Goal: Task Accomplishment & Management: Manage account settings

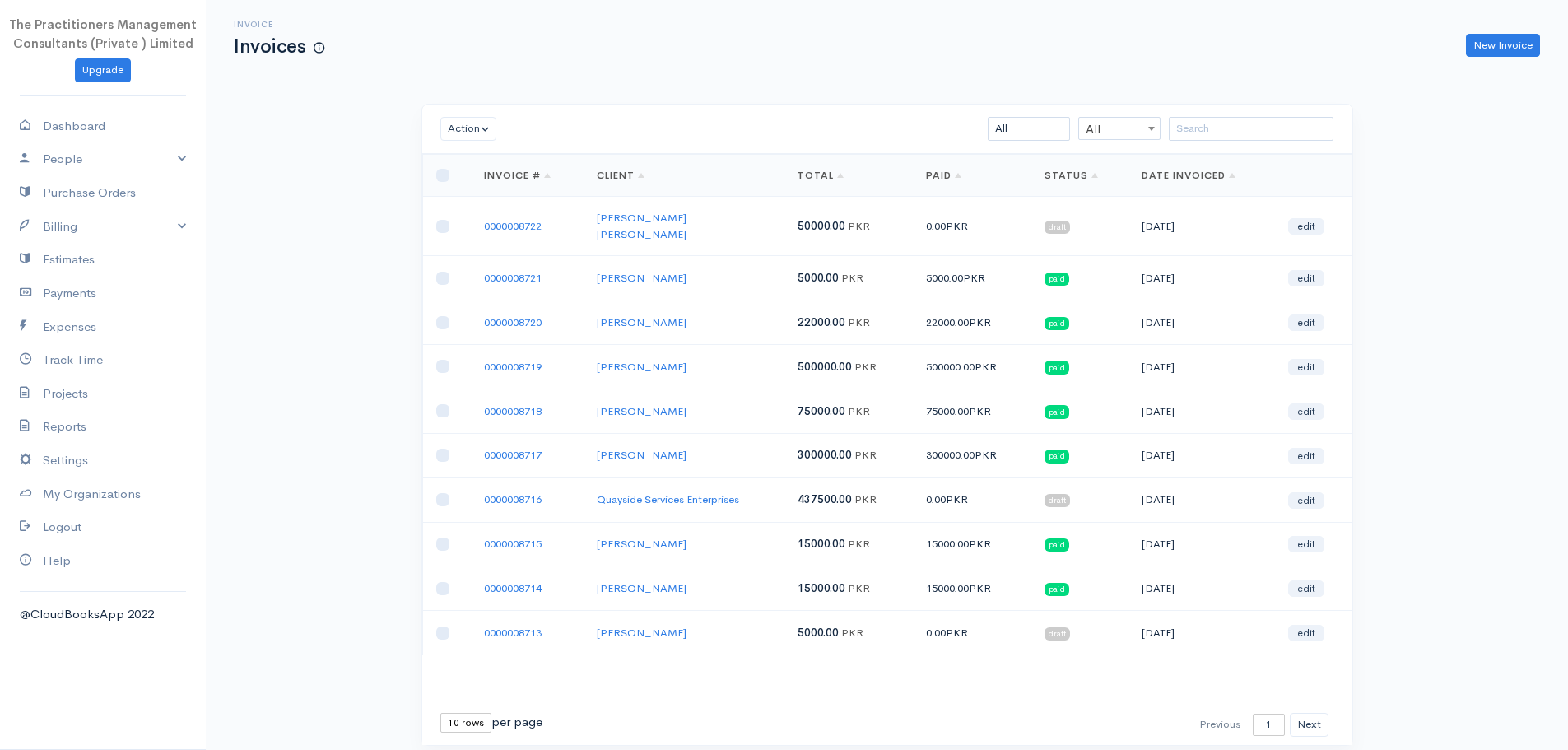
click at [373, 180] on div "Invoice Invoices New Invoice Action Archive Delete Download PDF Send [PERSON_NA…" at bounding box center [887, 404] width 1362 height 807
click at [373, 179] on div "Invoice Invoices New Invoice Action Archive Delete Download PDF Send [PERSON_NA…" at bounding box center [887, 404] width 1362 height 807
click at [1219, 139] on input "search" at bounding box center [1251, 128] width 164 height 24
paste input "[PERSON_NAME]"
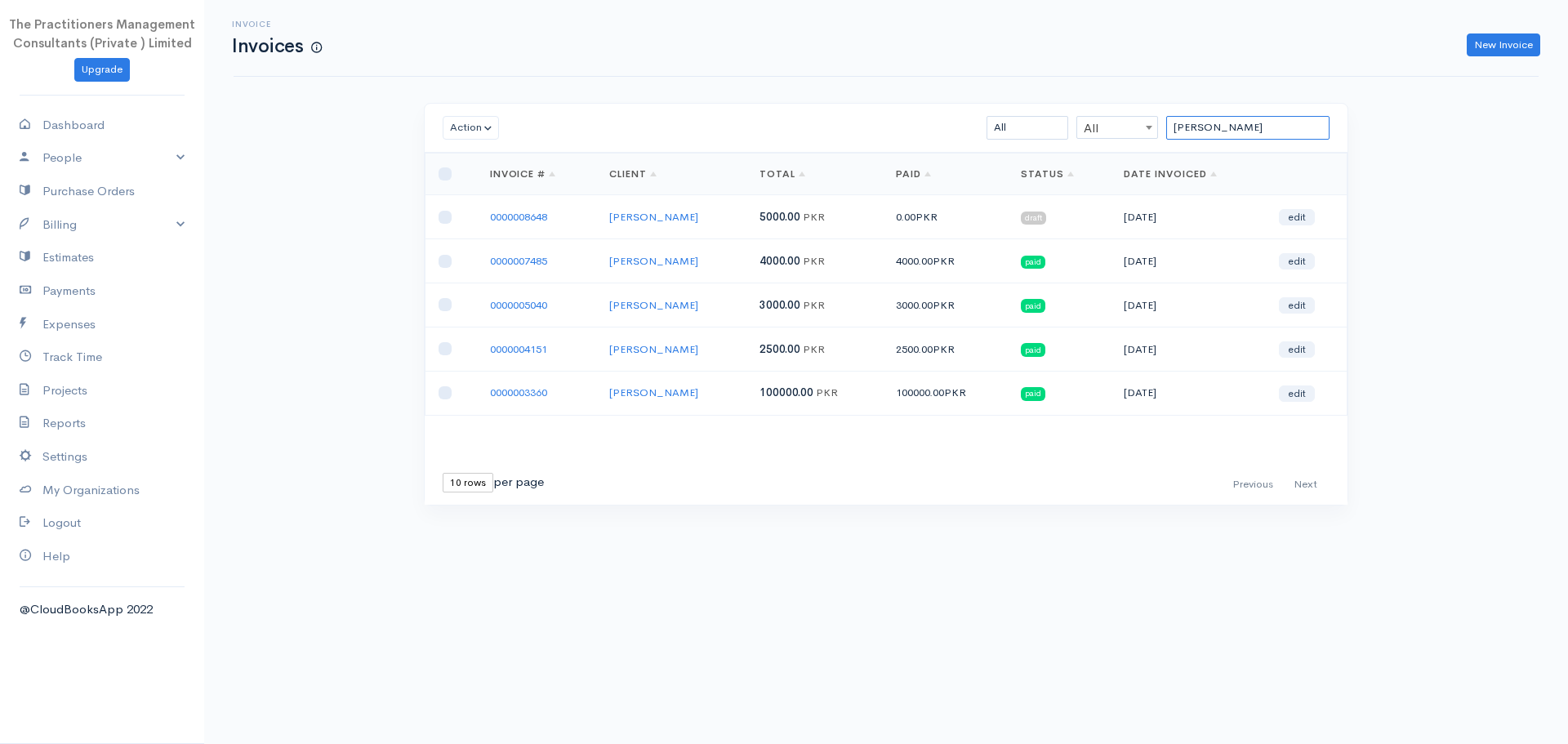
type input "[PERSON_NAME]"
click at [449, 217] on input "checkbox" at bounding box center [445, 217] width 13 height 13
checkbox input "true"
click at [465, 124] on button "Action" at bounding box center [471, 127] width 57 height 24
click at [508, 218] on link "Download PDF" at bounding box center [508, 217] width 129 height 29
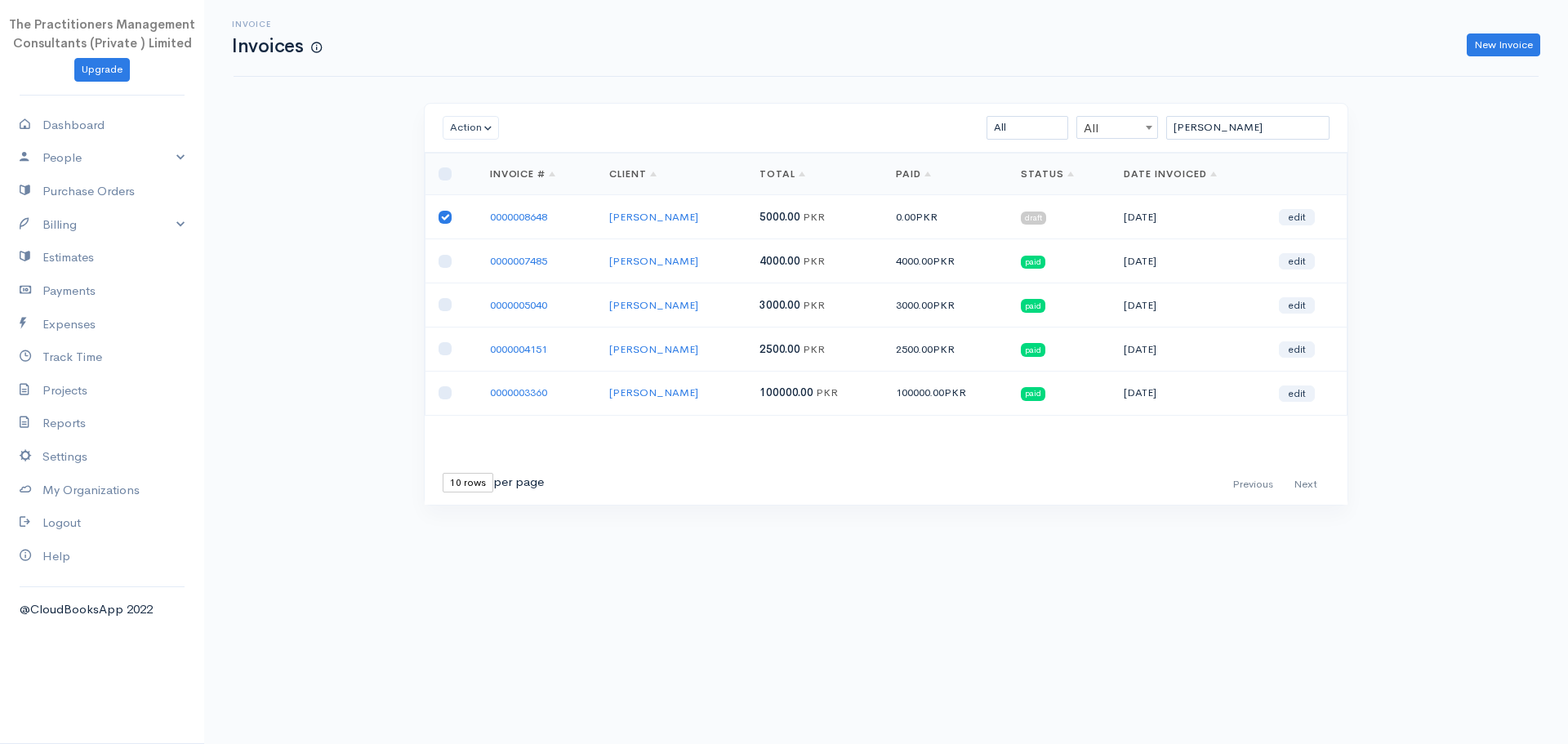
click at [1274, 135] on input "[PERSON_NAME]" at bounding box center [1247, 127] width 163 height 24
type input "M"
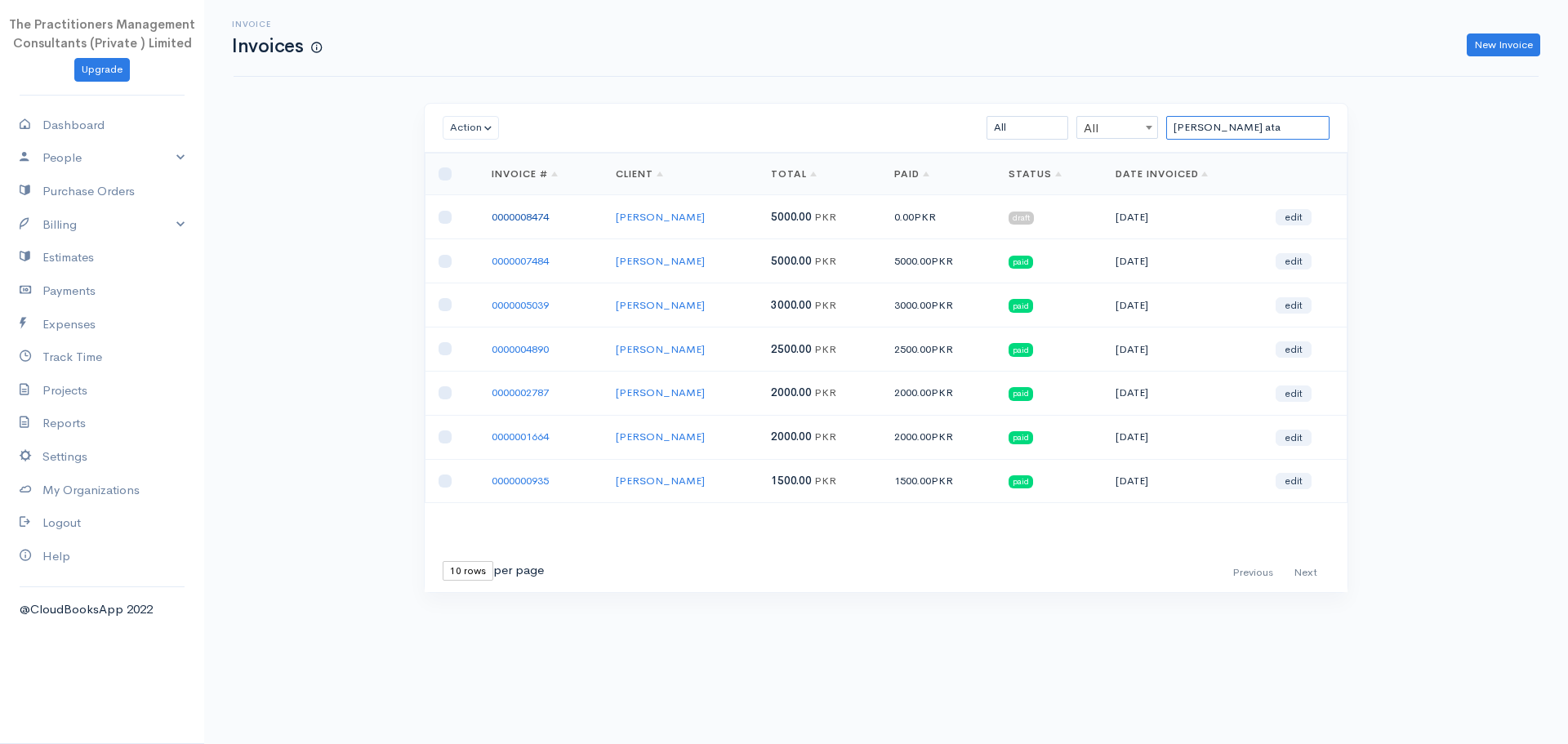
type input "[PERSON_NAME] ata"
click at [514, 222] on link "0000008474" at bounding box center [520, 217] width 57 height 14
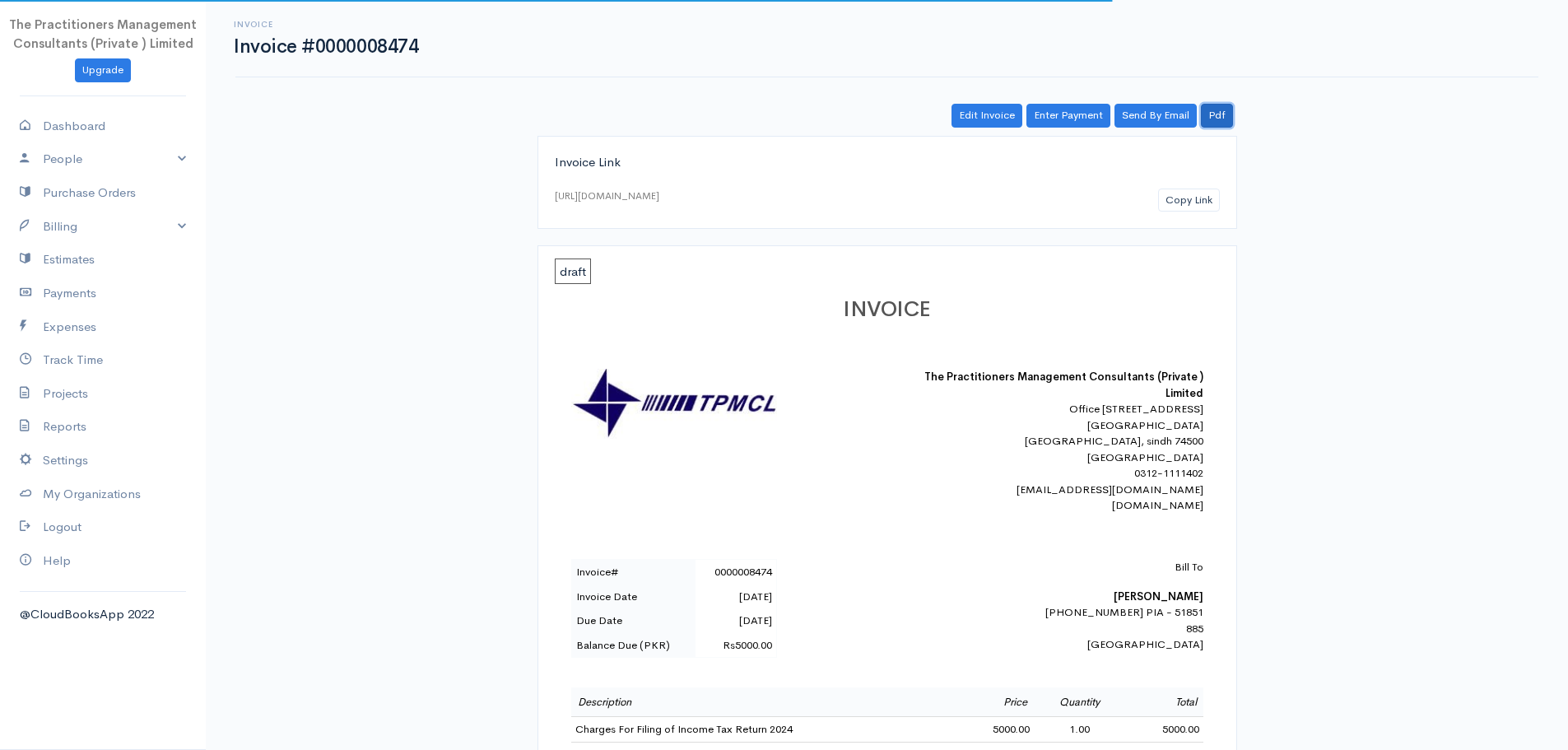
click at [1221, 113] on link "Pdf" at bounding box center [1217, 115] width 32 height 24
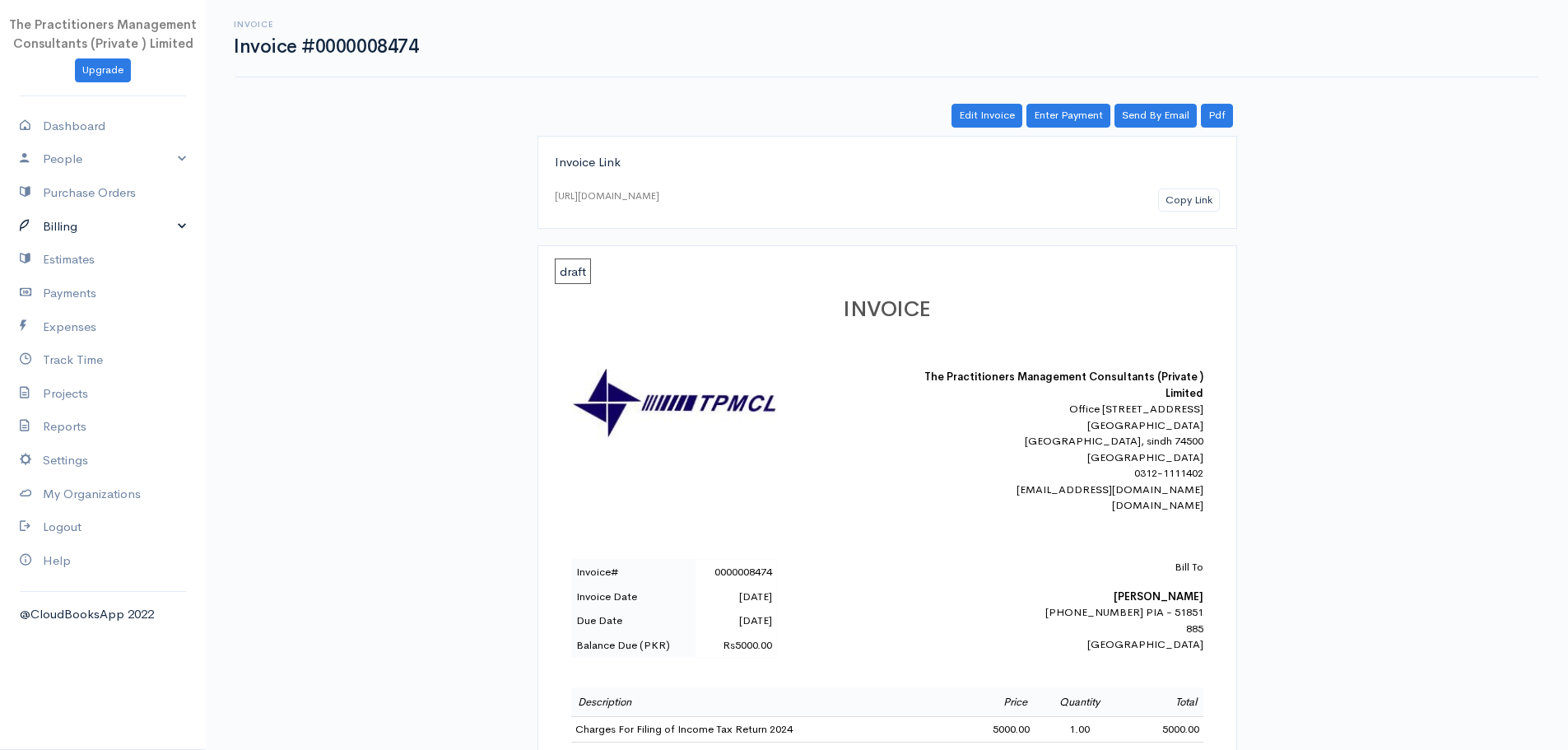
click at [55, 217] on link "Billing" at bounding box center [102, 227] width 206 height 34
click at [1165, 604] on b "[PERSON_NAME]" at bounding box center [1158, 596] width 90 height 14
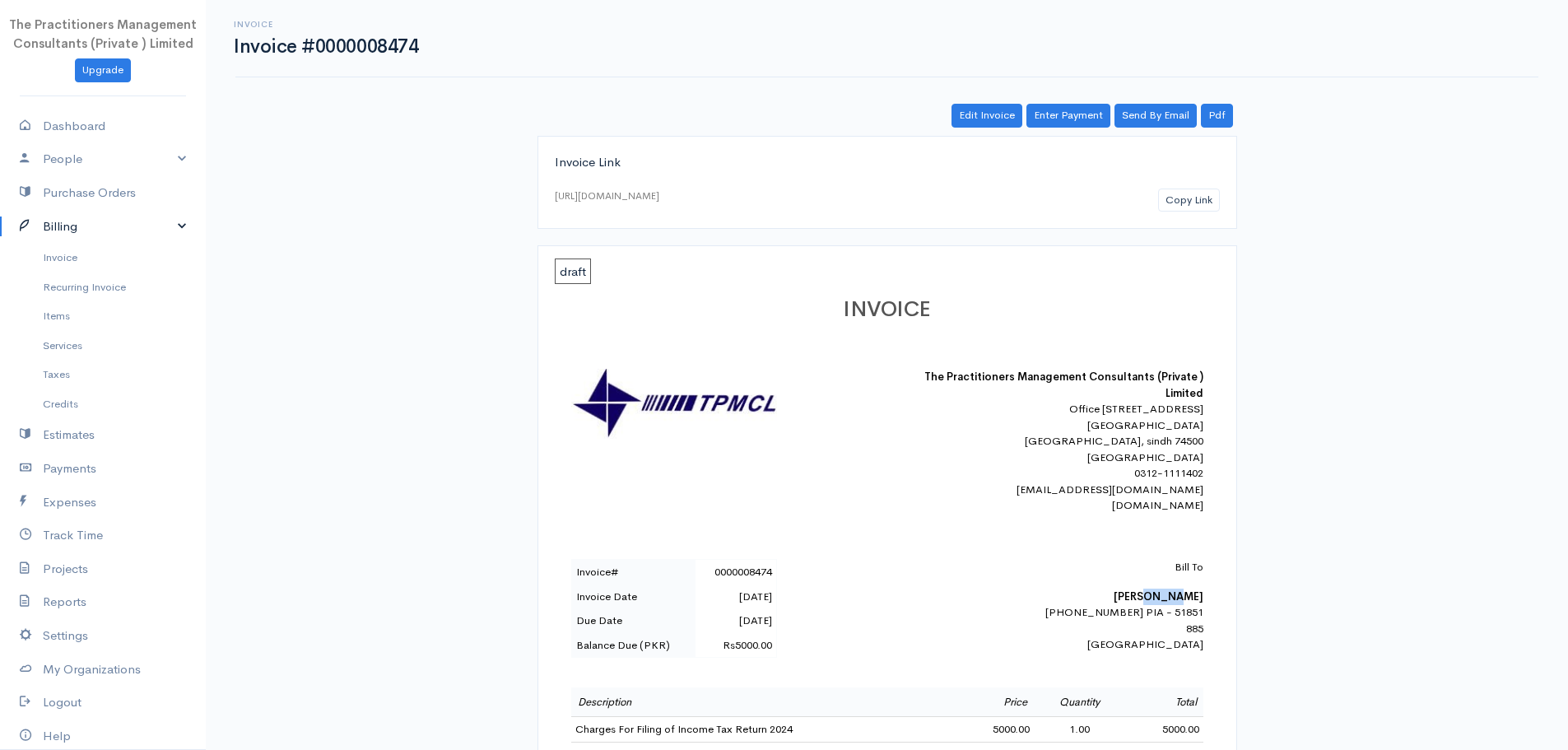
click at [1165, 604] on b "[PERSON_NAME]" at bounding box center [1158, 596] width 90 height 14
click at [1166, 604] on b "[PERSON_NAME]" at bounding box center [1158, 596] width 90 height 14
copy b "[PERSON_NAME]"
click at [94, 249] on link "Invoice" at bounding box center [102, 258] width 206 height 30
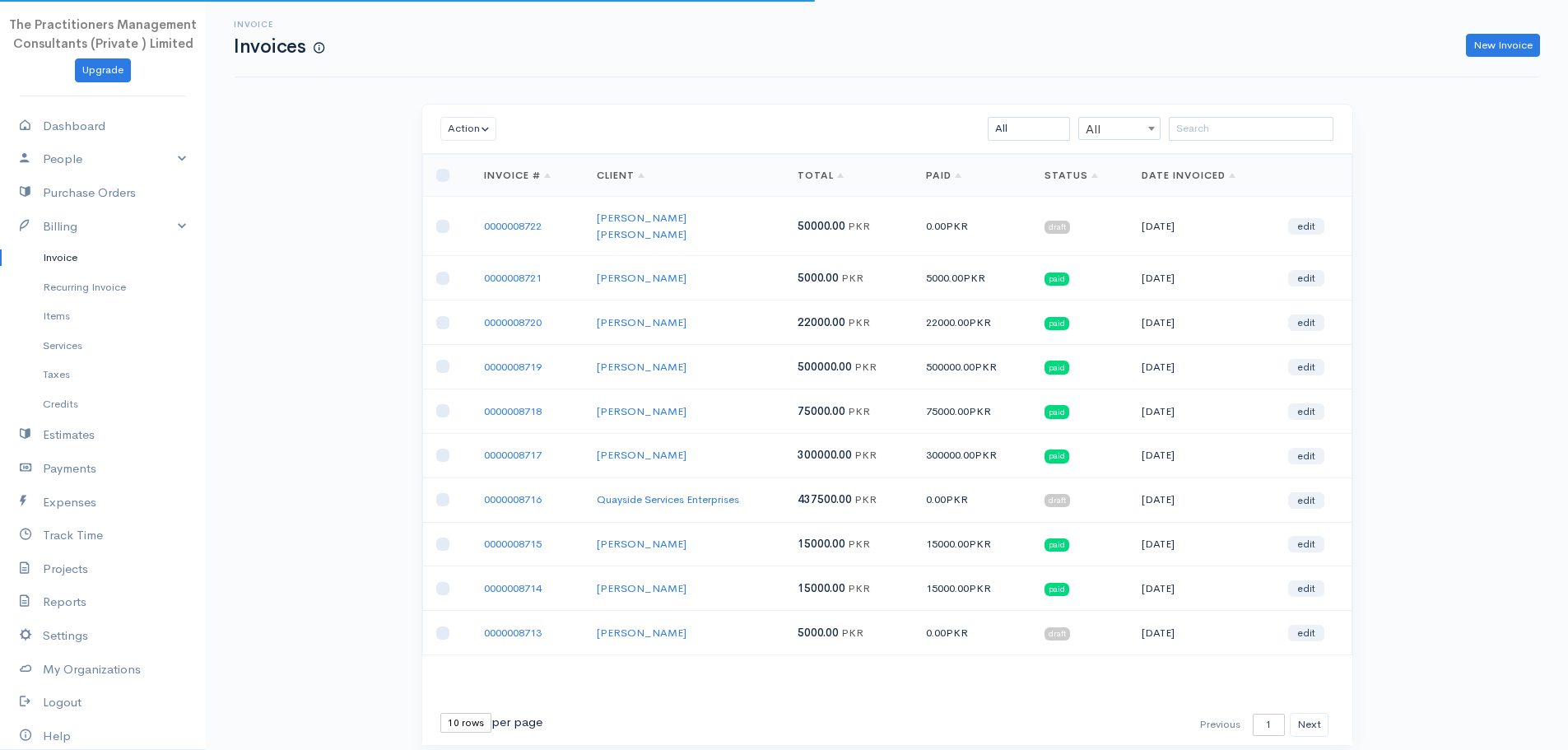
click at [1485, 58] on div "Invoice Invoices New Invoice" at bounding box center [887, 39] width 1303 height 78
click at [1502, 47] on link "New Invoice" at bounding box center [1503, 45] width 74 height 24
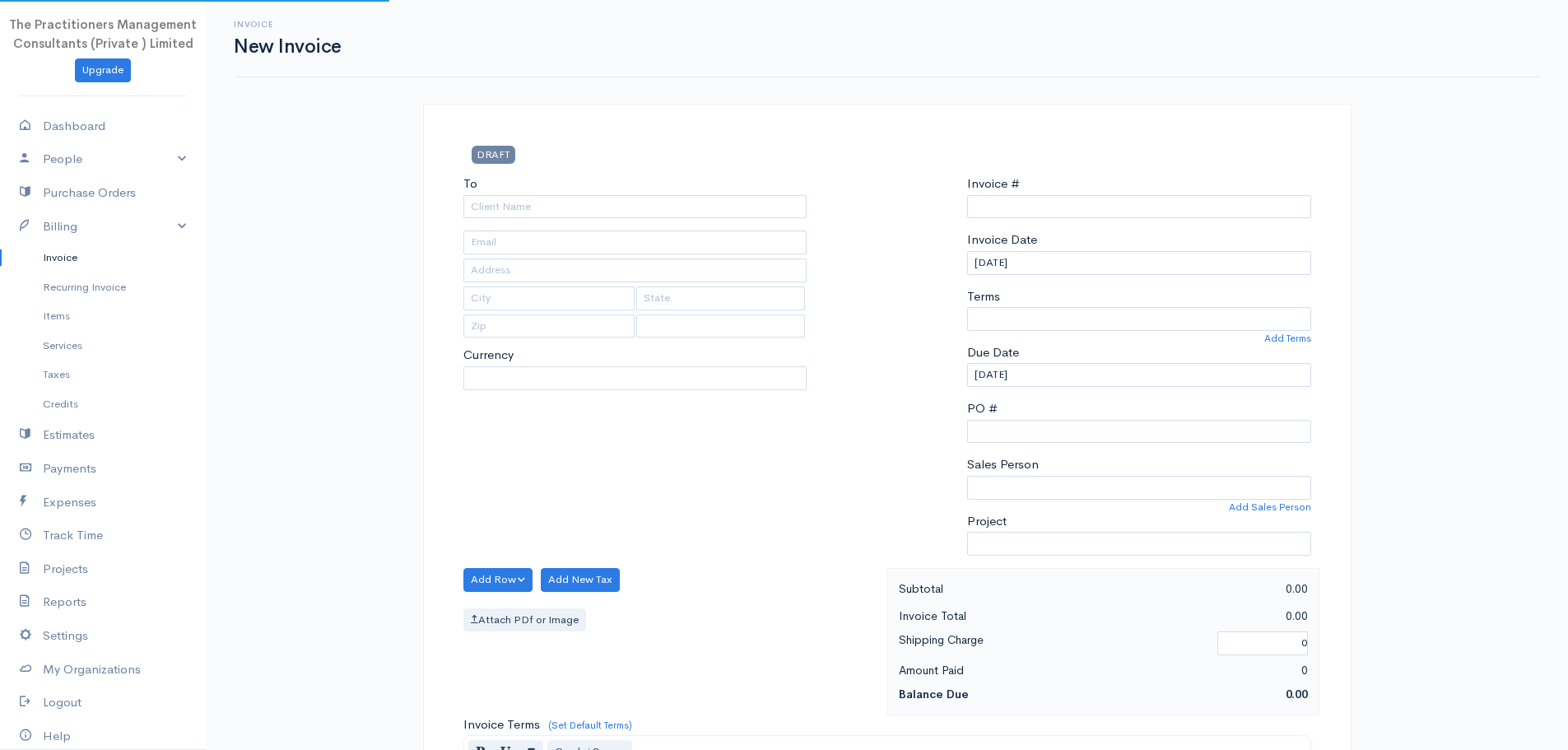
select select "PKR"
type input "0000008723"
select select "[GEOGRAPHIC_DATA]"
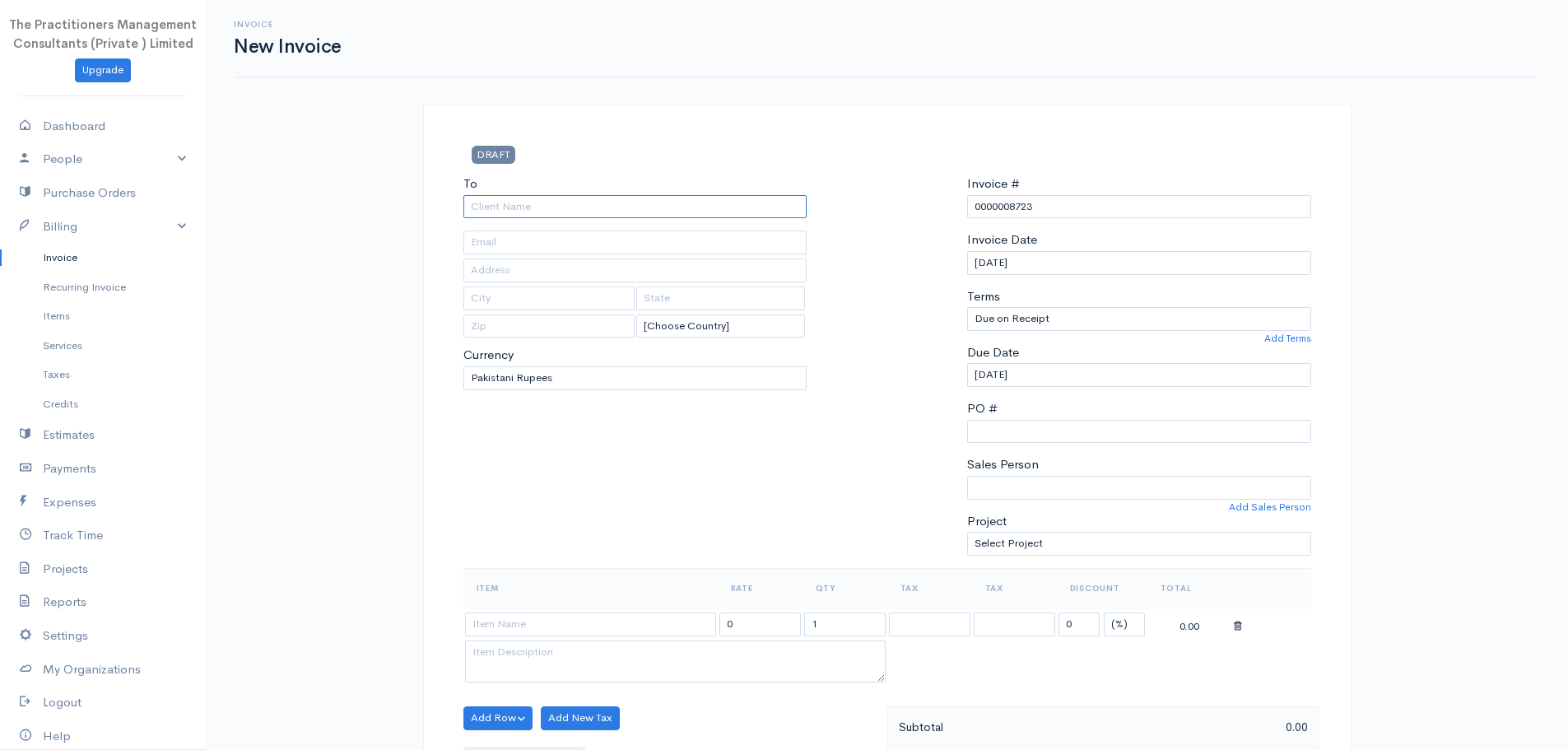
click at [772, 203] on input "To" at bounding box center [636, 207] width 344 height 24
paste input "[PERSON_NAME]"
type input "[PERSON_NAME]"
type input "[PHONE_NUMBER]"
type input "885"
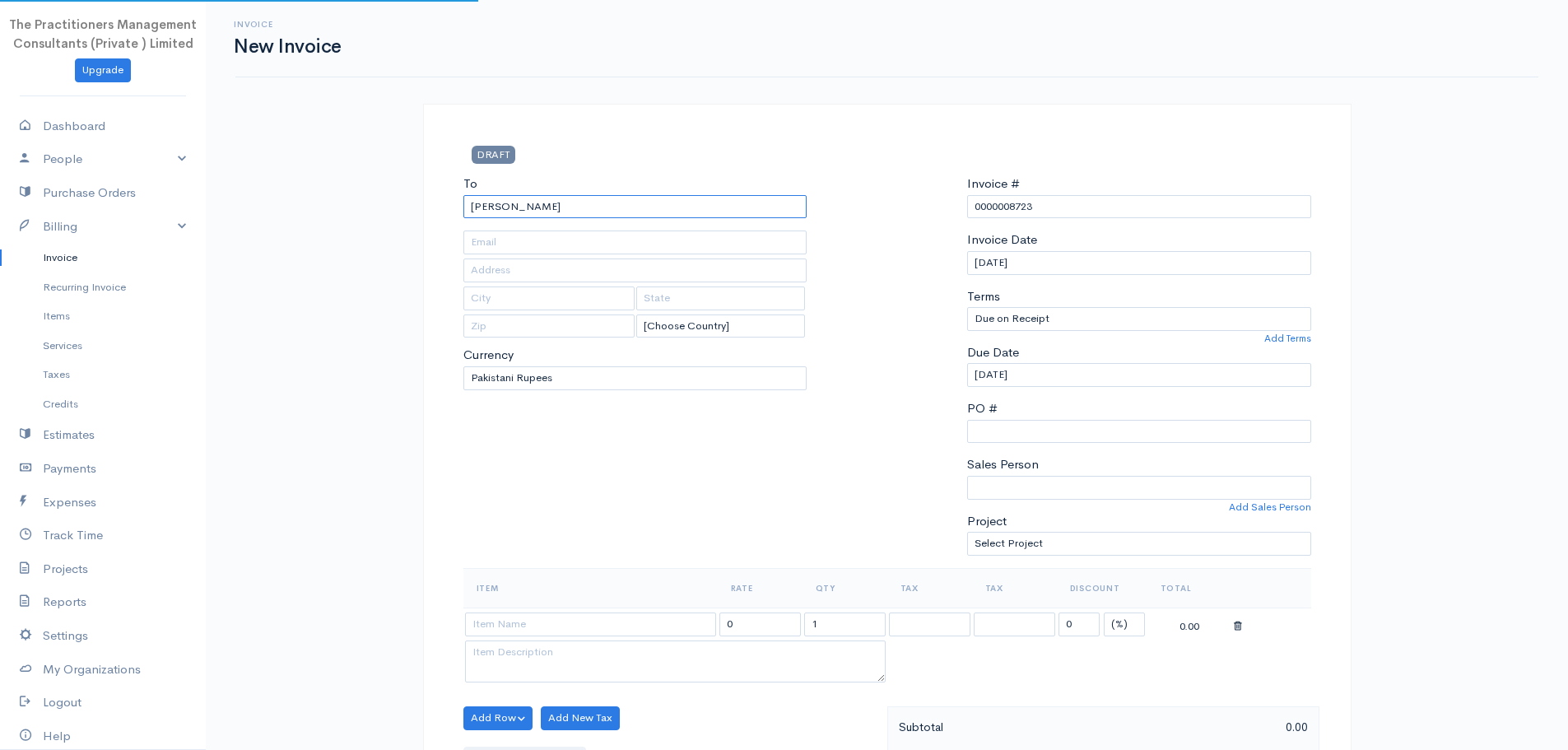
type input "[GEOGRAPHIC_DATA]"
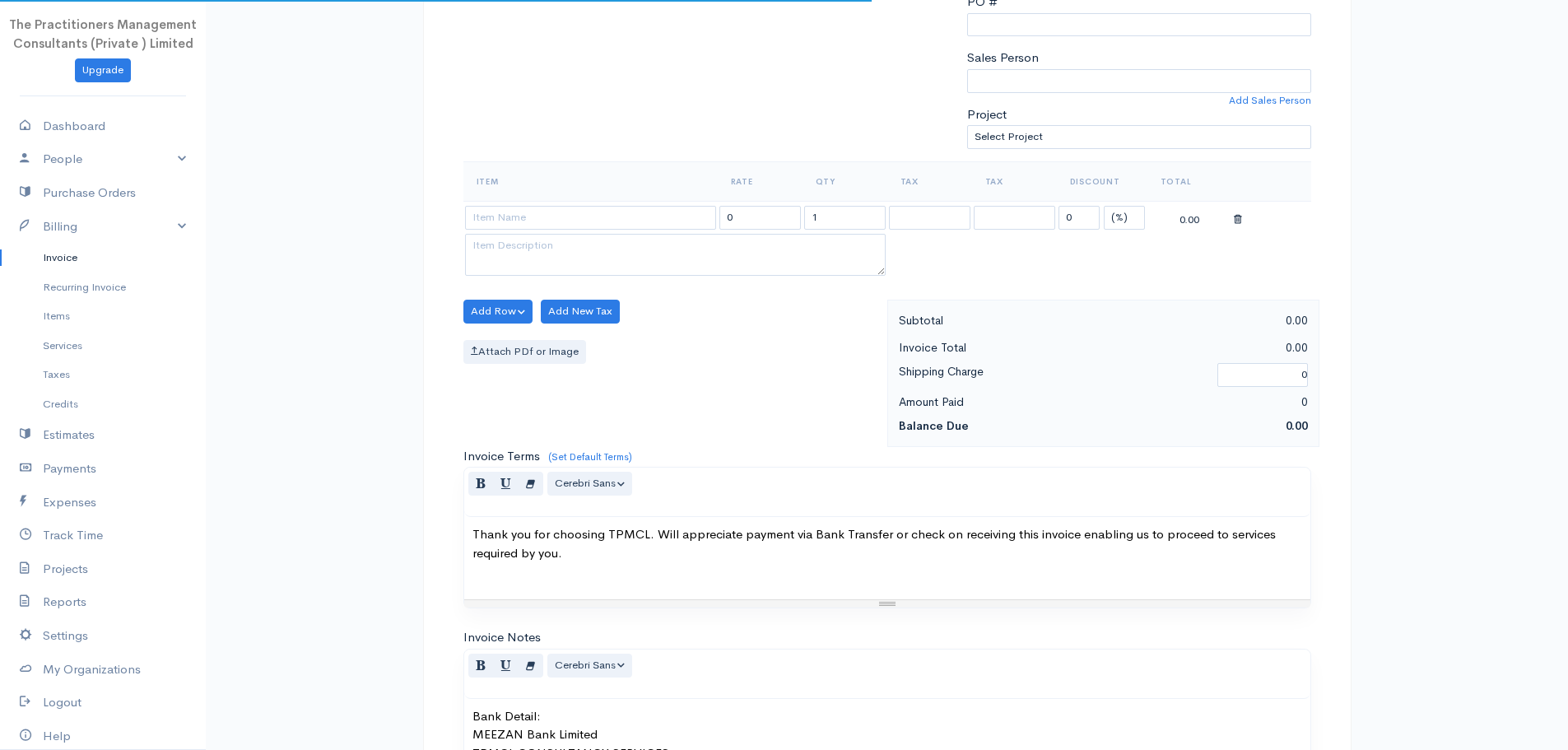
scroll to position [412, 0]
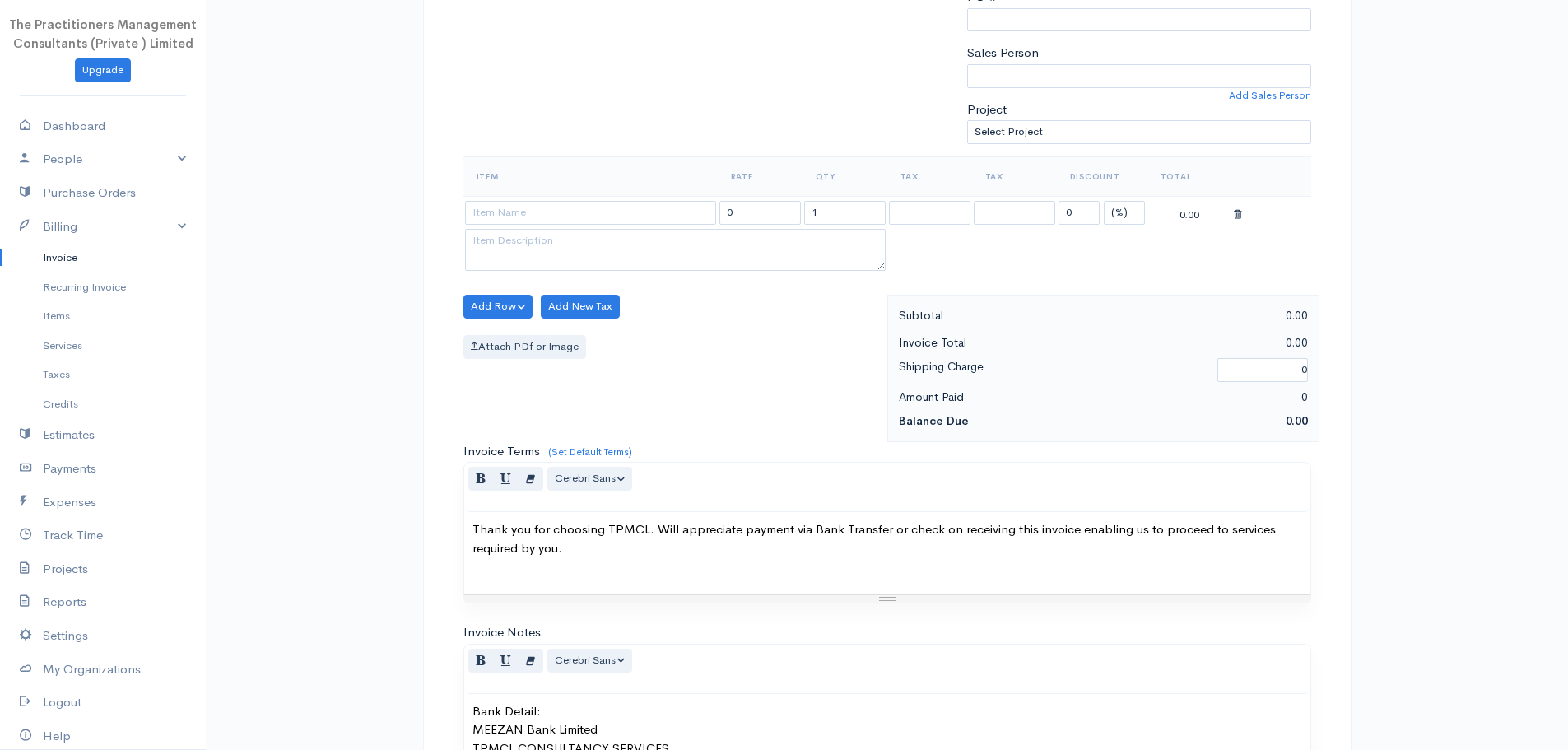
type input "[PERSON_NAME]"
click at [574, 213] on input at bounding box center [591, 213] width 251 height 24
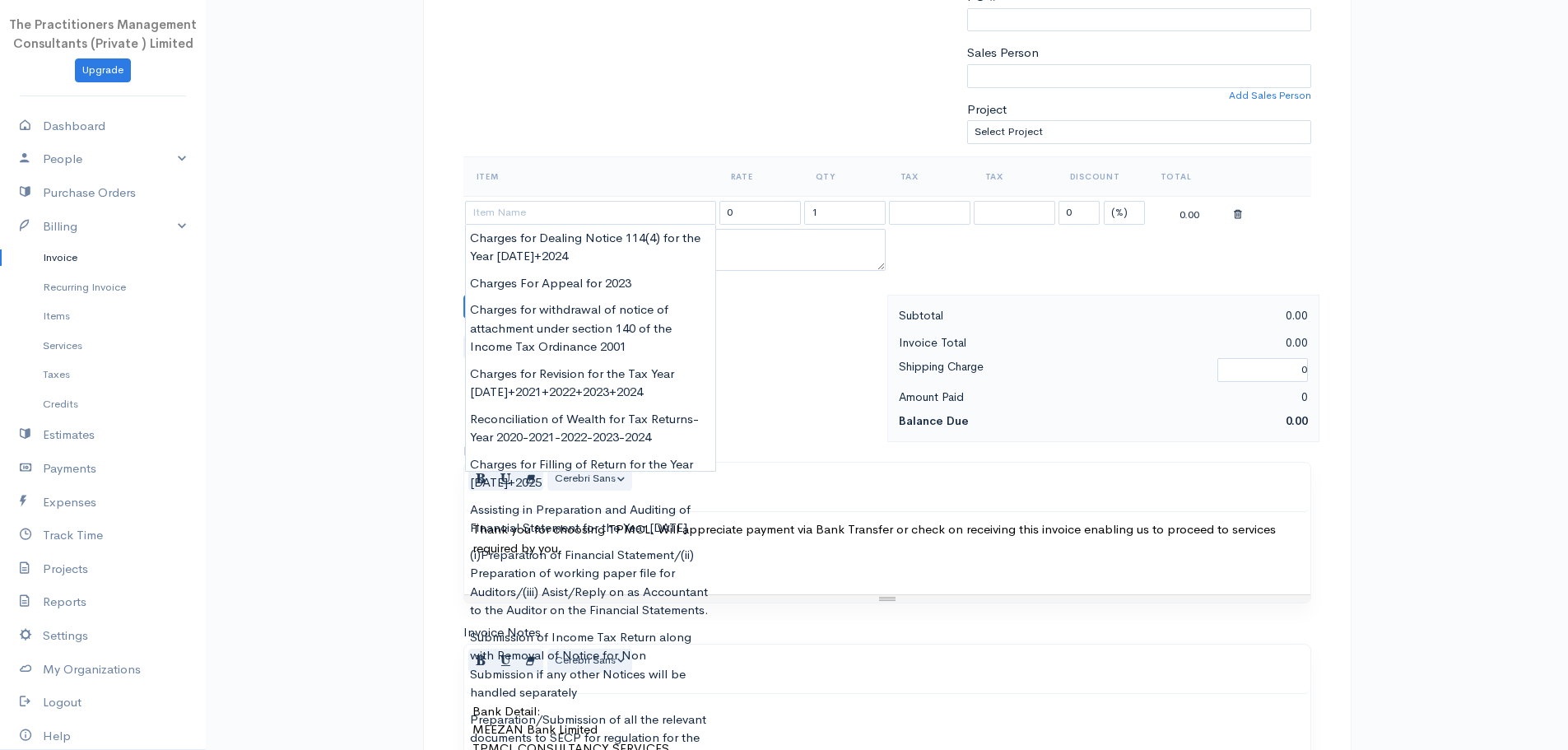
type input "Charges for Filling of Return for the Year [DATE]+2025"
type input "6000.00"
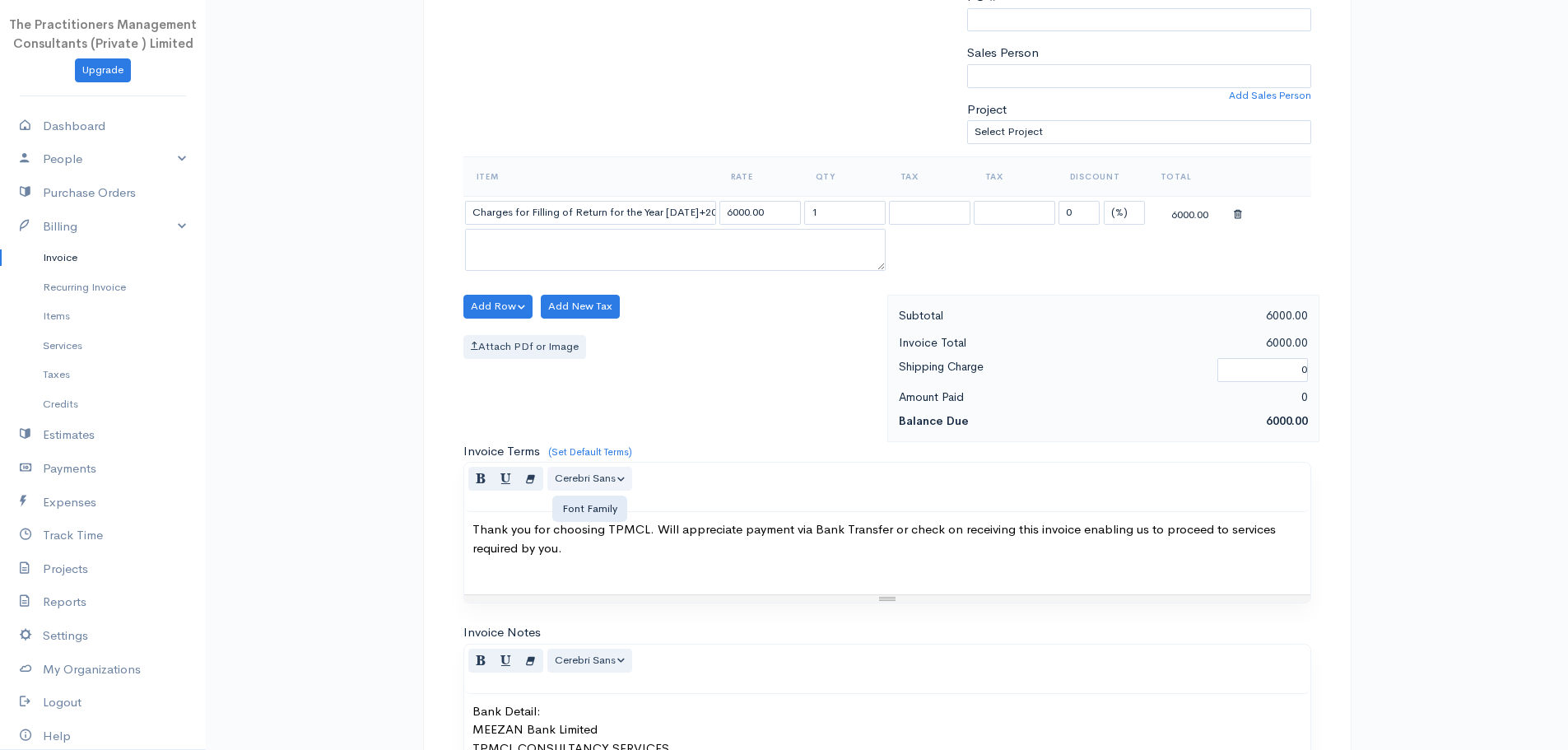
click at [631, 480] on body "The Practitioners Management Consultants (Private ) Limited Upgrade Dashboard P…" at bounding box center [784, 311] width 1568 height 1445
click at [691, 217] on input "Charges for Filling of Return for the Year [DATE]+2025" at bounding box center [591, 213] width 251 height 24
type input "Charges for Filling of Return for the Year [DATE]"
click at [734, 208] on input "6000.00" at bounding box center [760, 213] width 82 height 24
type input "5000.00"
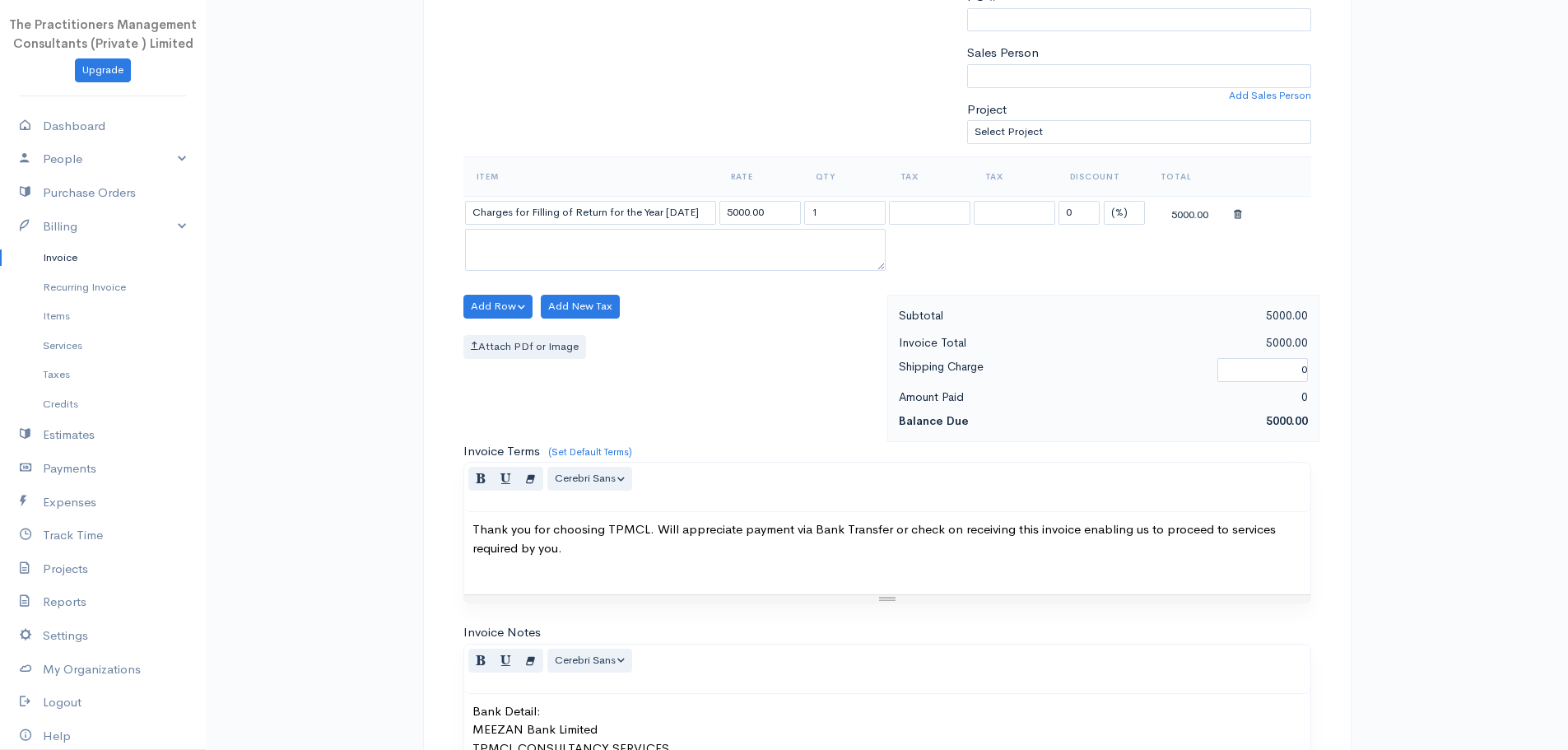
click at [759, 294] on div "Item Rate Qty Tax Tax Discount Total Charges for Filling of Return for the Year…" at bounding box center [888, 225] width 848 height 138
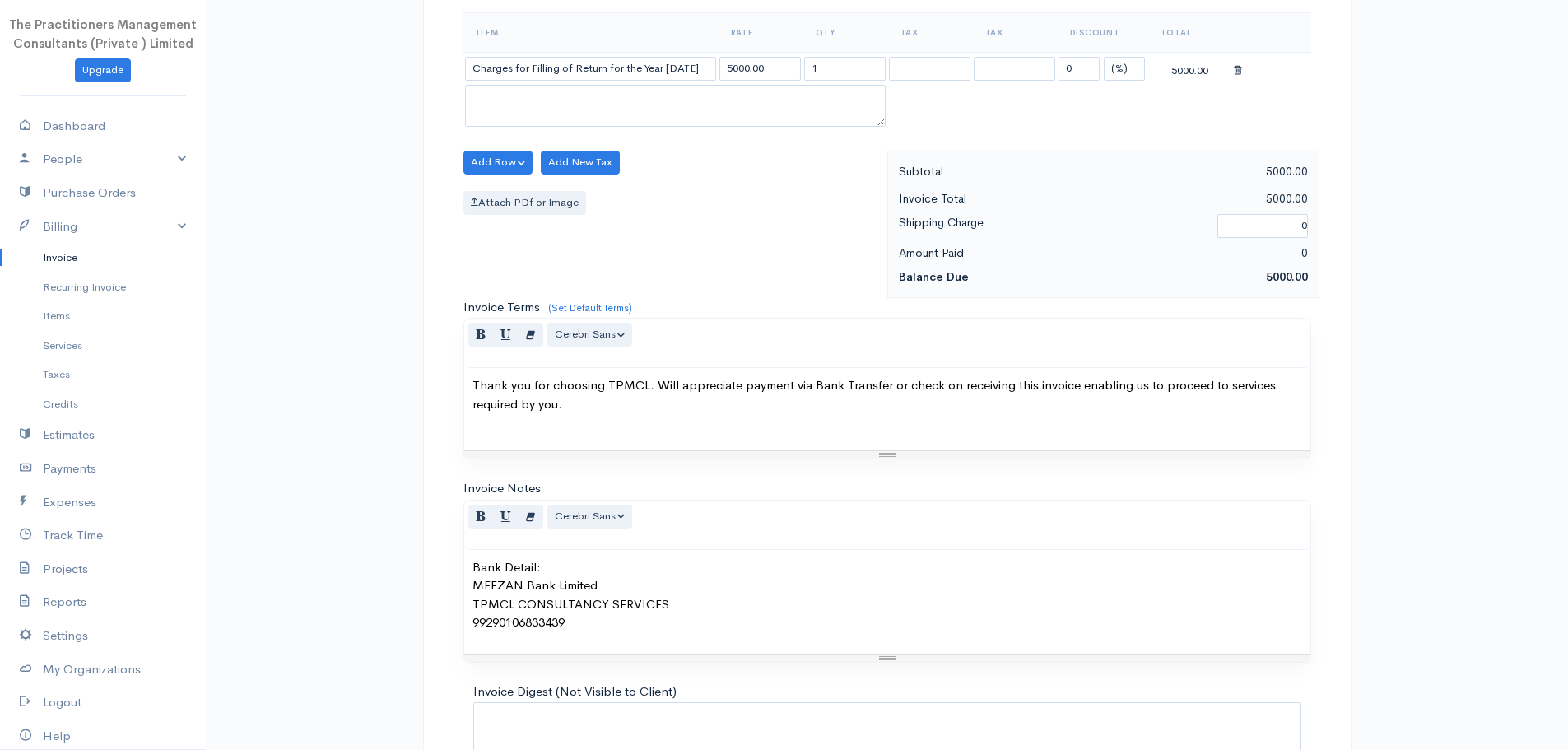
scroll to position [695, 0]
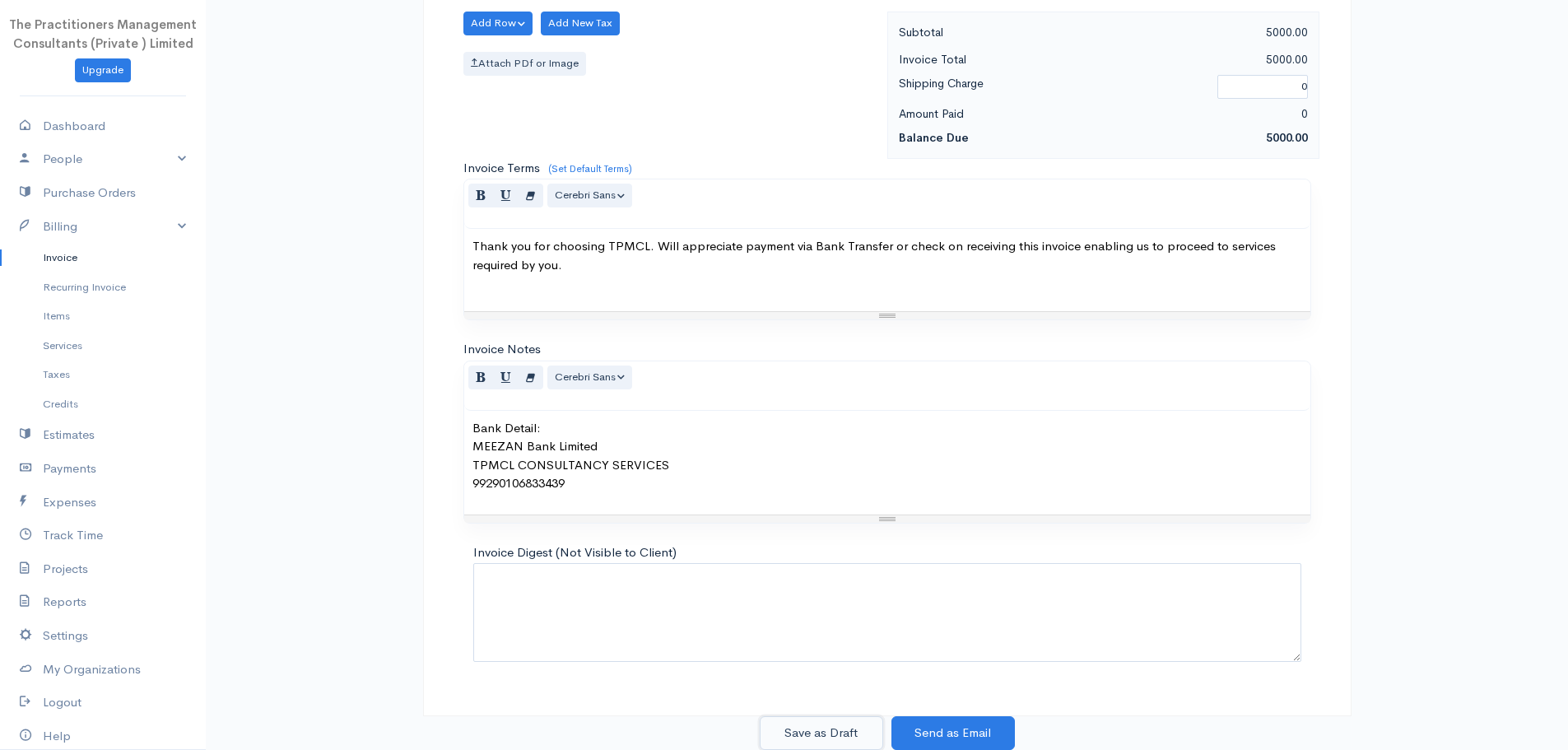
click at [857, 722] on button "Save as Draft" at bounding box center [821, 733] width 123 height 34
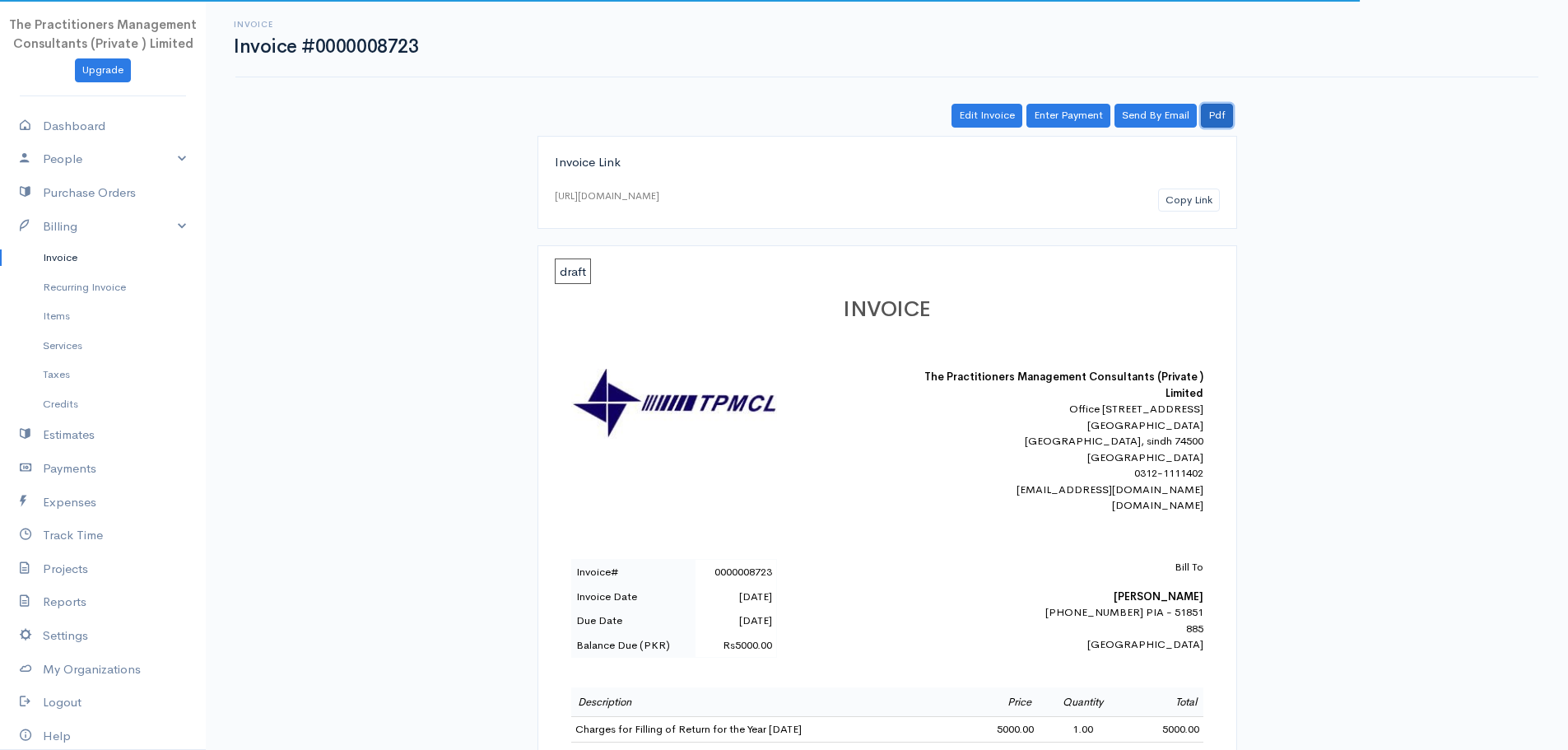
click at [1227, 122] on link "Pdf" at bounding box center [1217, 115] width 32 height 24
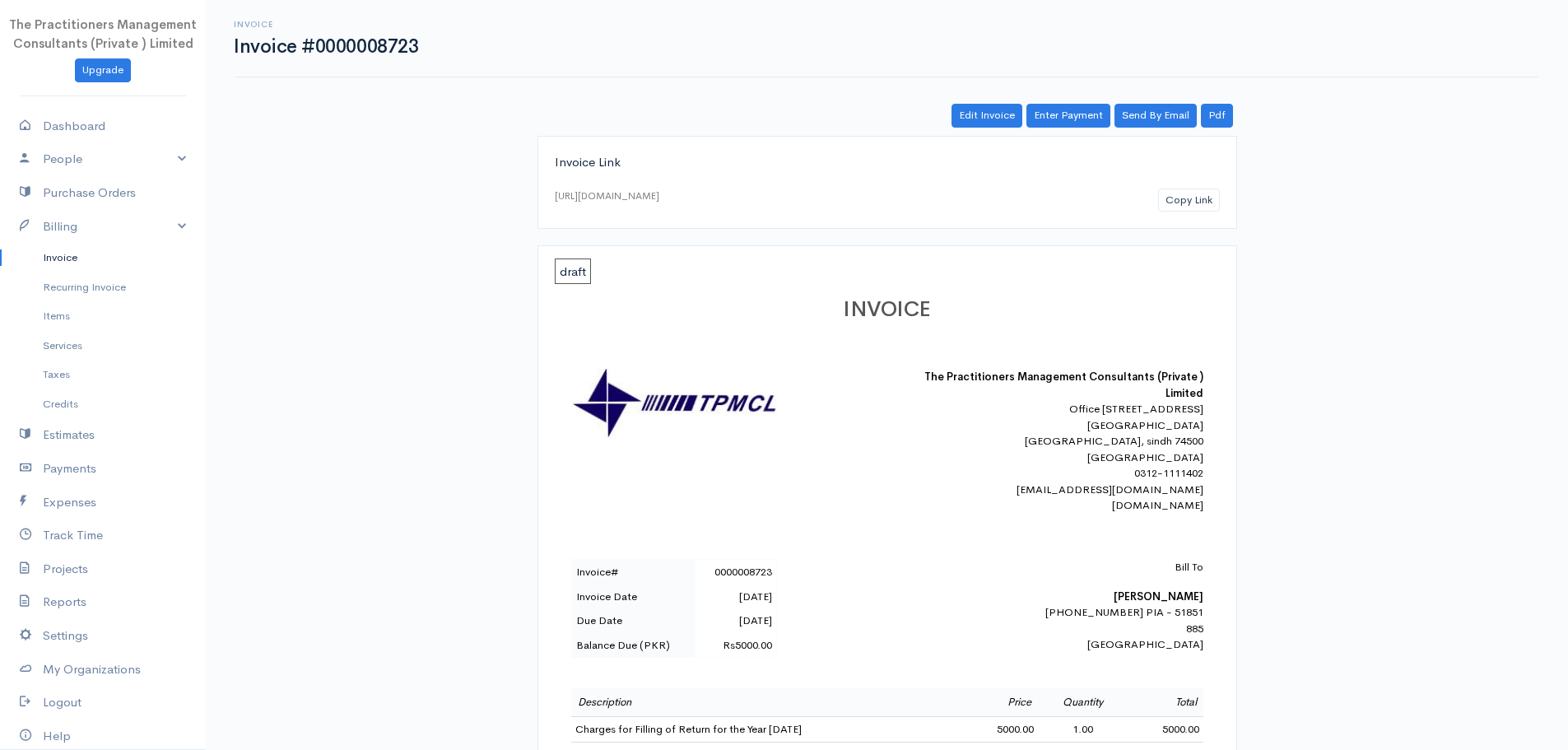
drag, startPoint x: 1048, startPoint y: 17, endPoint x: 1042, endPoint y: 28, distance: 12.5
click at [1048, 17] on div "Invoice Invoice #0000008723 Actions Edit Invoice Enter Payment Print Send By Em…" at bounding box center [887, 39] width 1303 height 78
click at [69, 259] on link "Invoice" at bounding box center [102, 258] width 206 height 30
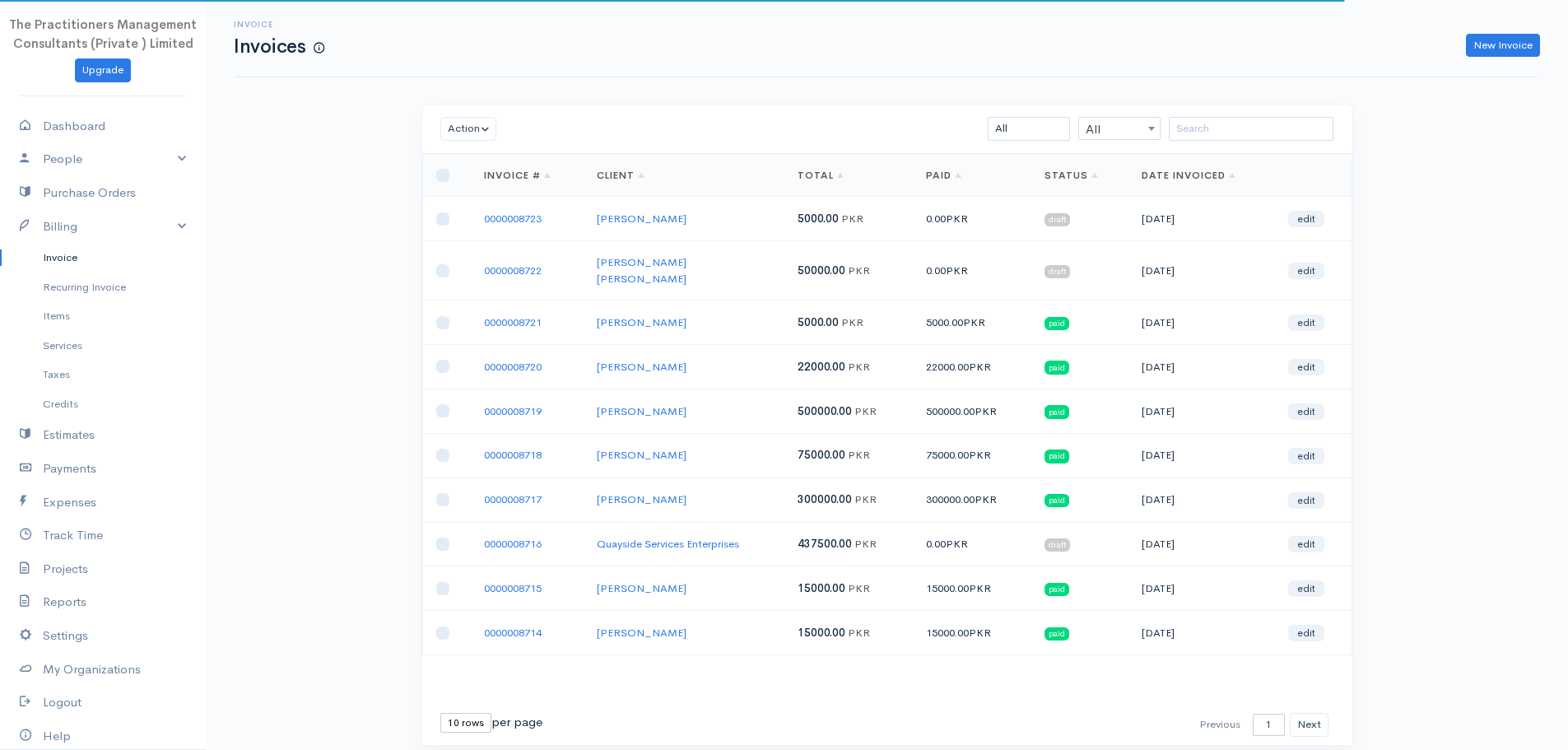
click at [1485, 58] on div "Invoice Invoices New Invoice" at bounding box center [887, 39] width 1303 height 78
drag, startPoint x: 1482, startPoint y: 52, endPoint x: 1312, endPoint y: 61, distance: 170.2
click at [1482, 52] on link "New Invoice" at bounding box center [1503, 45] width 74 height 24
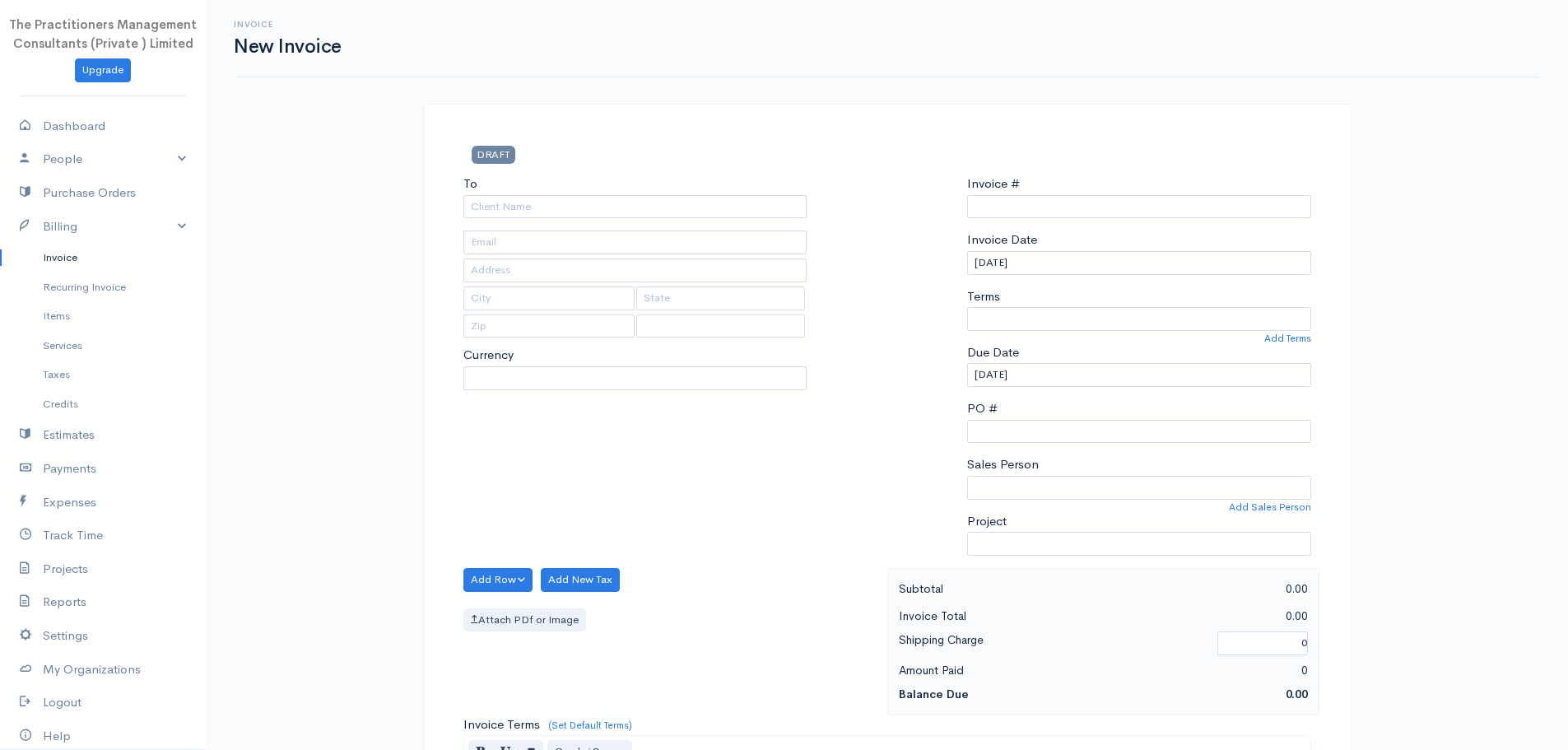
select select "[GEOGRAPHIC_DATA]"
select select "PKR"
type input "0000008724"
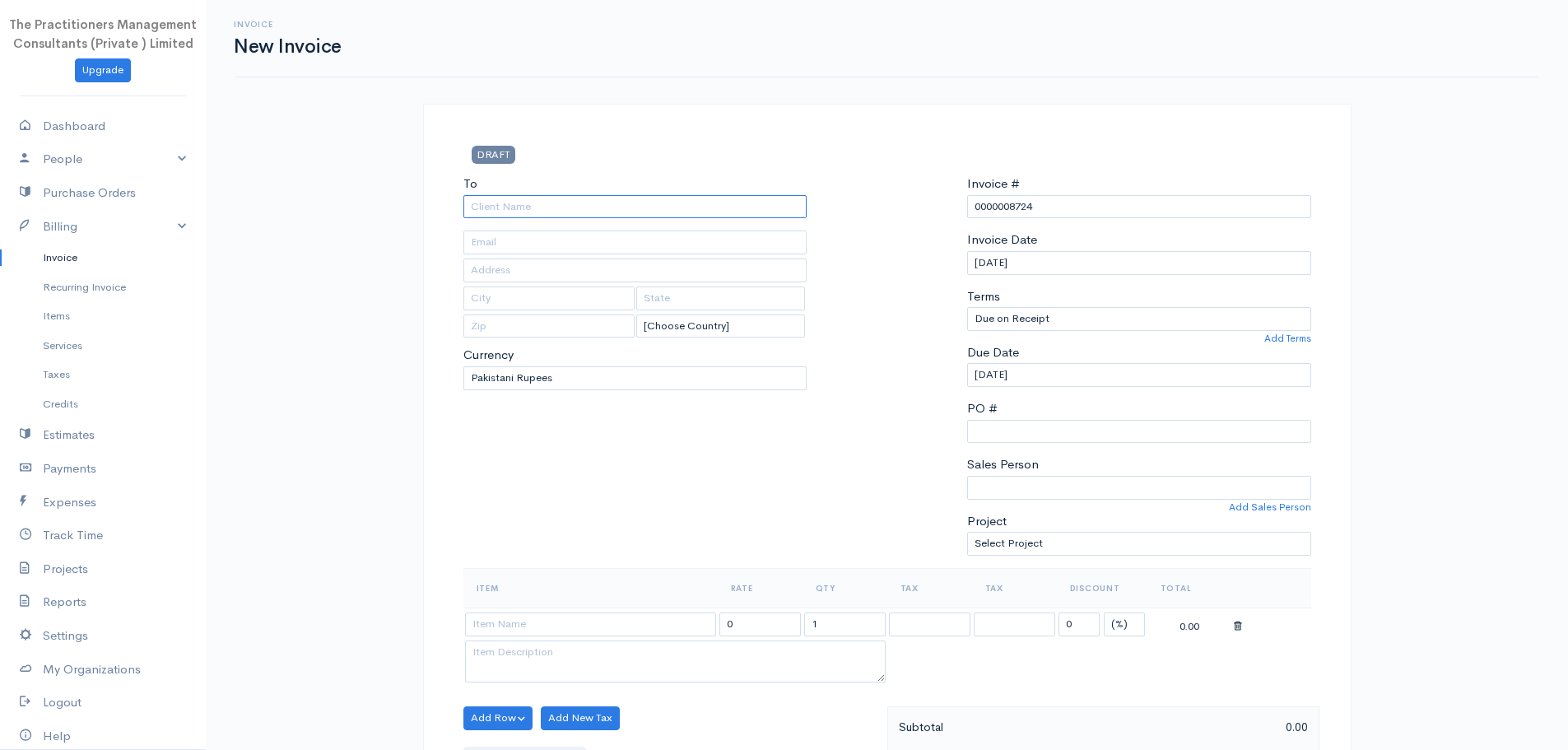
click at [722, 213] on input "To" at bounding box center [636, 207] width 344 height 24
type input "[PERSON_NAME]"
click at [716, 232] on body "The Practitioners Management Consultants (Private ) Limited Upgrade Dashboard P…" at bounding box center [784, 723] width 1568 height 1445
click at [689, 208] on input "[PERSON_NAME]" at bounding box center [636, 207] width 344 height 24
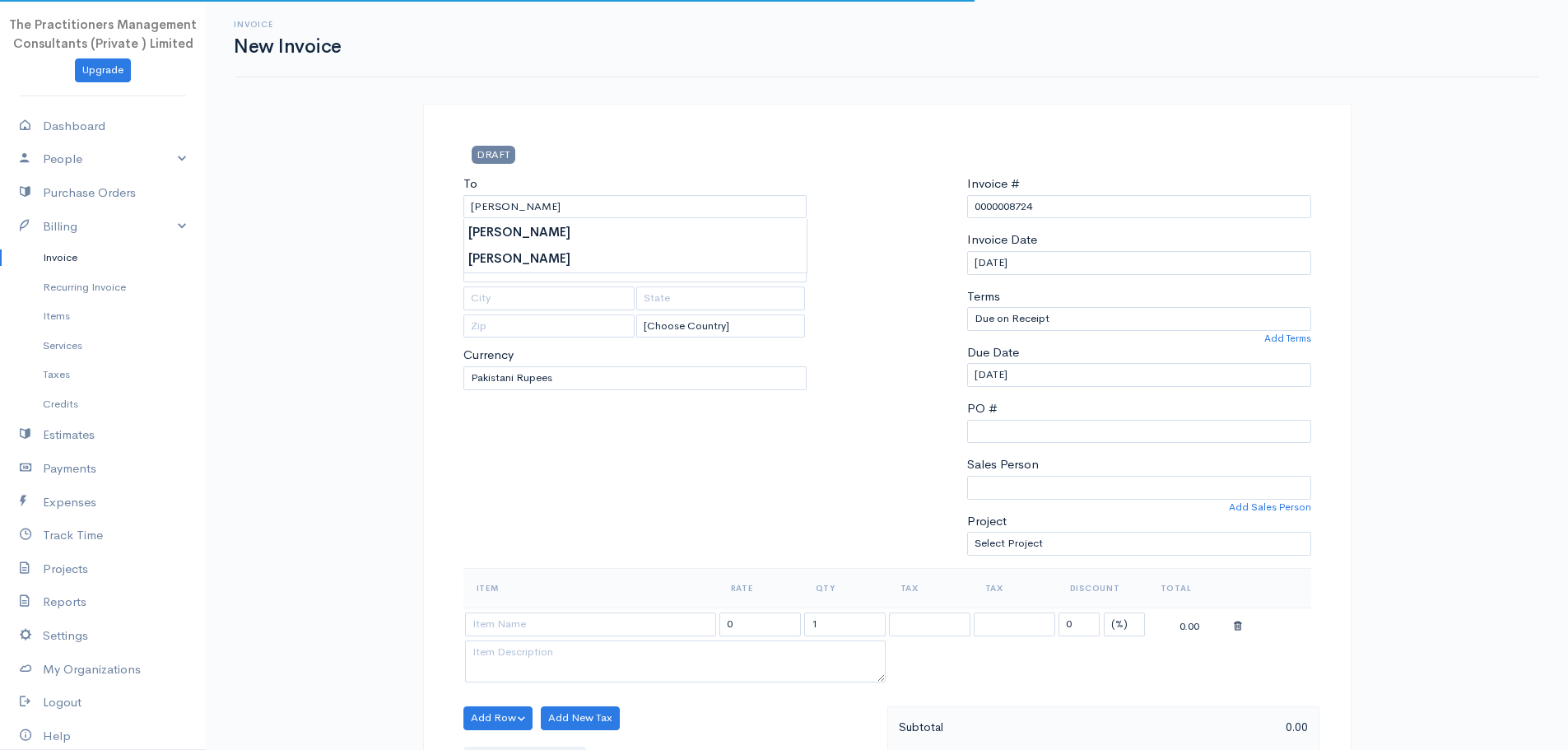
click at [689, 253] on body "The Practitioners Management Consultants (Private ) Limited Upgrade Dashboard P…" at bounding box center [784, 723] width 1568 height 1445
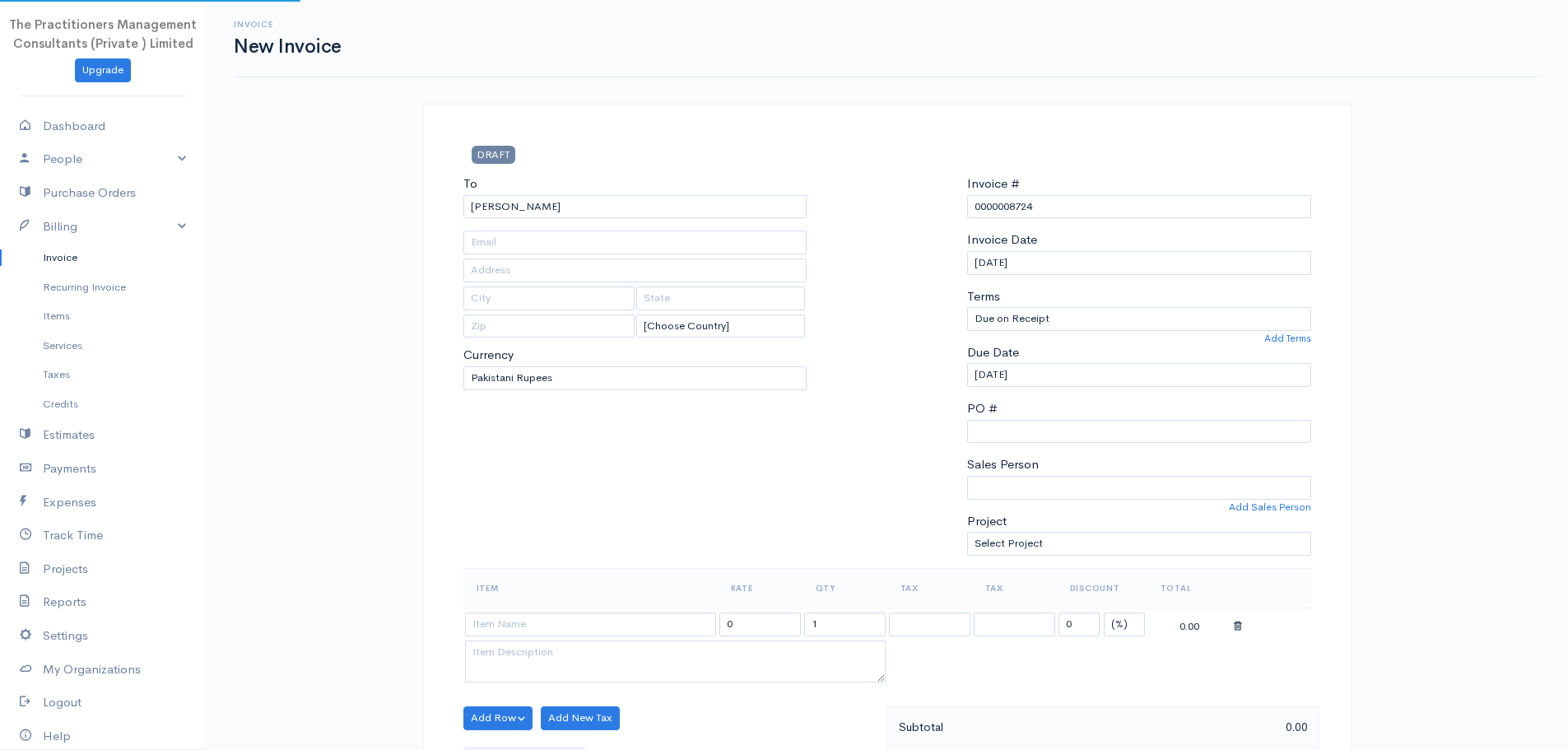
type input "[PHONE_NUMBER]"
type input "2500"
type input "[GEOGRAPHIC_DATA]"
type input "0323-2293387"
type input "74500"
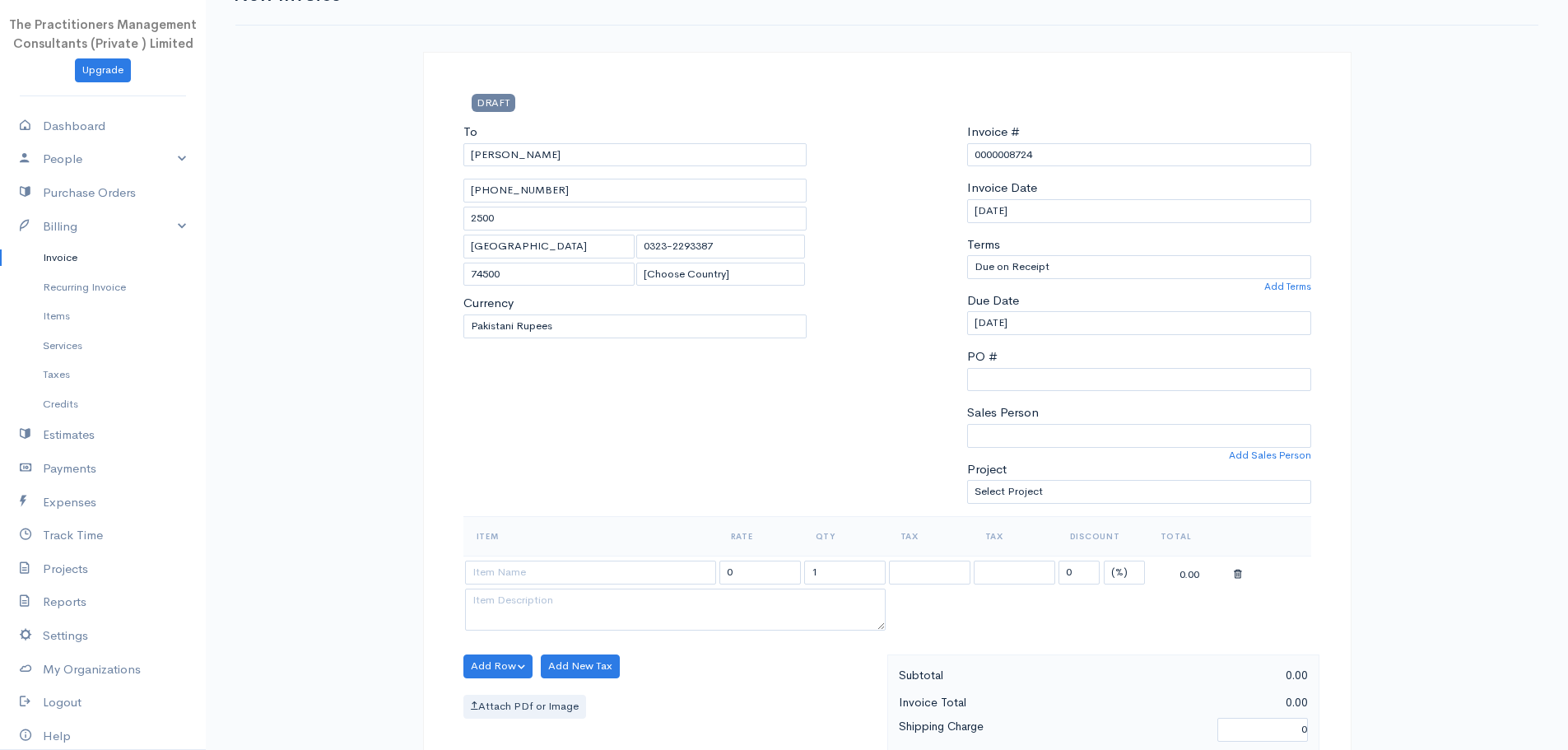
scroll to position [165, 0]
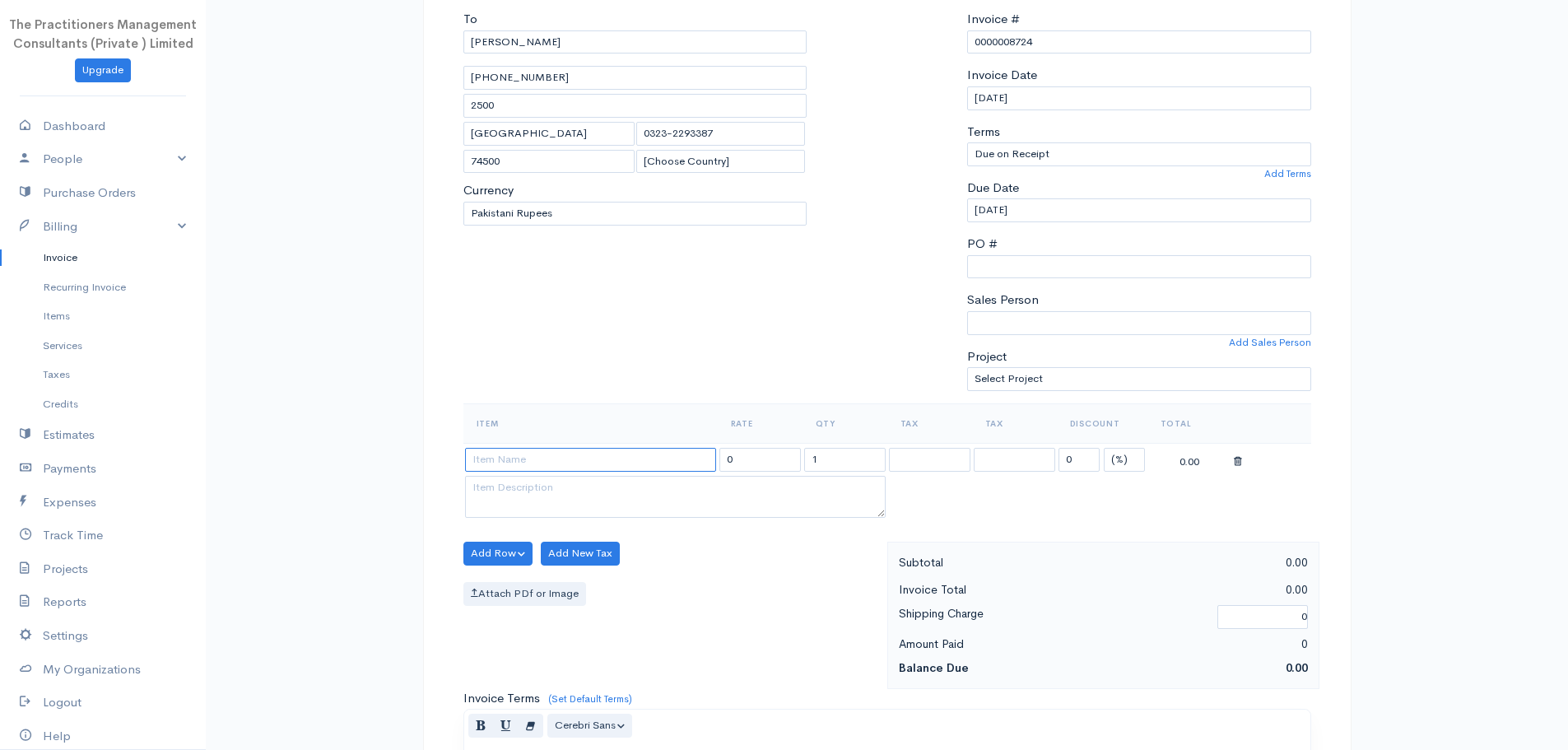
click at [582, 456] on input at bounding box center [591, 460] width 251 height 24
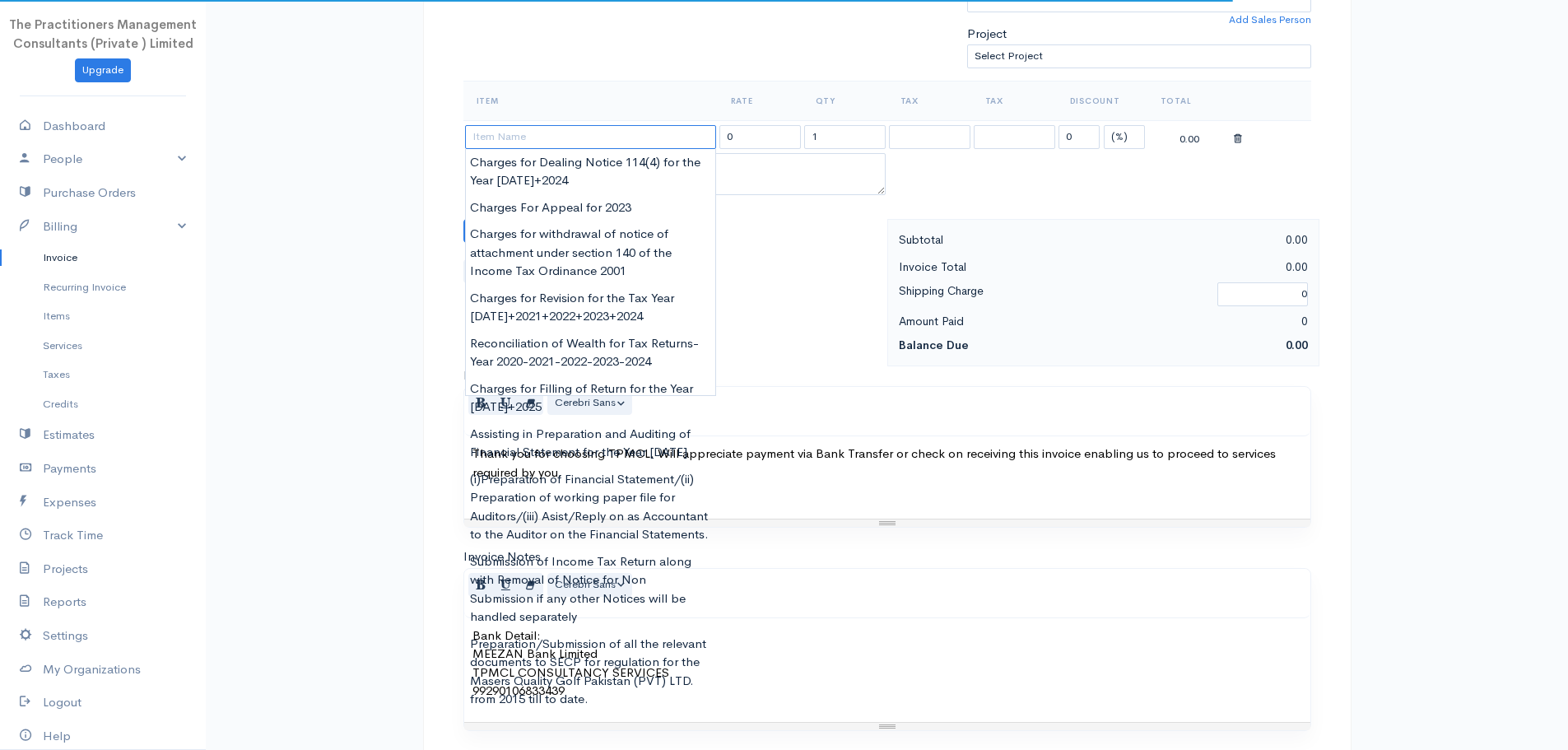
scroll to position [576, 0]
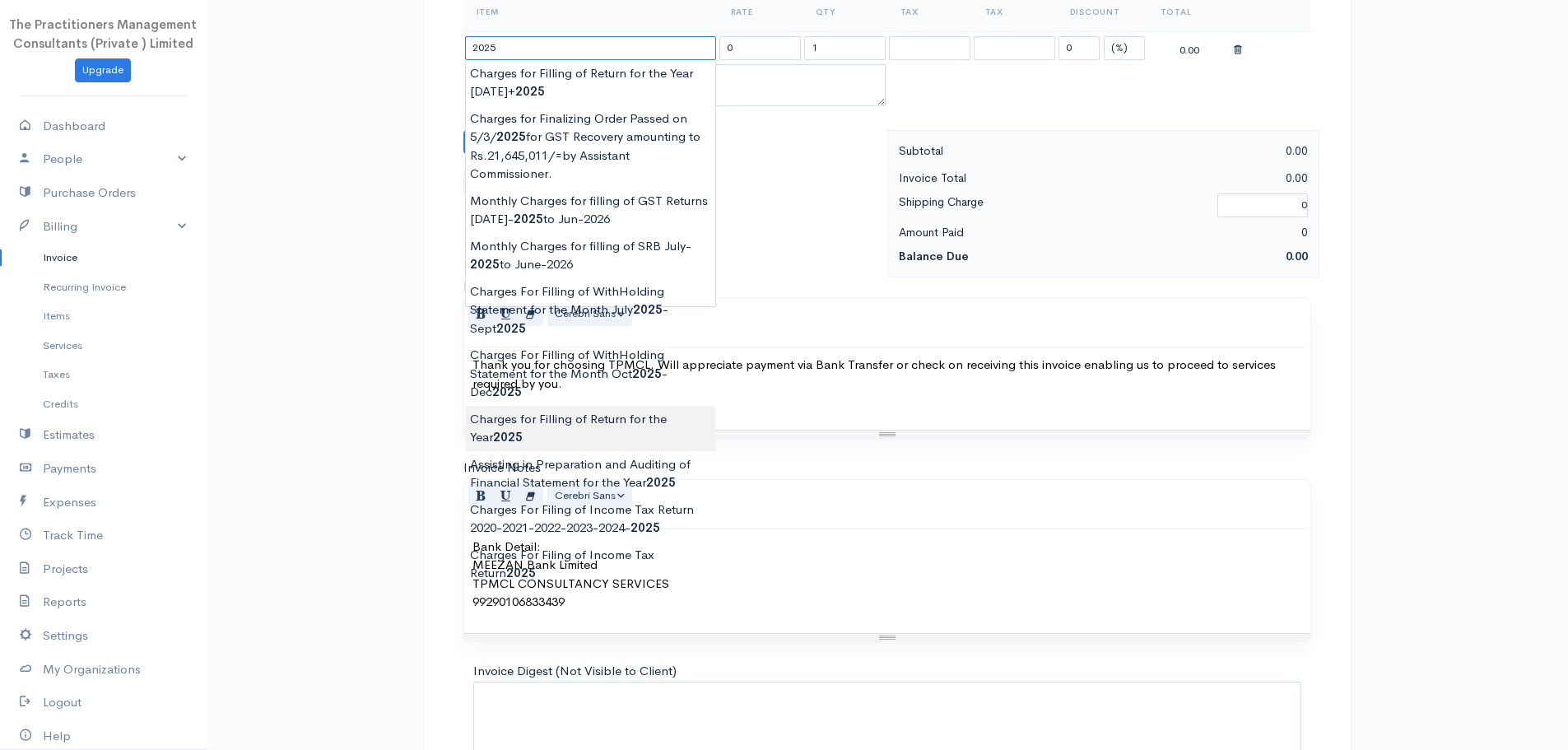
type input "Charges for Filling of Return for the Year [DATE]"
type input "62000.00"
click at [578, 431] on body "The Practitioners Management Consultants (Private ) Limited Upgrade Dashboard P…" at bounding box center [784, 146] width 1568 height 1445
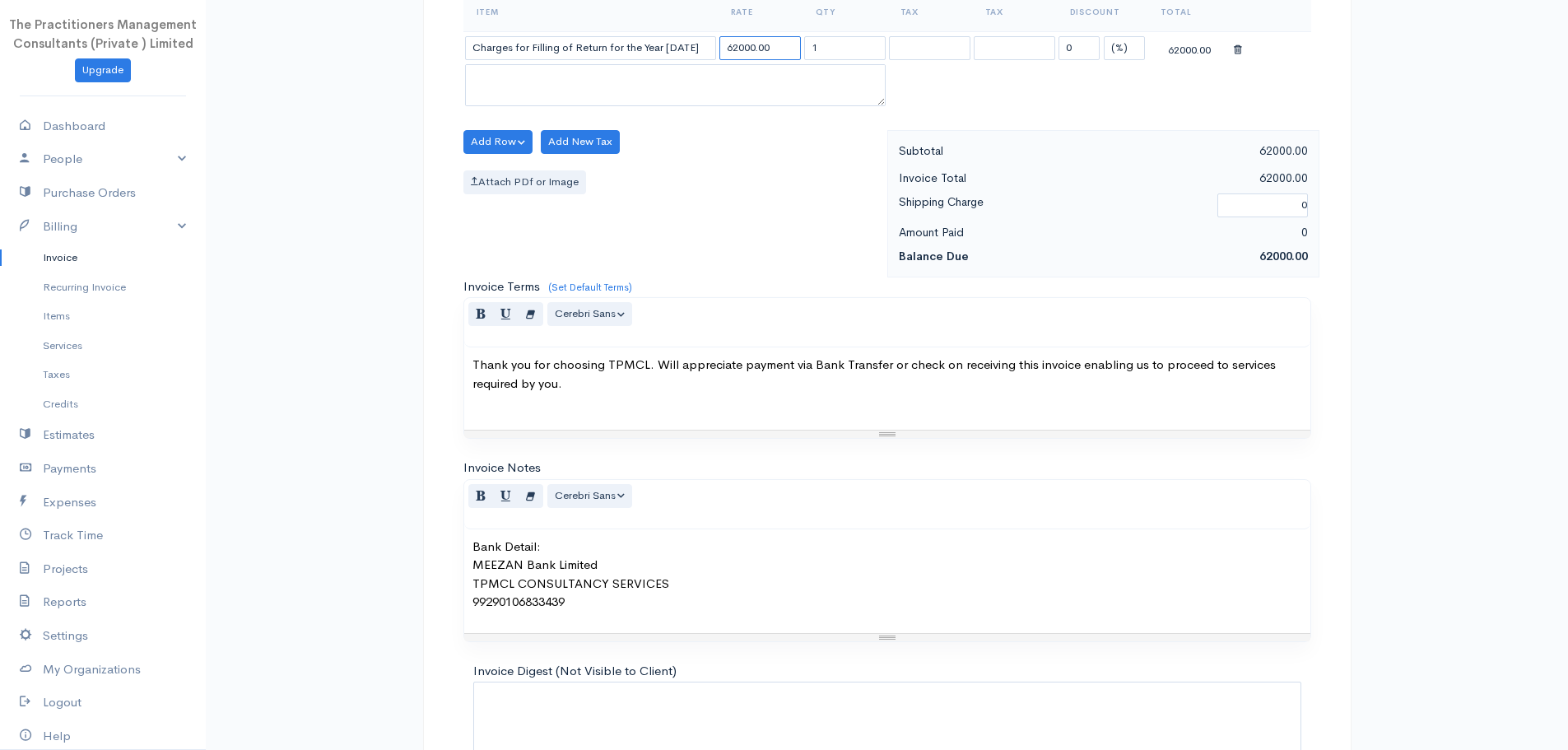
click at [735, 55] on input "62000.00" at bounding box center [760, 48] width 82 height 24
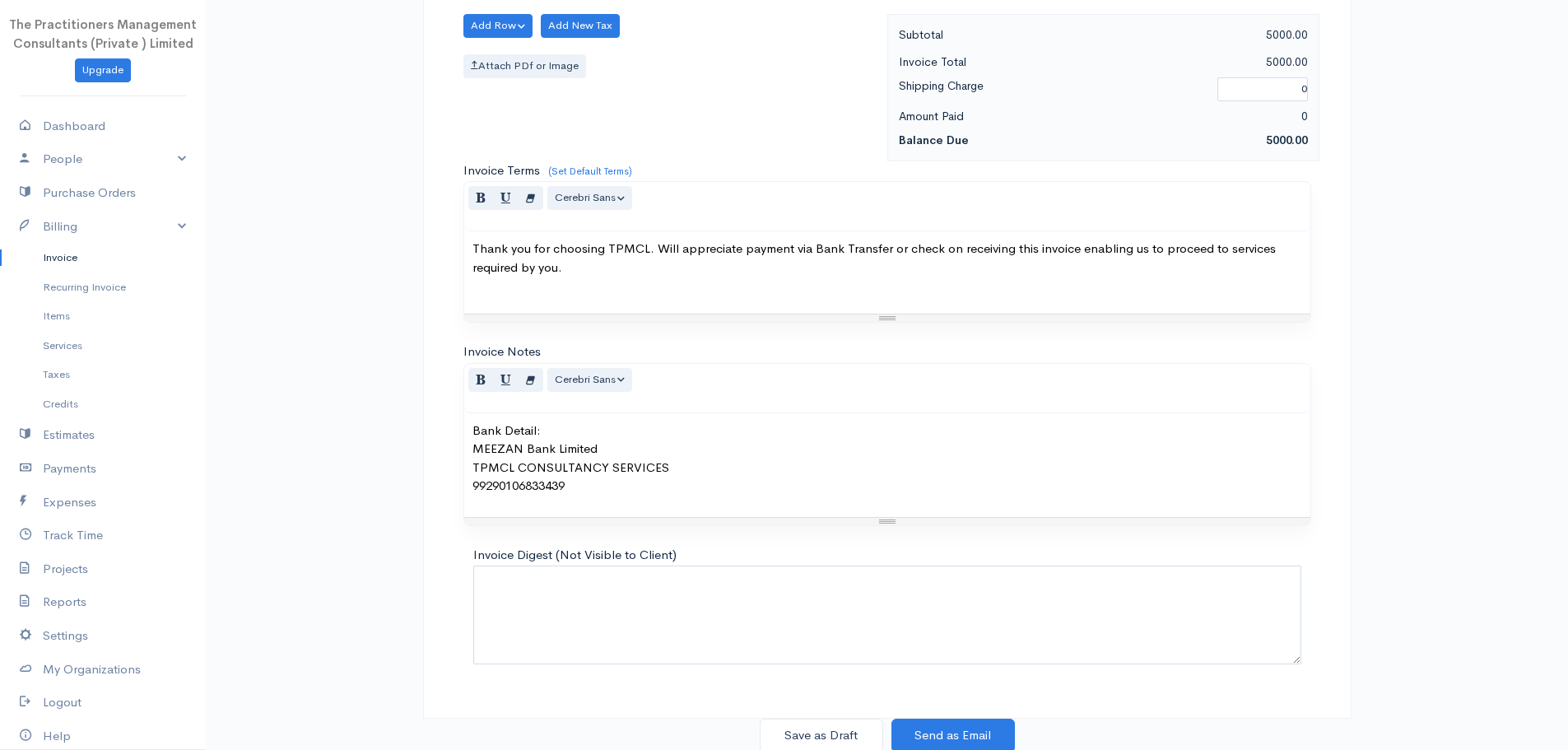
scroll to position [695, 0]
type input "5000.00"
click at [798, 743] on button "Save as Draft" at bounding box center [821, 733] width 123 height 34
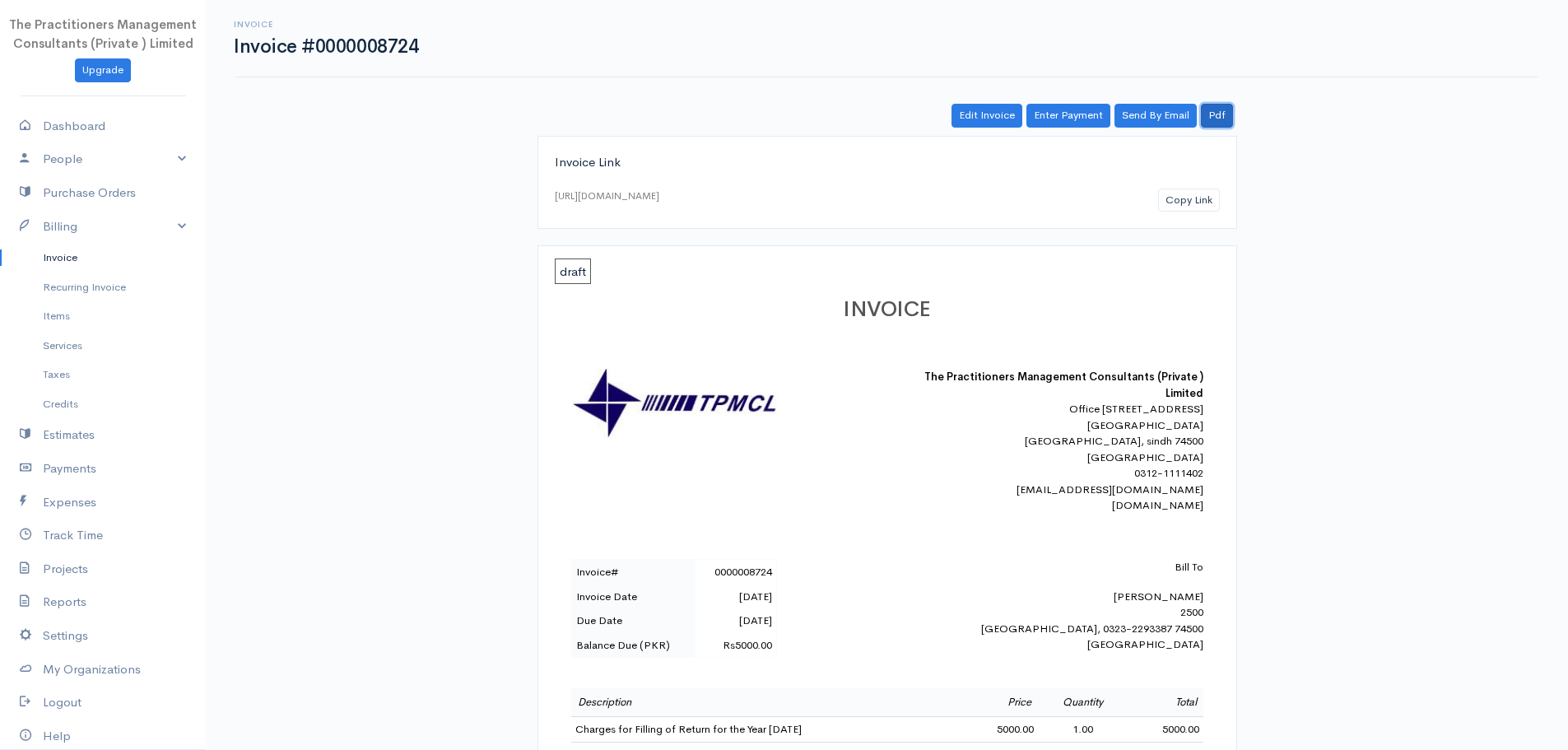
click at [1225, 116] on link "Pdf" at bounding box center [1217, 115] width 32 height 24
click at [74, 263] on link "Invoice" at bounding box center [102, 258] width 206 height 30
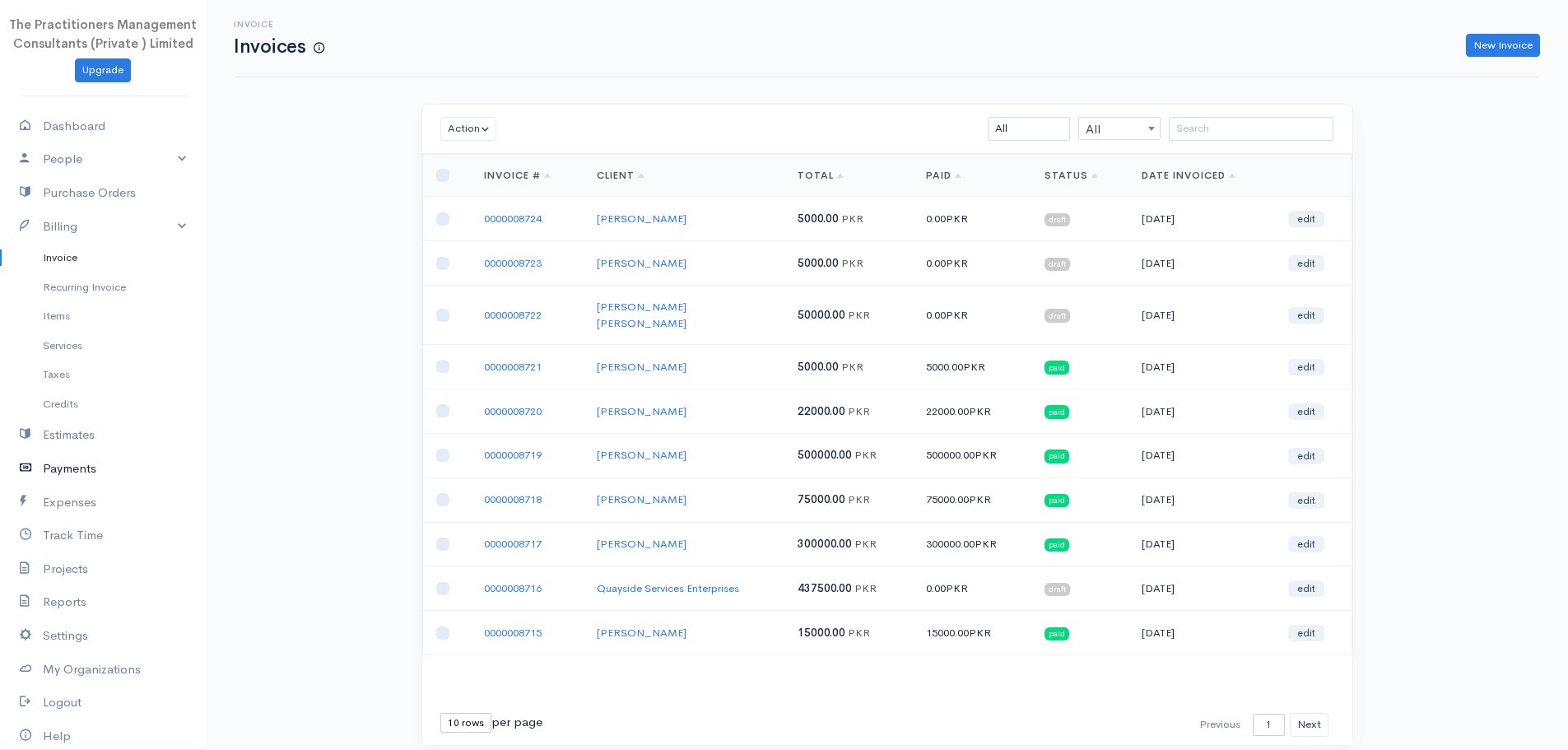
click at [74, 464] on link "Payments" at bounding box center [102, 469] width 206 height 34
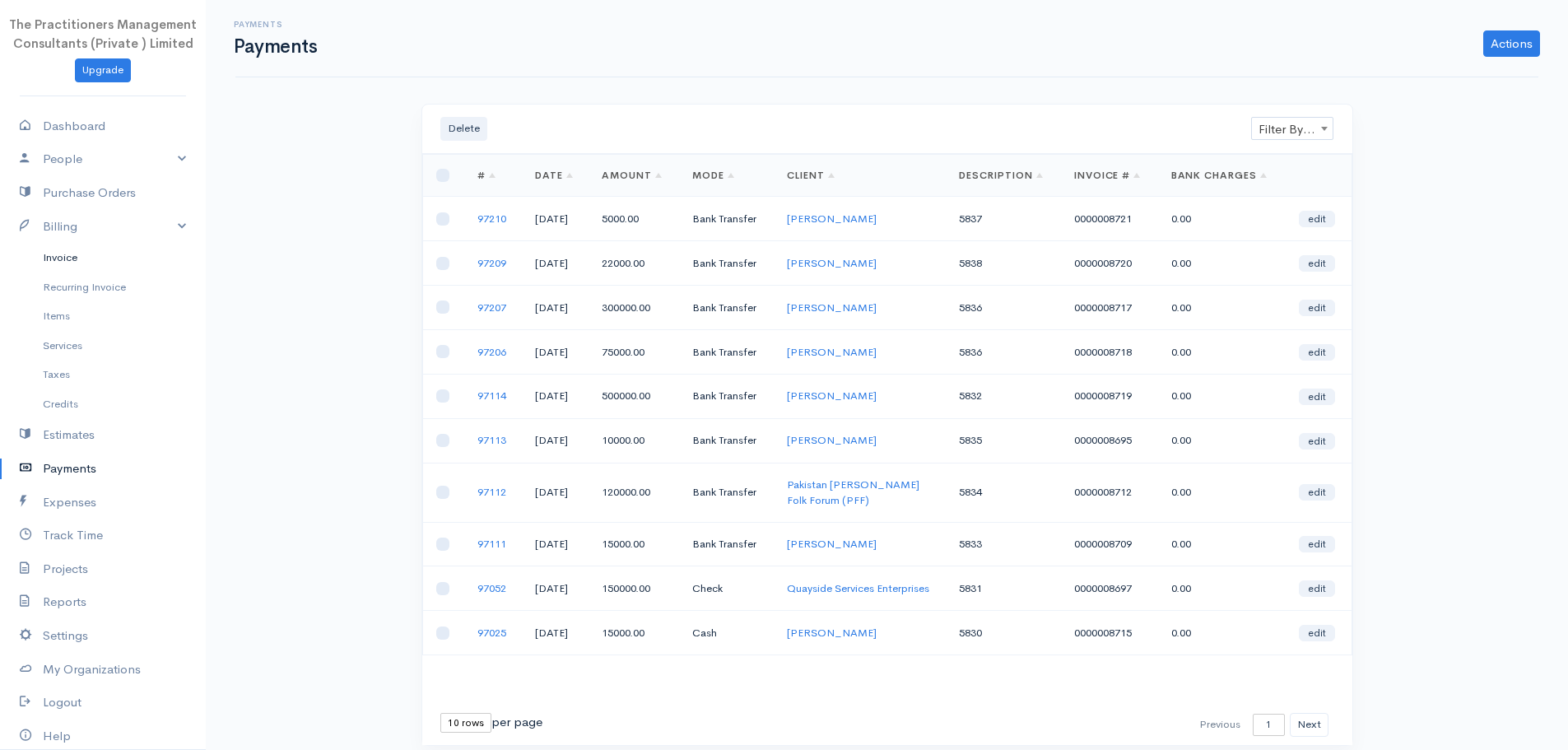
click at [67, 254] on link "Invoice" at bounding box center [102, 258] width 206 height 30
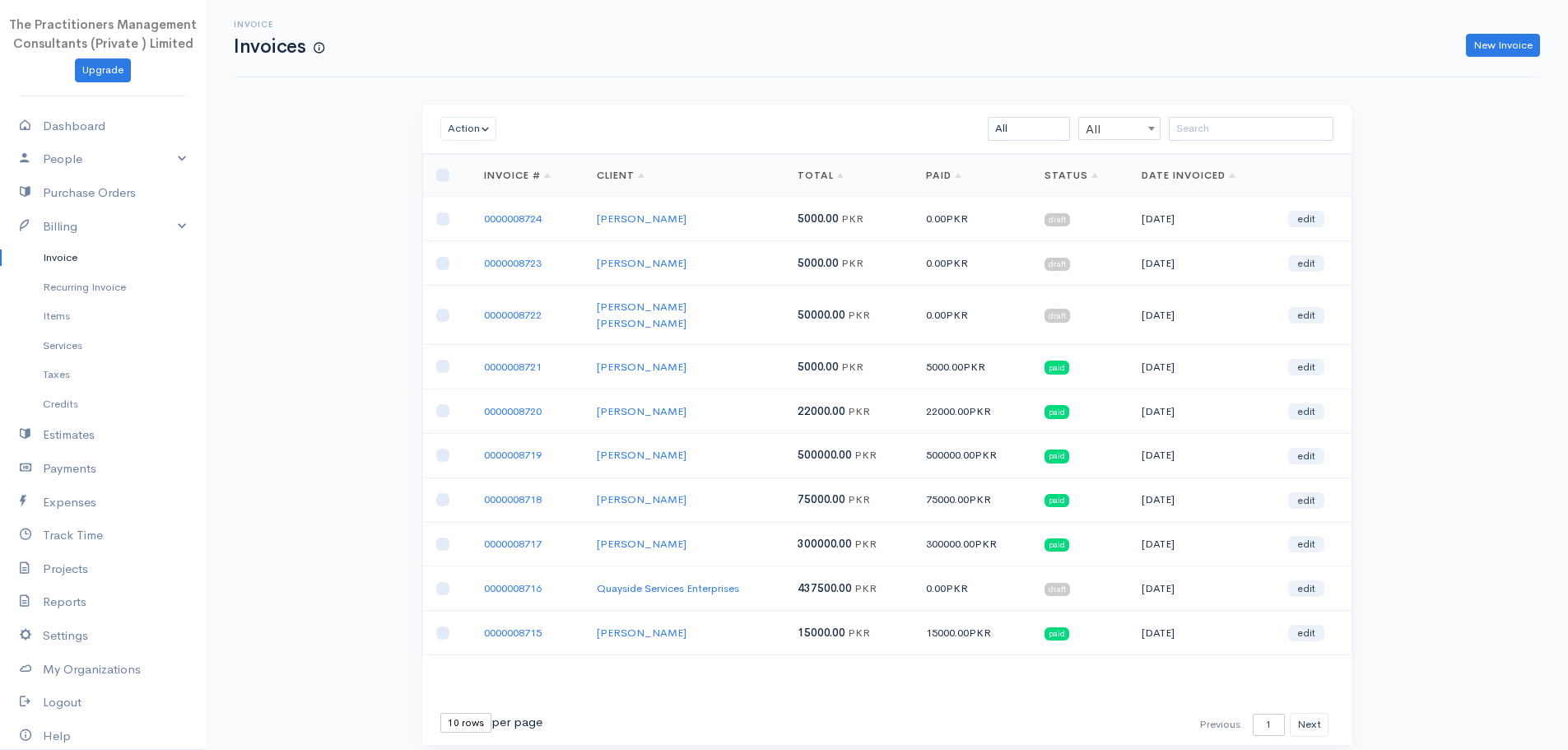
click at [549, 259] on td "0000008723" at bounding box center [527, 264] width 112 height 45
click at [537, 256] on link "0000008723" at bounding box center [513, 263] width 58 height 14
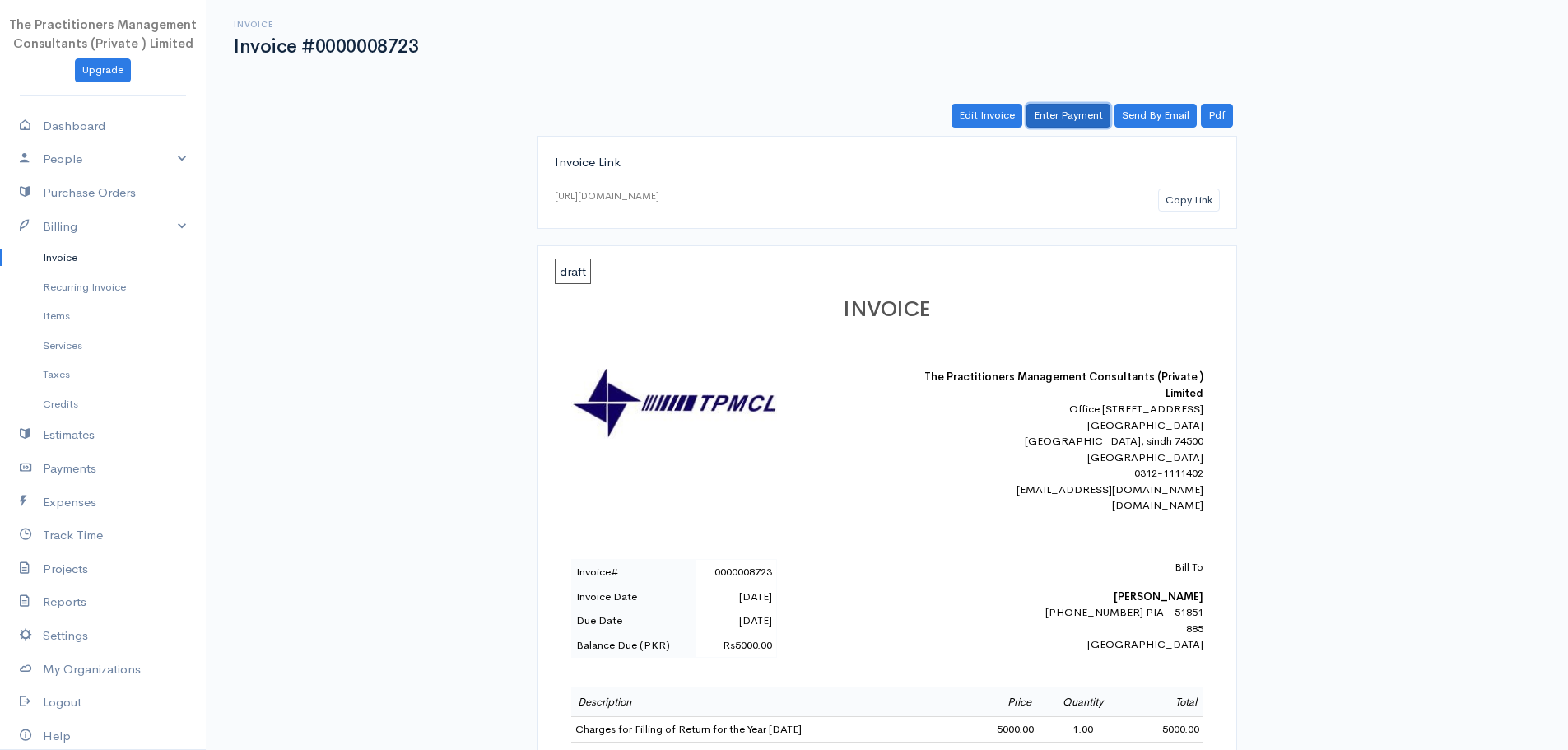
click at [1060, 105] on link "Enter Payment" at bounding box center [1069, 115] width 84 height 24
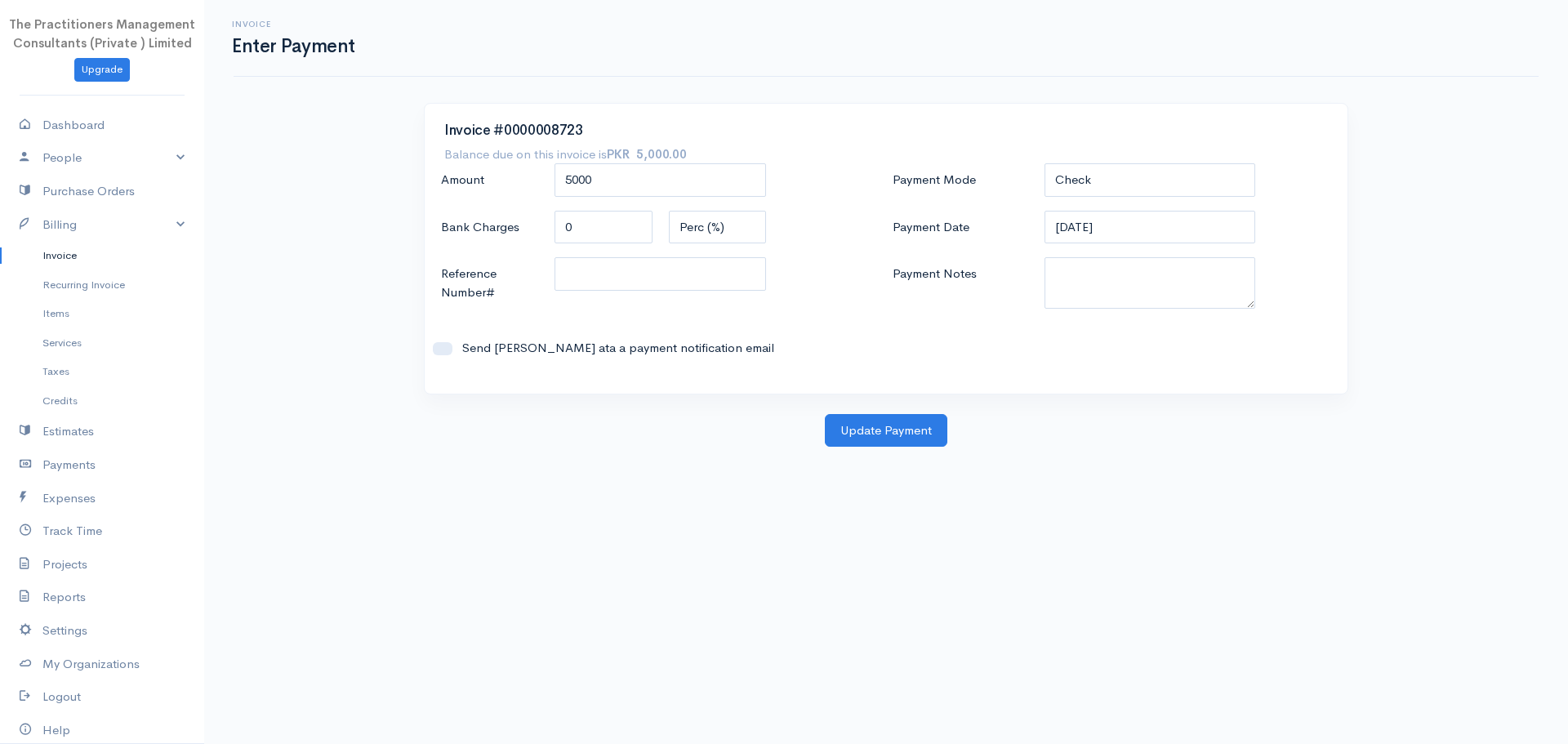
click at [1075, 199] on div "Payment Mode Check Bank Transfer Credit Cash Debit ACH VISA MASTERCARD AMEX DIS…" at bounding box center [1111, 268] width 452 height 211
click at [1070, 189] on select "Check Bank Transfer Credit Cash Debit ACH VISA MASTERCARD AMEX DISCOVER DINERS …" at bounding box center [1151, 180] width 212 height 34
select select "Cash"
click at [1045, 163] on select "Check Bank Transfer Credit Cash Debit ACH VISA MASTERCARD AMEX DISCOVER DINERS …" at bounding box center [1151, 180] width 212 height 34
click at [1114, 282] on textarea "Payment Notes" at bounding box center [1151, 283] width 212 height 52
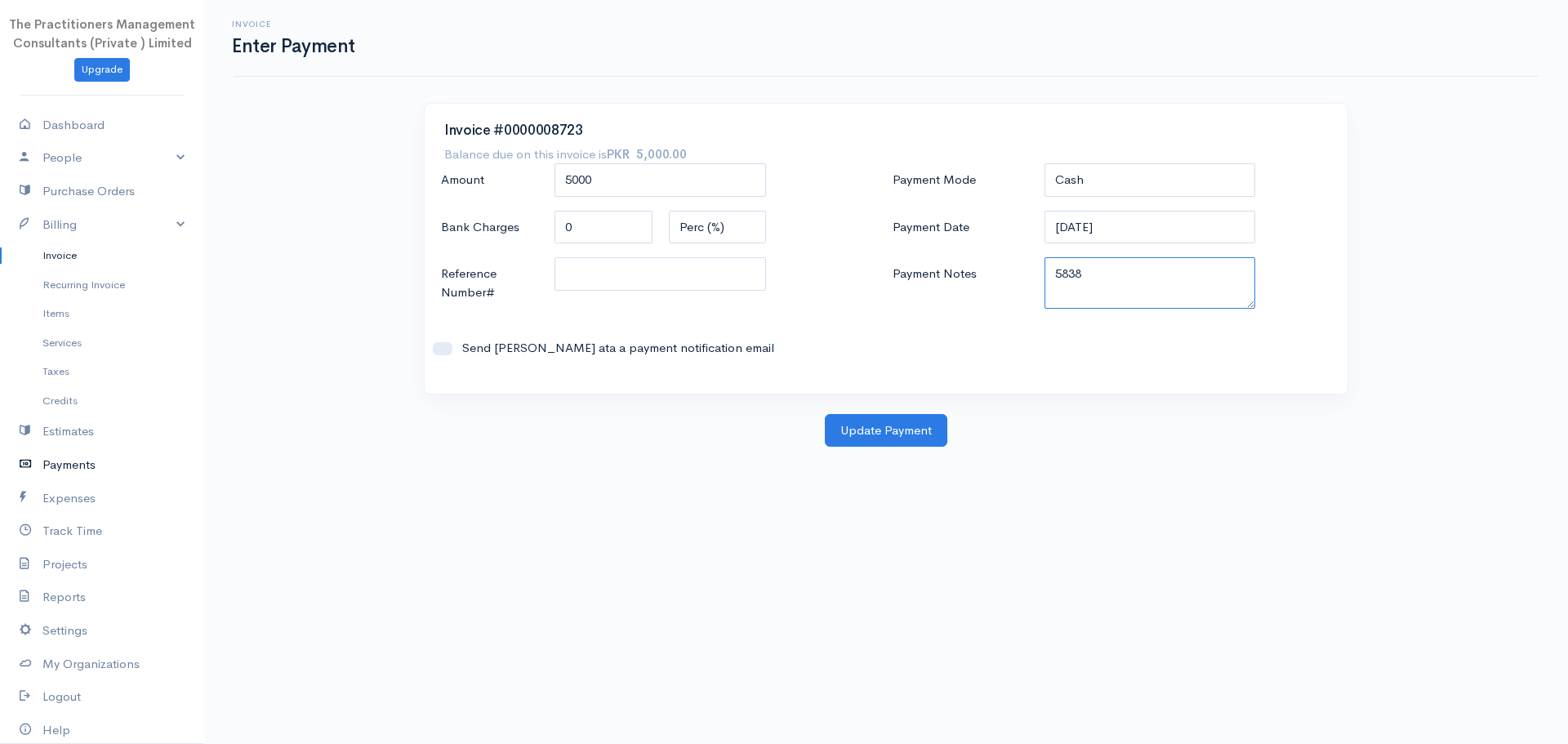
type textarea "5838"
click at [136, 457] on link "Payments" at bounding box center [102, 465] width 204 height 34
click at [1108, 291] on textarea "Payment Notes" at bounding box center [1151, 283] width 212 height 52
type textarea "5839"
click at [696, 280] on input "Reference Number#" at bounding box center [660, 274] width 212 height 34
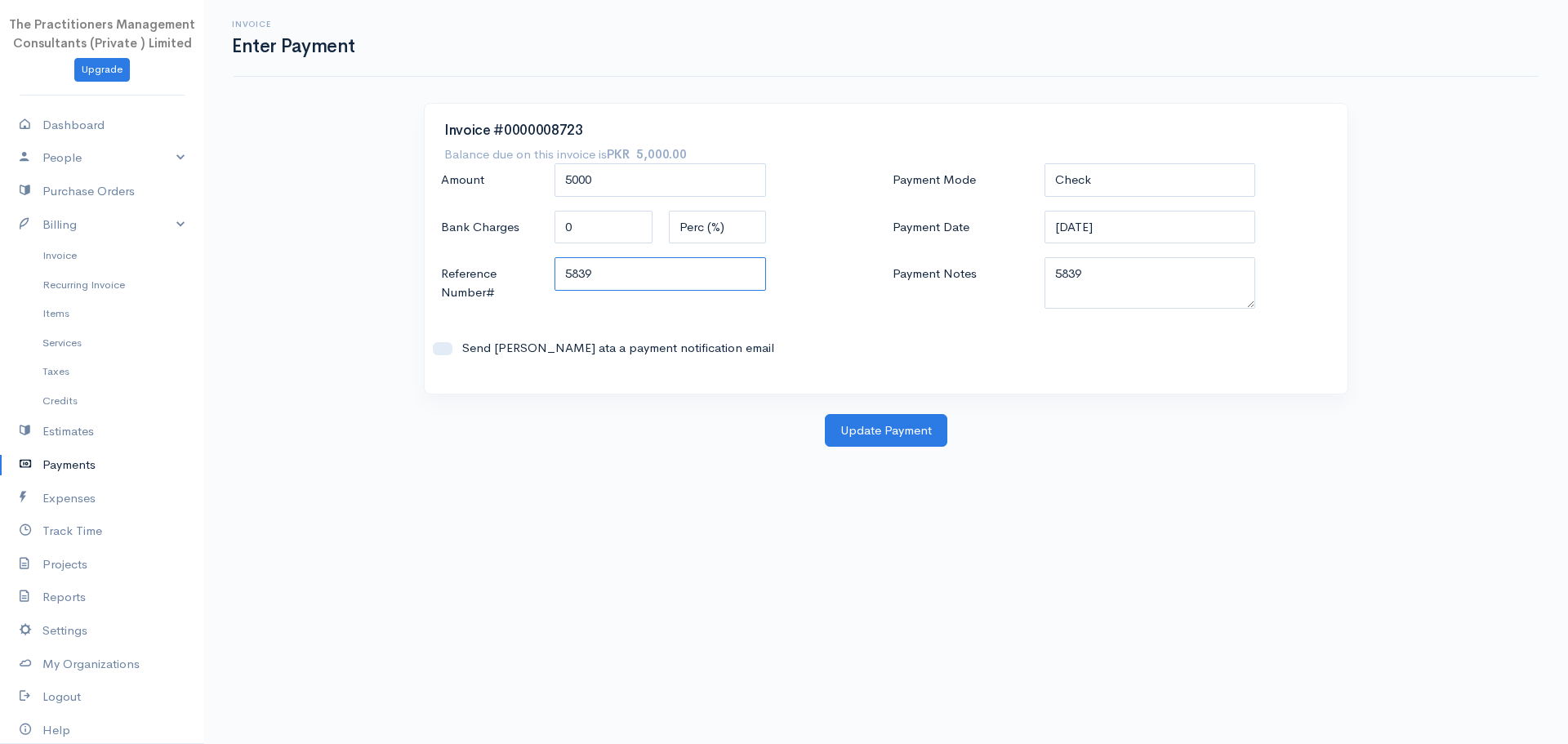
type input "5839"
click at [1092, 193] on select "Check Bank Transfer Credit Cash Debit ACH VISA MASTERCARD AMEX DISCOVER DINERS …" at bounding box center [1151, 180] width 212 height 34
select select "Cash"
click at [1045, 163] on select "Check Bank Transfer Credit Cash Debit ACH VISA MASTERCARD AMEX DISCOVER DINERS …" at bounding box center [1151, 180] width 212 height 34
click at [926, 431] on button "Update Payment" at bounding box center [886, 431] width 122 height 34
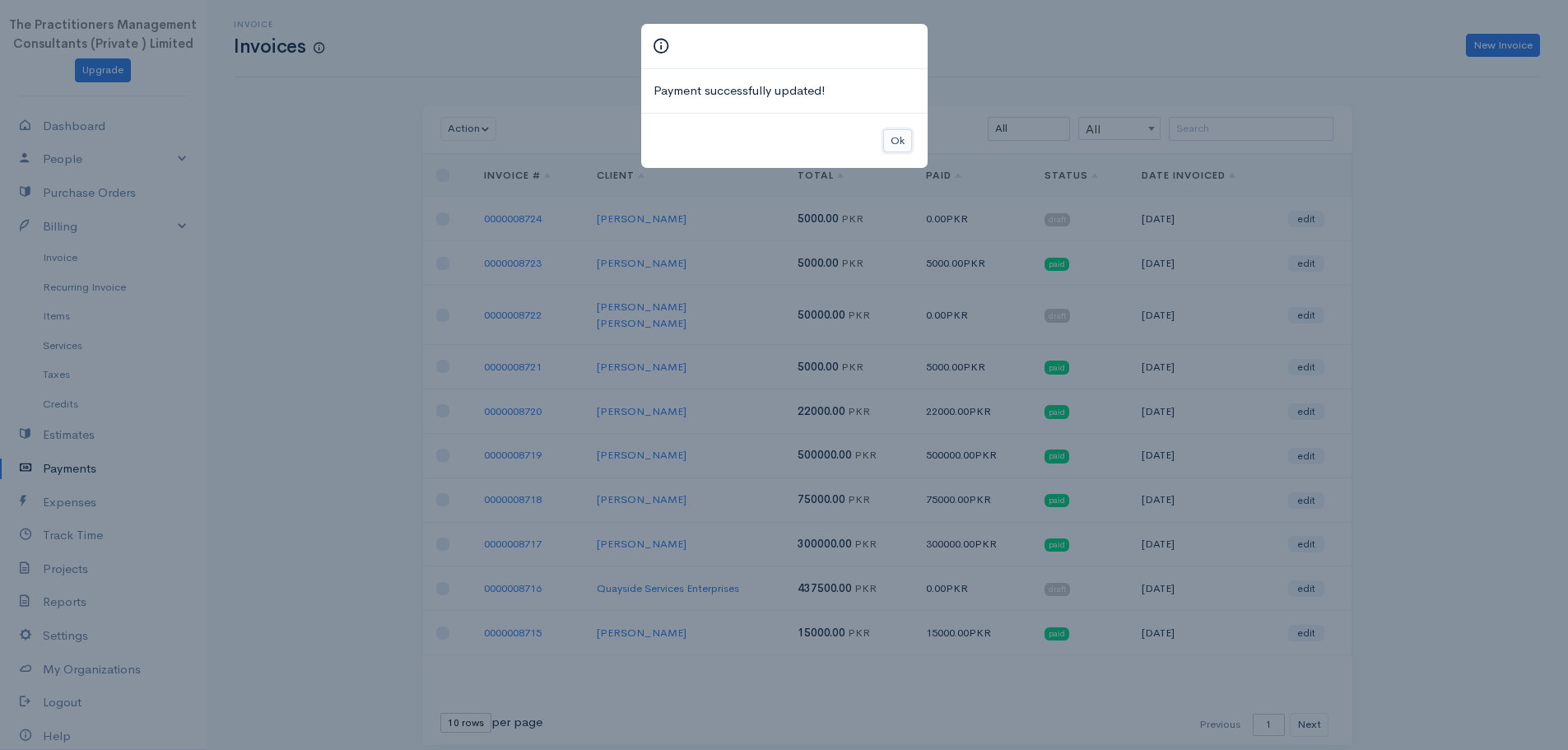
click at [886, 148] on button "Ok" at bounding box center [897, 141] width 29 height 24
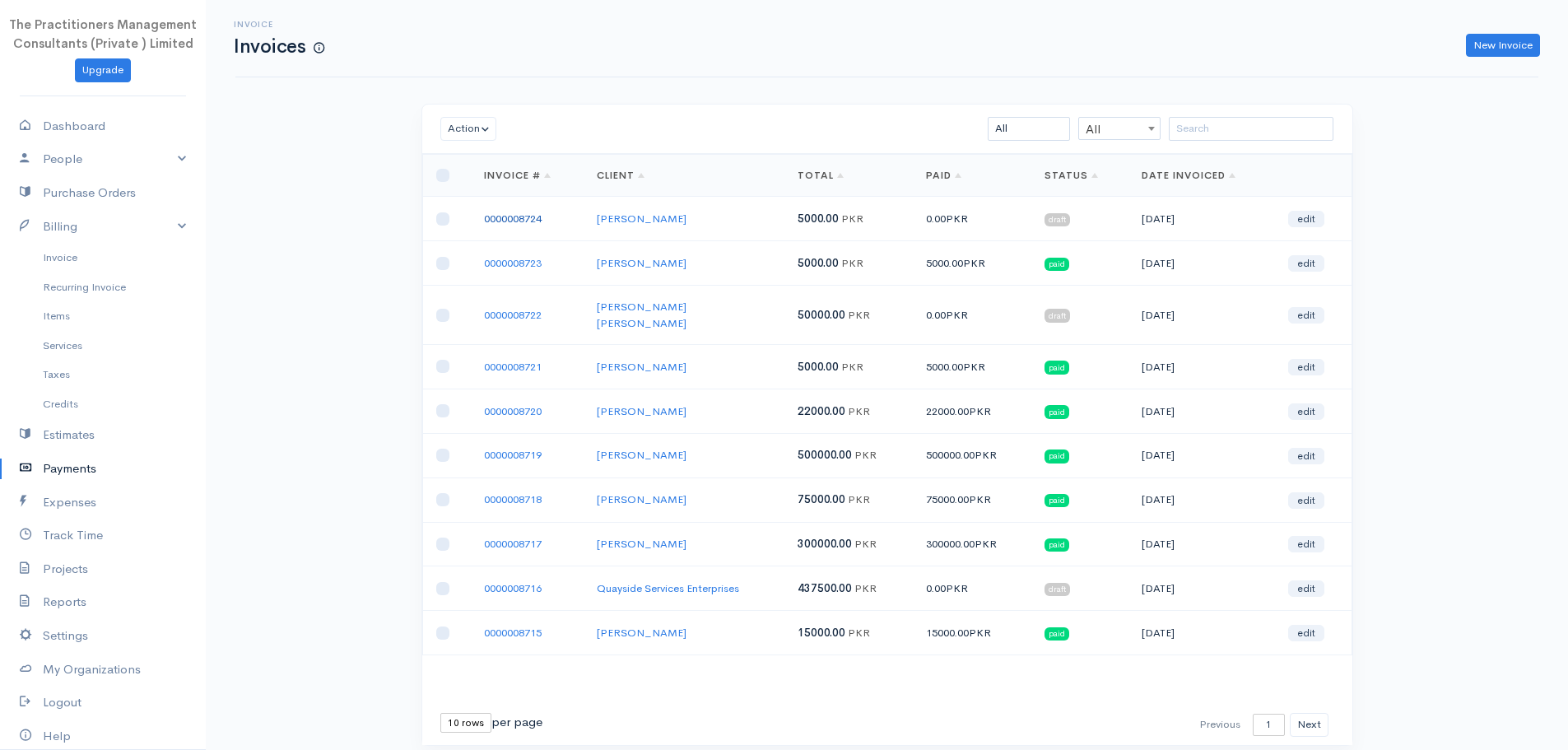
click at [536, 213] on link "0000008724" at bounding box center [513, 218] width 58 height 14
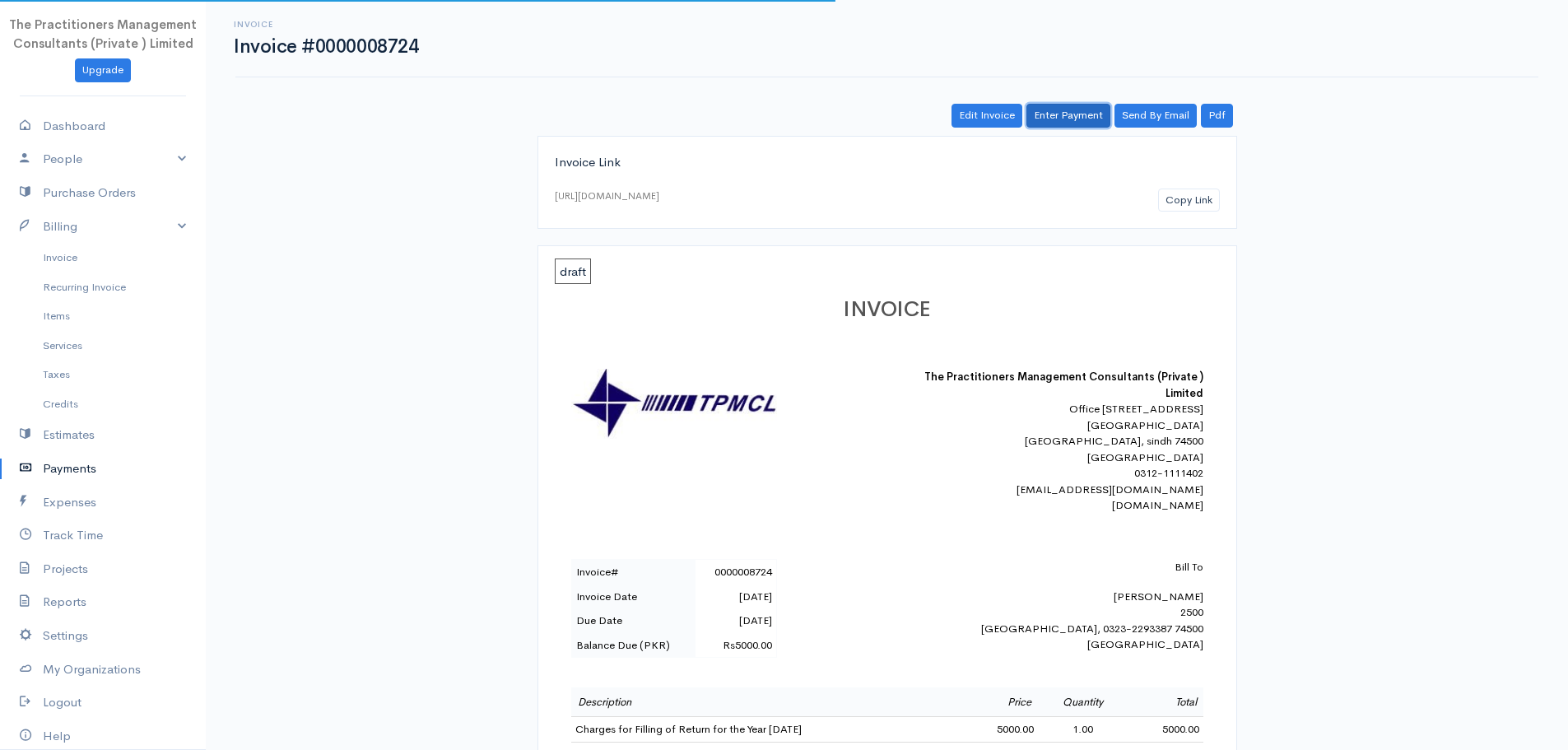
click at [1058, 118] on link "Enter Payment" at bounding box center [1069, 115] width 84 height 24
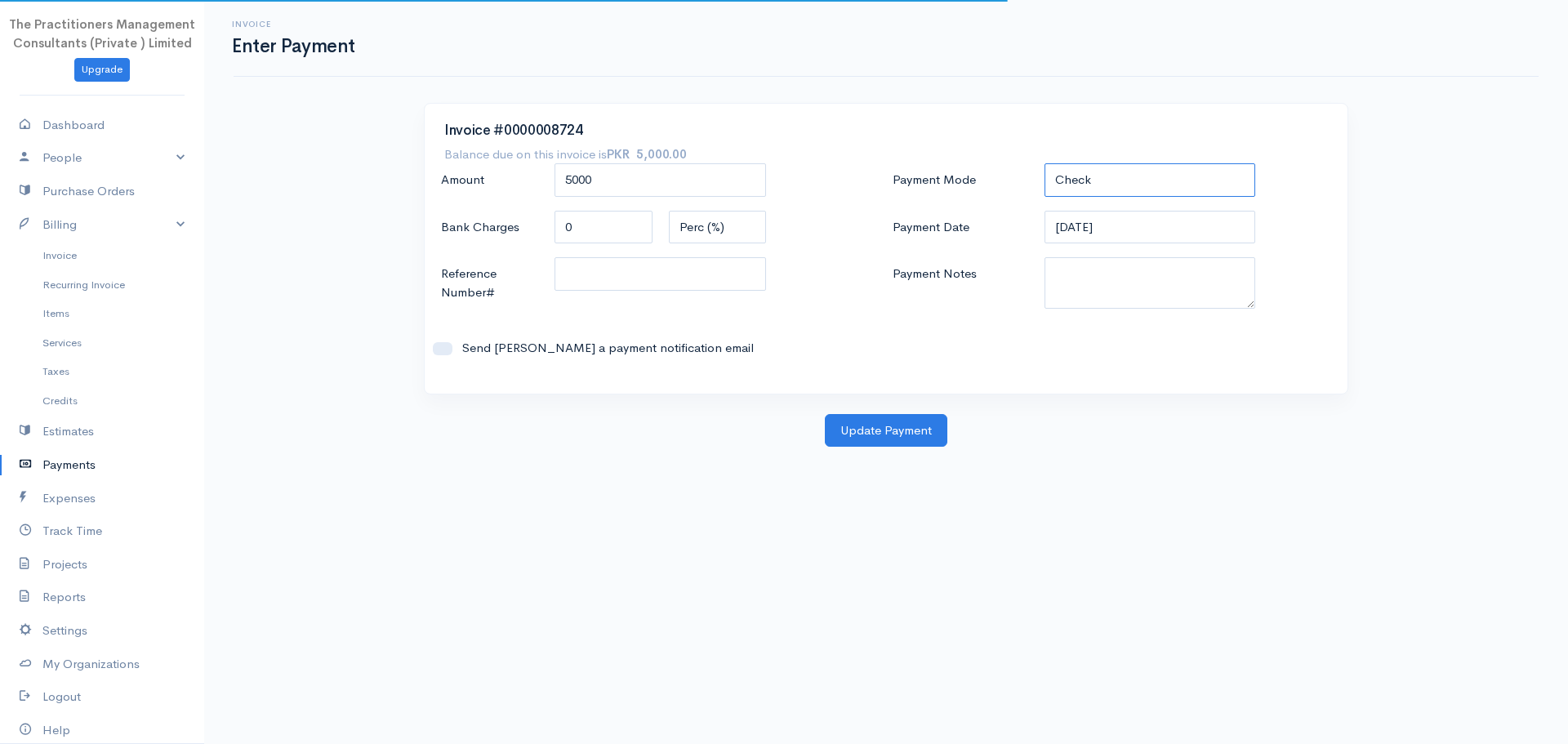
drag, startPoint x: 1079, startPoint y: 196, endPoint x: 1078, endPoint y: 186, distance: 10.0
click at [1079, 196] on select "Check Bank Transfer Credit Cash Debit ACH VISA MASTERCARD AMEX DISCOVER DINERS …" at bounding box center [1151, 180] width 212 height 34
click at [1077, 185] on select "Check Bank Transfer Credit Cash Debit ACH VISA MASTERCARD AMEX DISCOVER DINERS …" at bounding box center [1151, 180] width 212 height 34
select select "Bank Transfer"
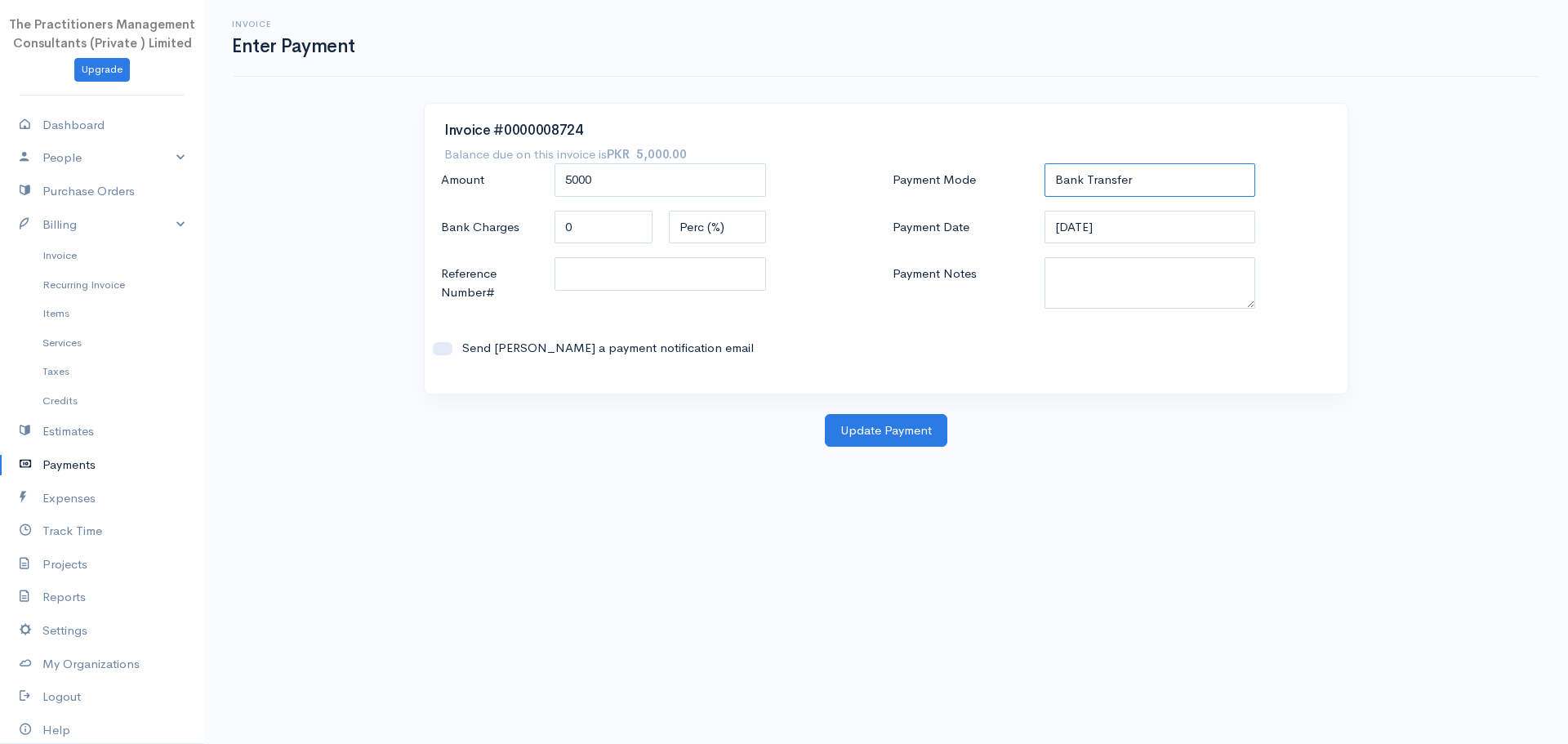
click at [1045, 163] on select "Check Bank Transfer Credit Cash Debit ACH VISA MASTERCARD AMEX DISCOVER DINERS …" at bounding box center [1151, 180] width 212 height 34
click at [1111, 281] on textarea "Payment Notes" at bounding box center [1151, 283] width 212 height 52
type textarea "5839"
click at [636, 265] on input "Reference Number#" at bounding box center [660, 274] width 212 height 34
type input "5839"
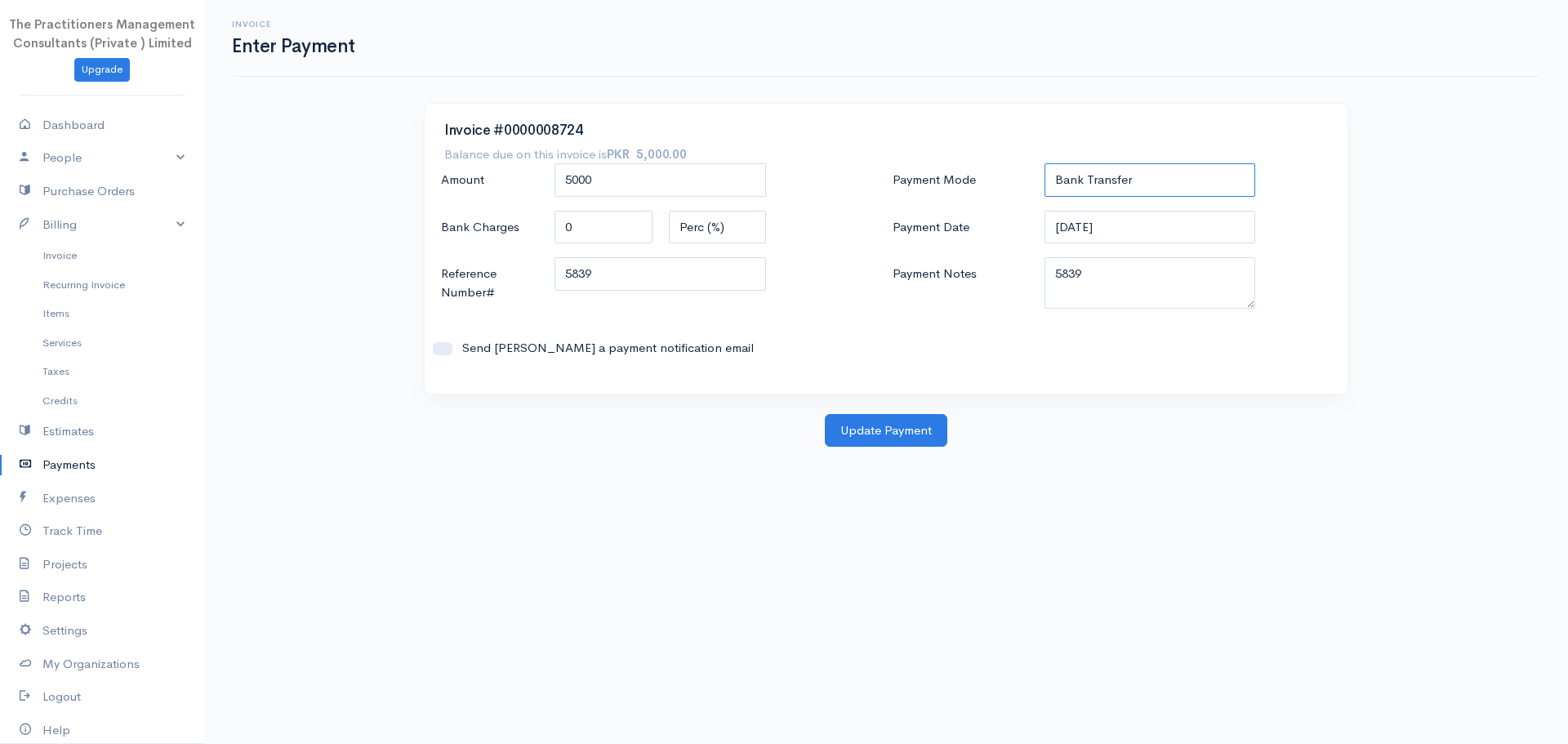
click at [1137, 184] on select "Check Bank Transfer Credit Cash Debit ACH VISA MASTERCARD AMEX DISCOVER DINERS …" at bounding box center [1151, 180] width 212 height 34
select select "Cash"
click at [1045, 163] on select "Check Bank Transfer Credit Cash Debit ACH VISA MASTERCARD AMEX DISCOVER DINERS …" at bounding box center [1151, 180] width 212 height 34
click at [900, 425] on button "Update Payment" at bounding box center [886, 431] width 122 height 34
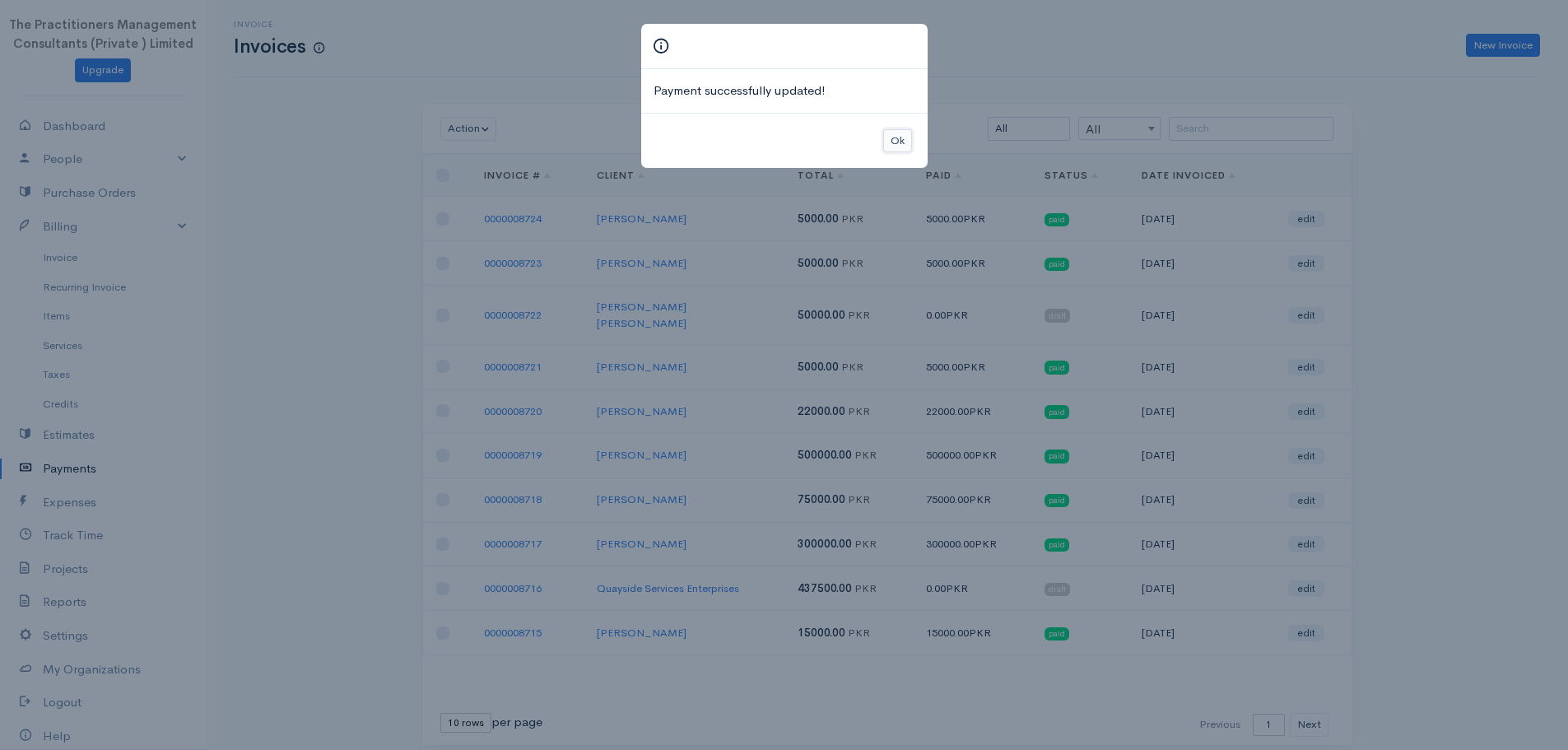
click at [903, 130] on button "Ok" at bounding box center [897, 141] width 29 height 24
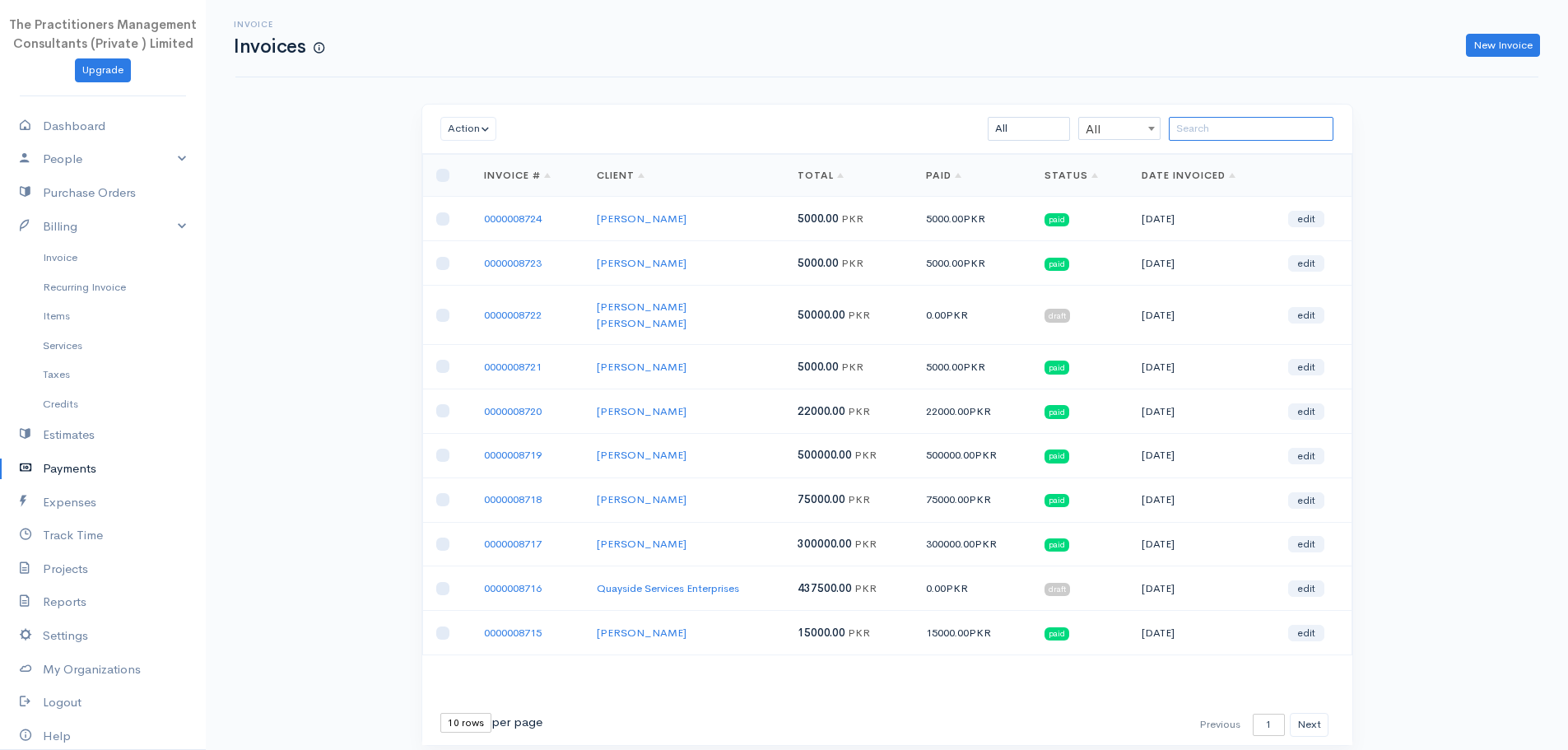
click at [1183, 129] on input "search" at bounding box center [1251, 128] width 164 height 24
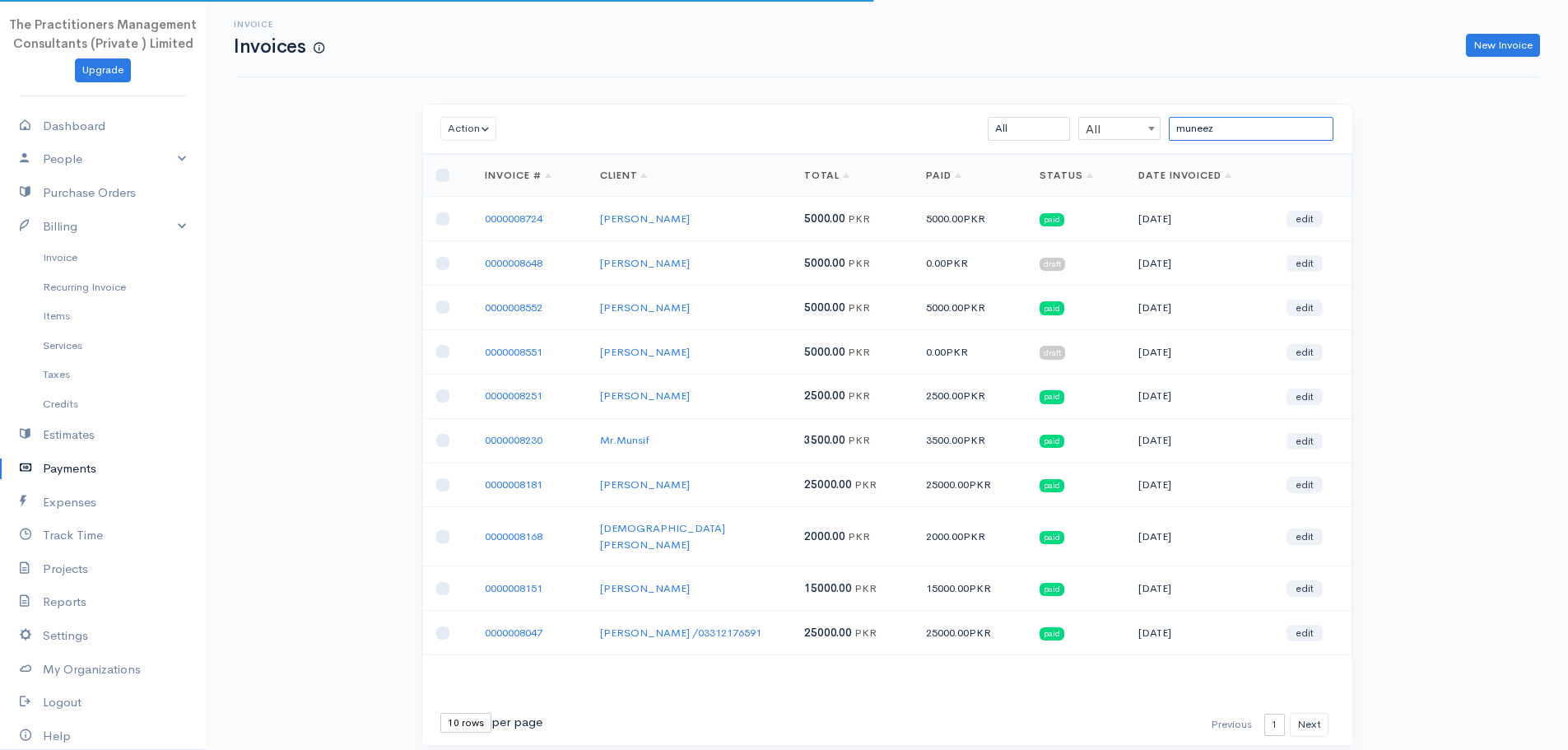
type input "muneeza"
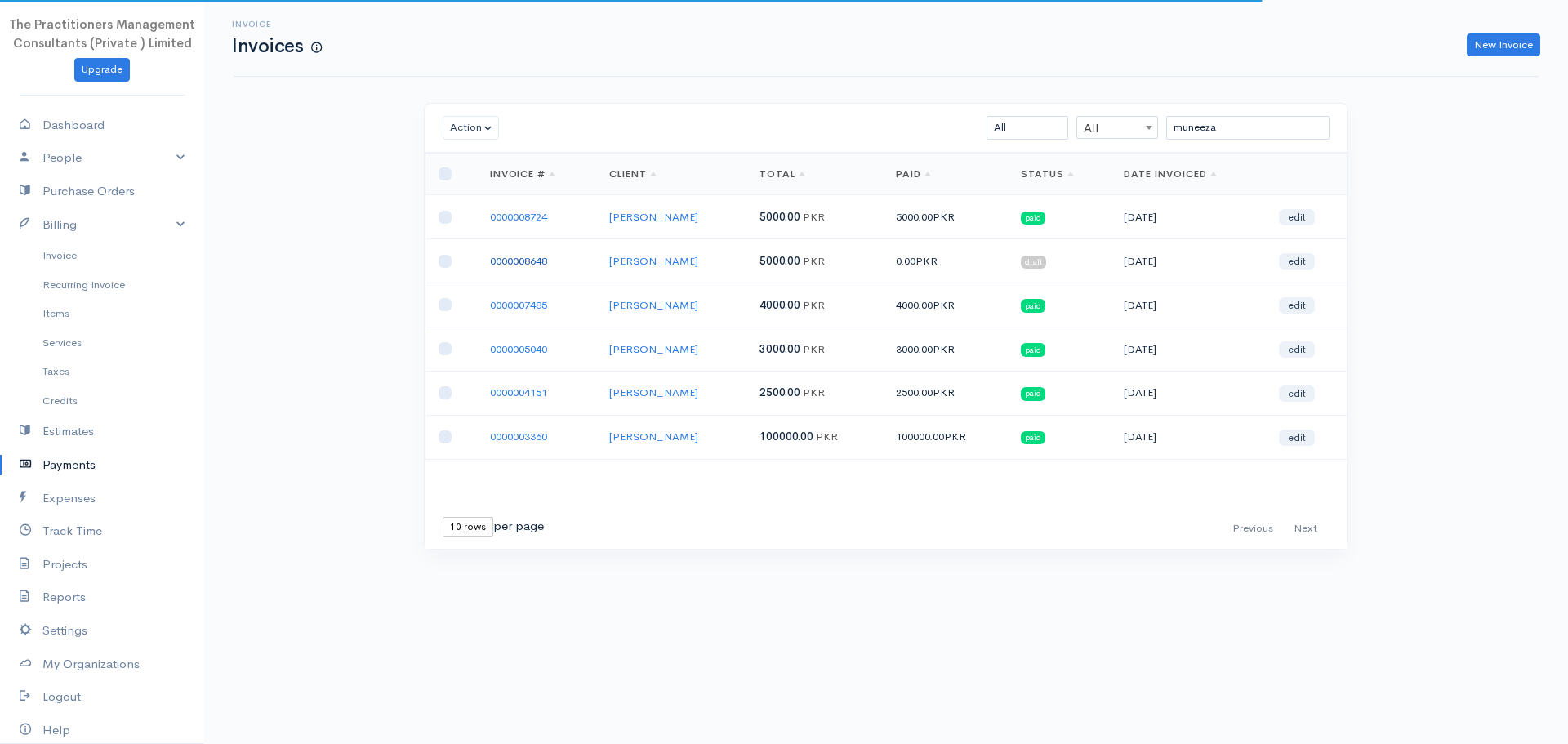
click at [510, 259] on link "0000008648" at bounding box center [518, 261] width 57 height 14
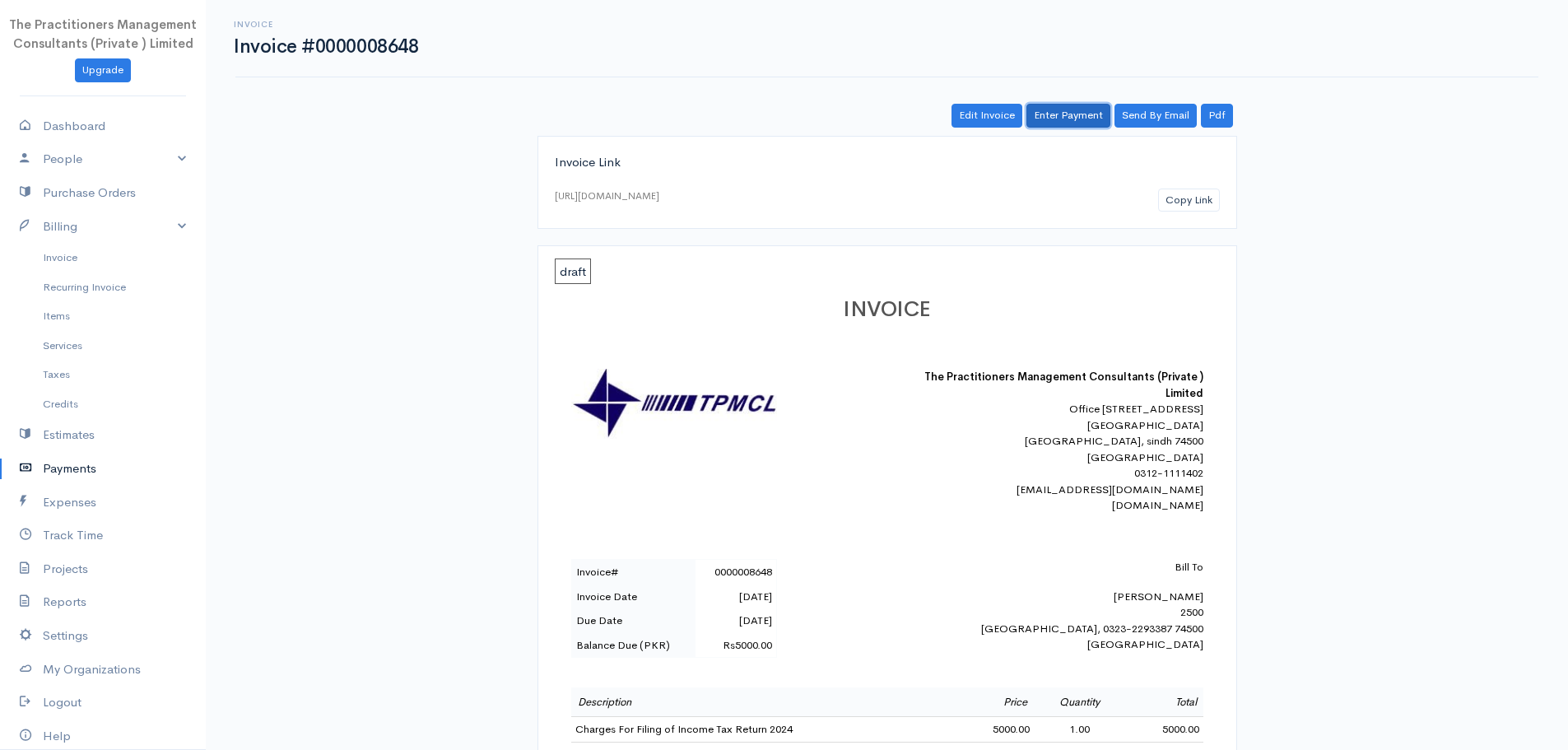
click at [1089, 114] on link "Enter Payment" at bounding box center [1069, 115] width 84 height 24
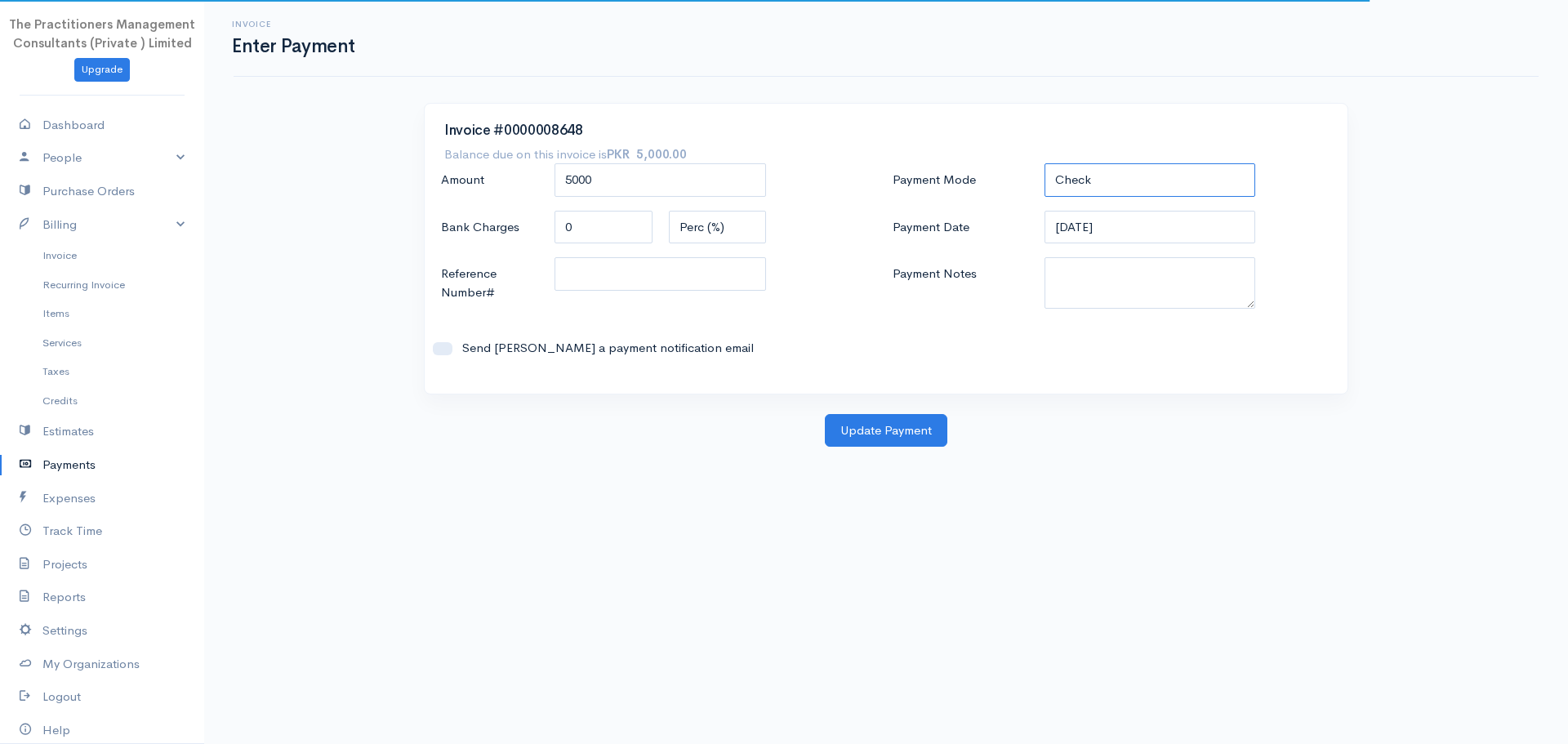
click at [1087, 179] on select "Check Bank Transfer Credit Cash Debit ACH VISA MASTERCARD AMEX DISCOVER DINERS …" at bounding box center [1151, 180] width 212 height 34
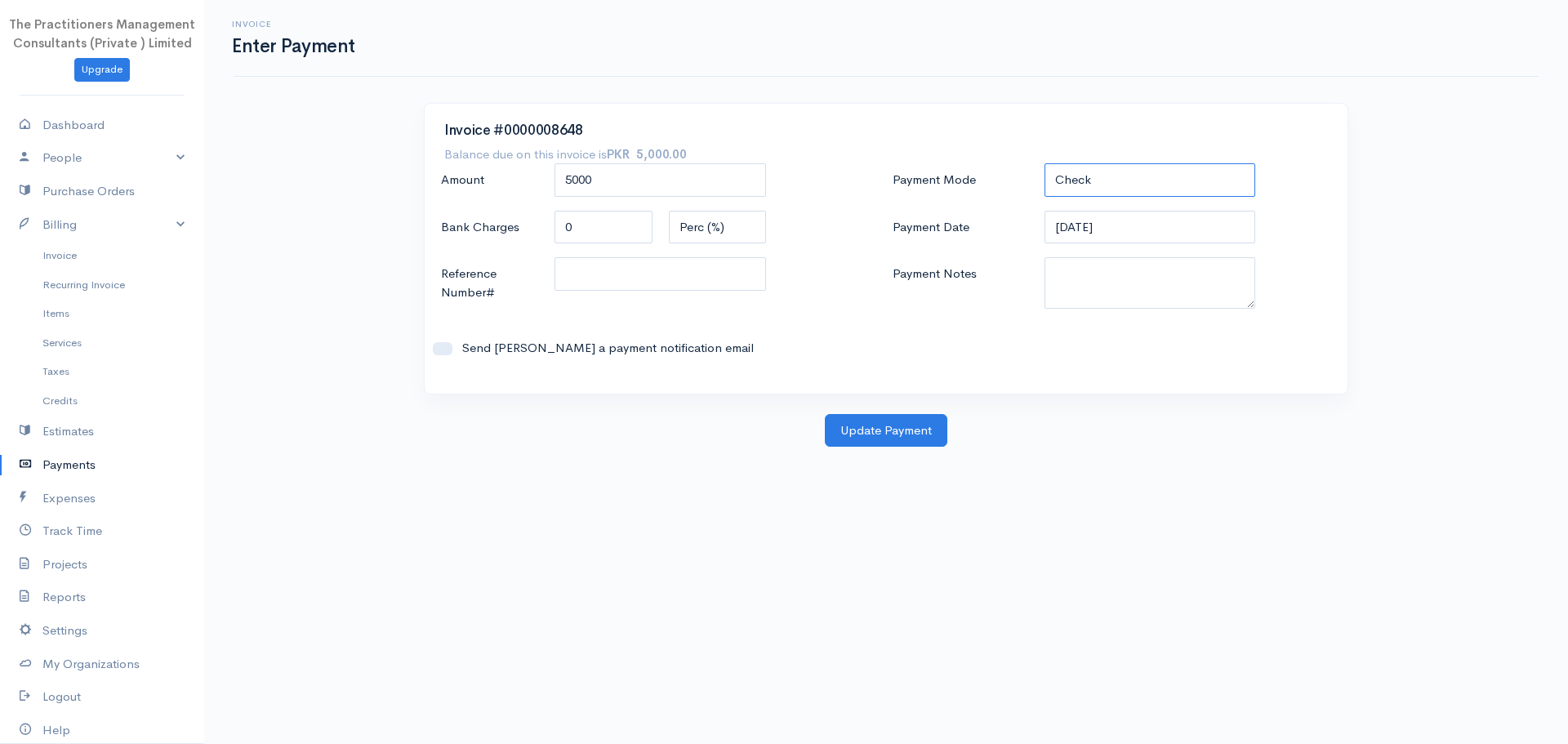
select select "Cash"
click at [1045, 163] on select "Check Bank Transfer Credit Cash Debit ACH VISA MASTERCARD AMEX DISCOVER DINERS …" at bounding box center [1151, 180] width 212 height 34
click at [1119, 271] on textarea "Payment Notes" at bounding box center [1151, 283] width 212 height 52
type textarea "5839"
click at [719, 269] on input "Reference Number#" at bounding box center [660, 274] width 212 height 34
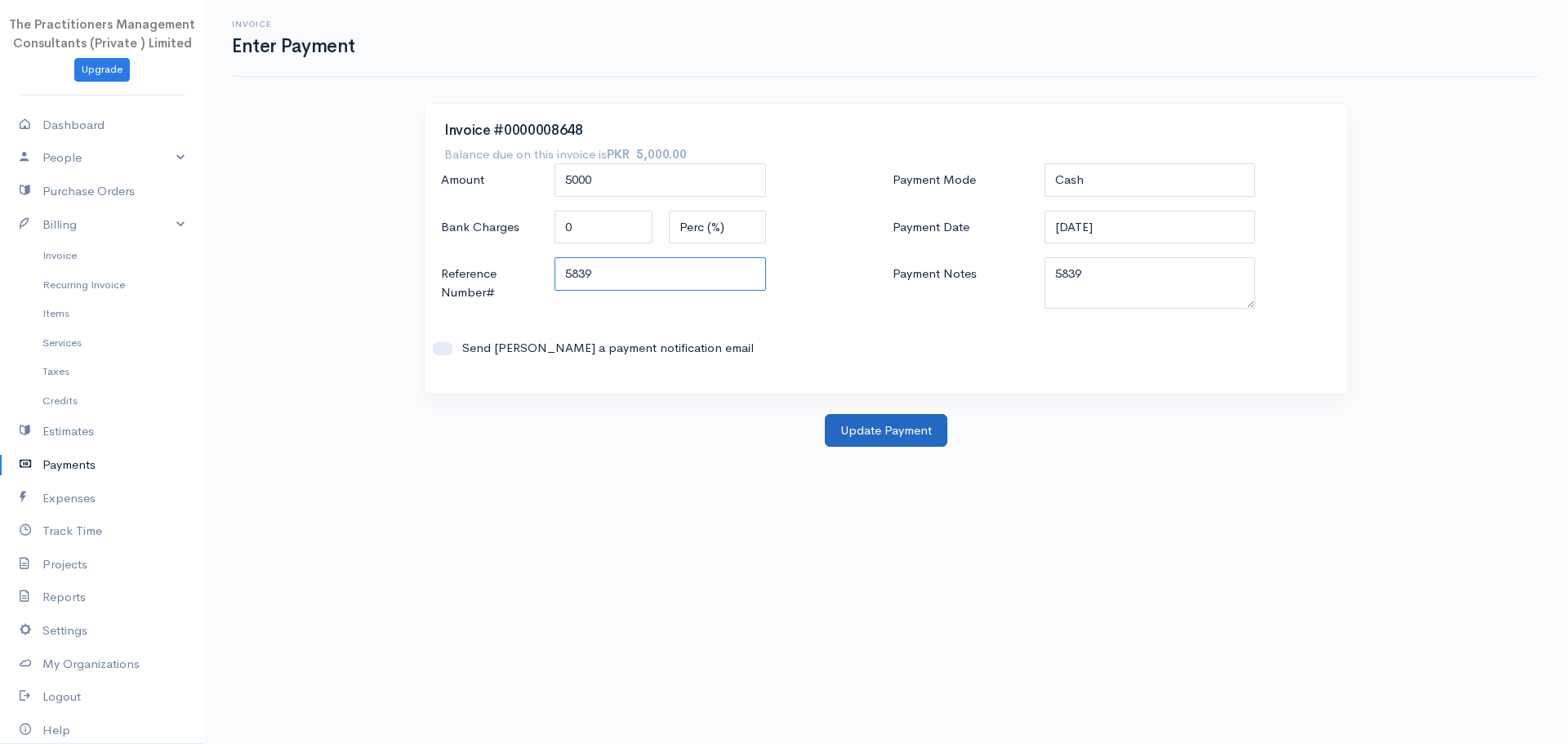
type input "5839"
click at [919, 433] on button "Update Payment" at bounding box center [886, 431] width 122 height 34
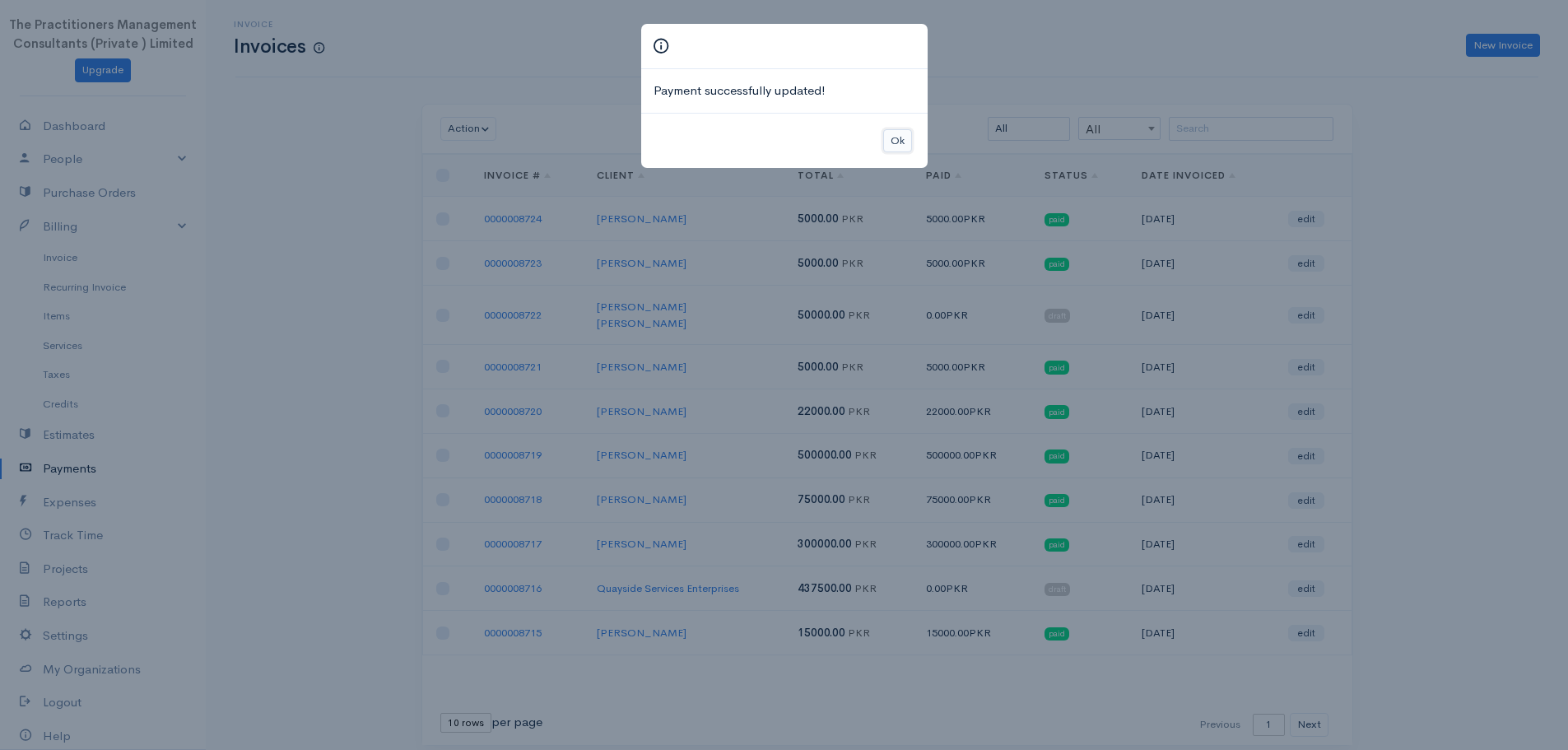
click at [898, 150] on button "Ok" at bounding box center [897, 141] width 29 height 24
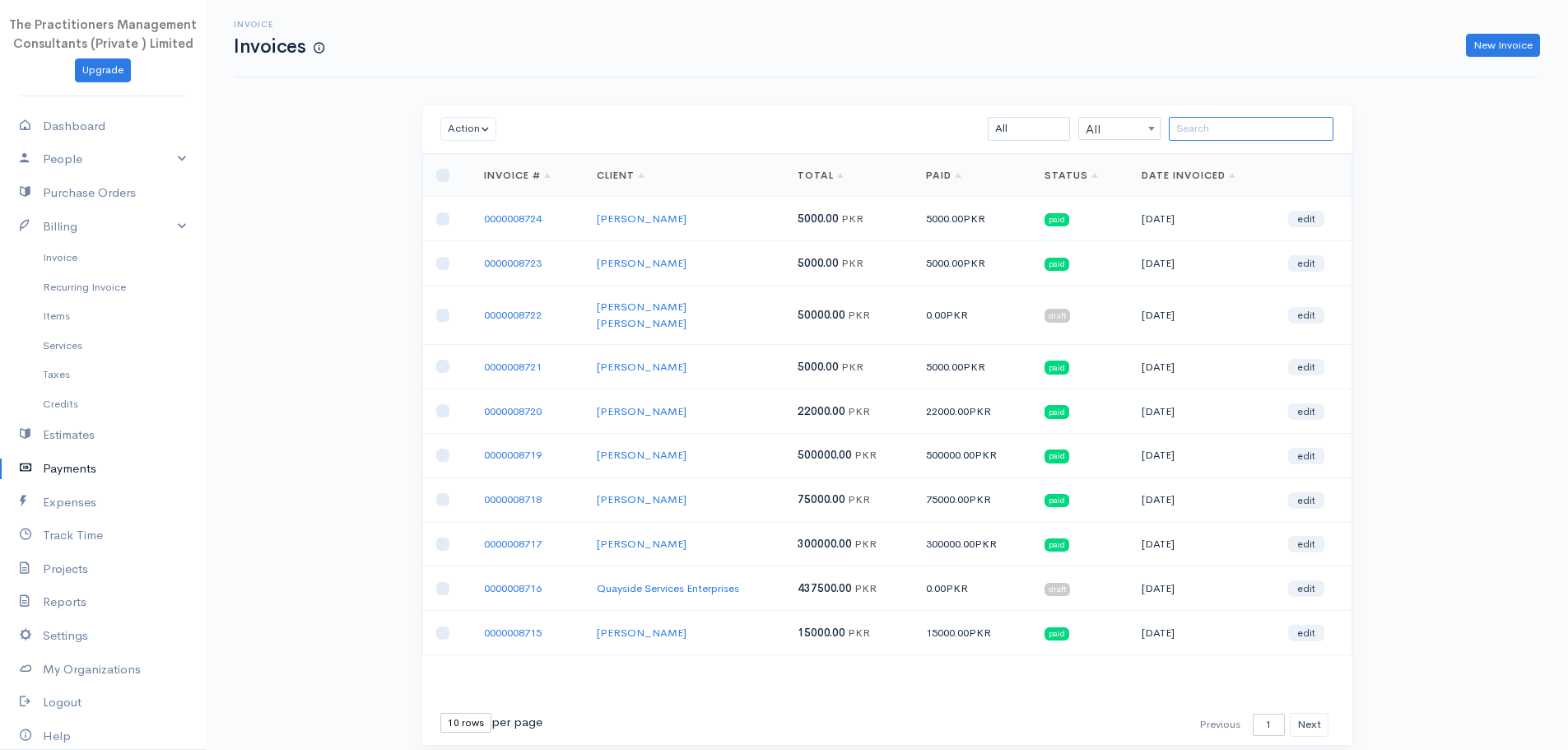
click at [1299, 130] on input "search" at bounding box center [1251, 128] width 164 height 24
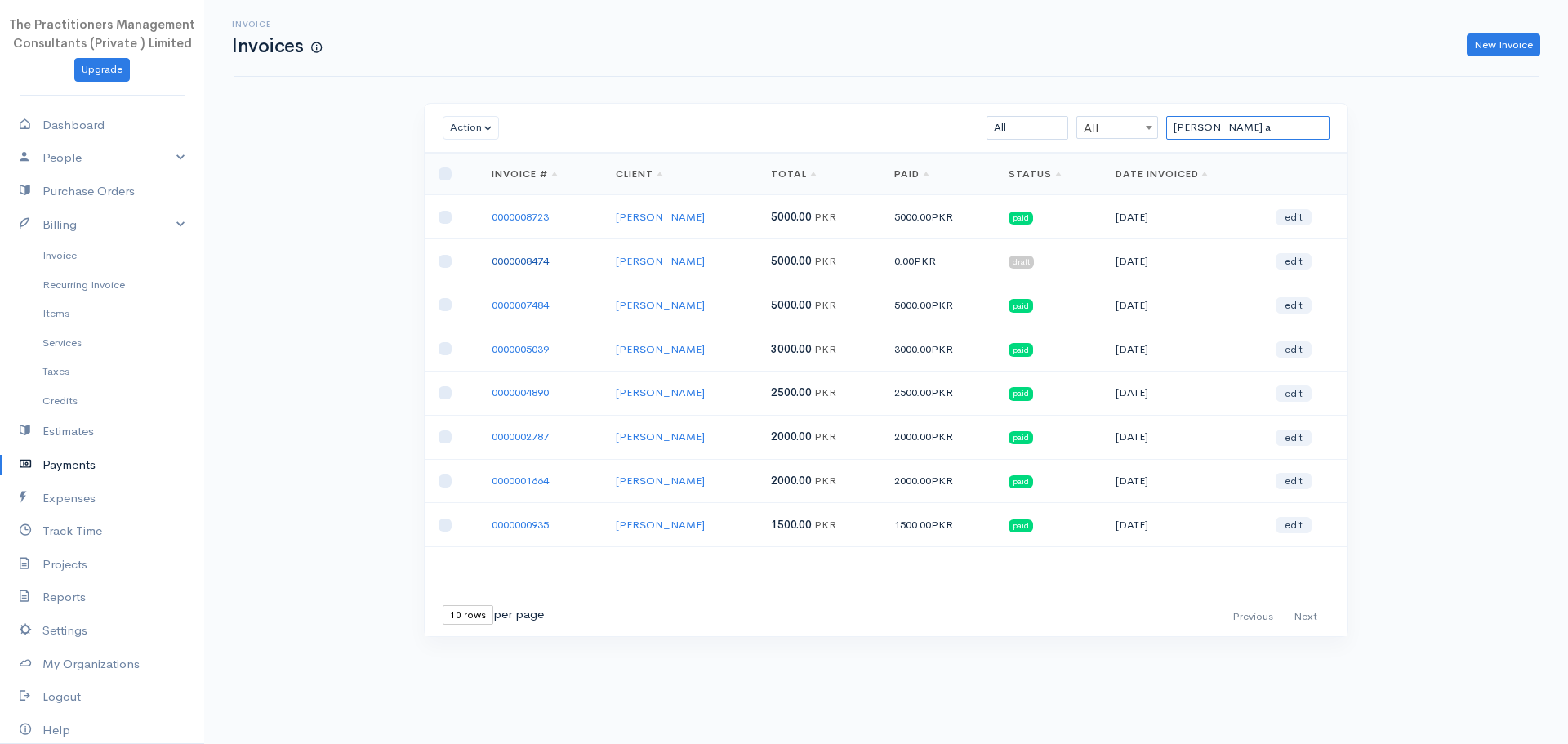
type input "[PERSON_NAME] a"
click at [533, 262] on link "0000008474" at bounding box center [520, 261] width 57 height 14
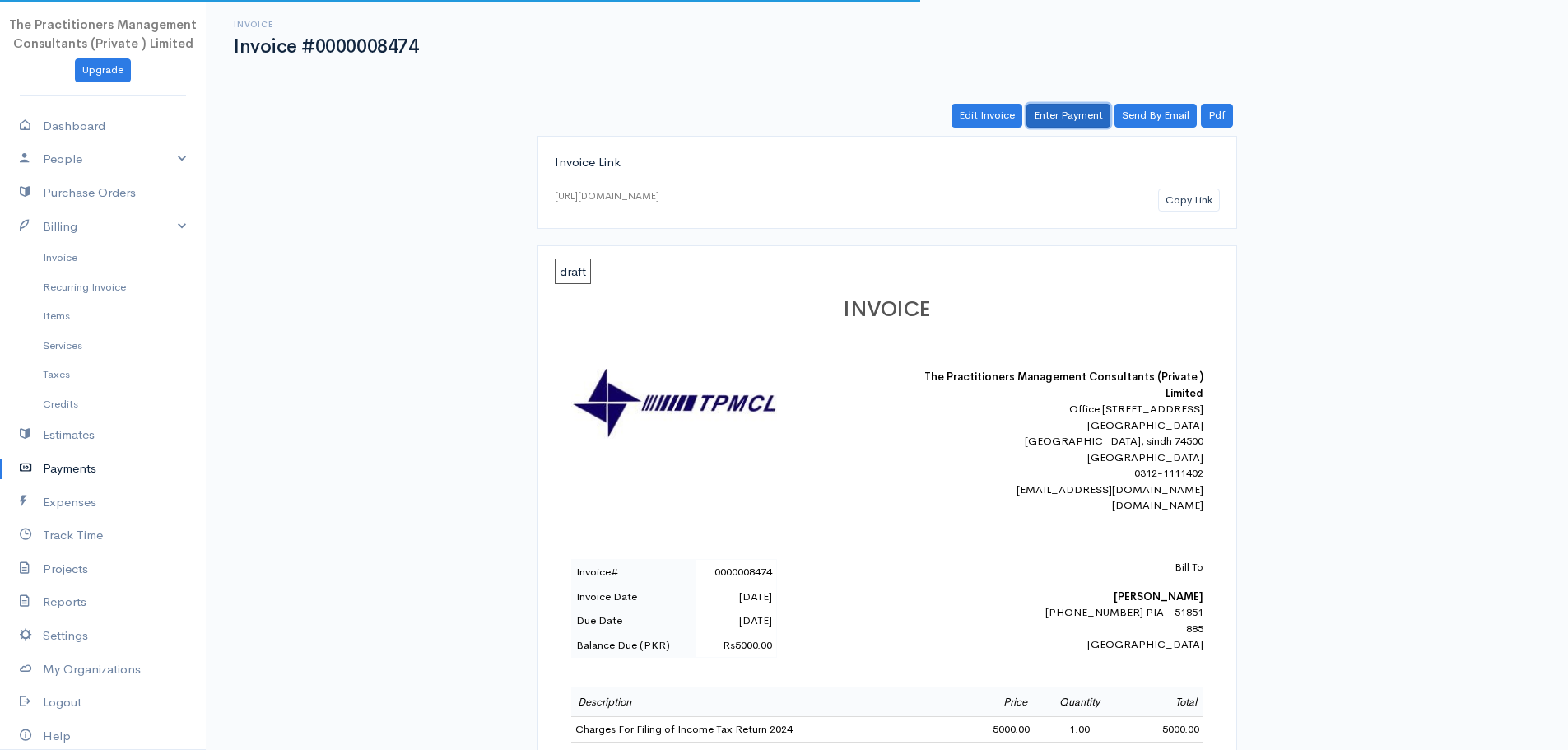
click at [1054, 126] on link "Enter Payment" at bounding box center [1069, 115] width 84 height 24
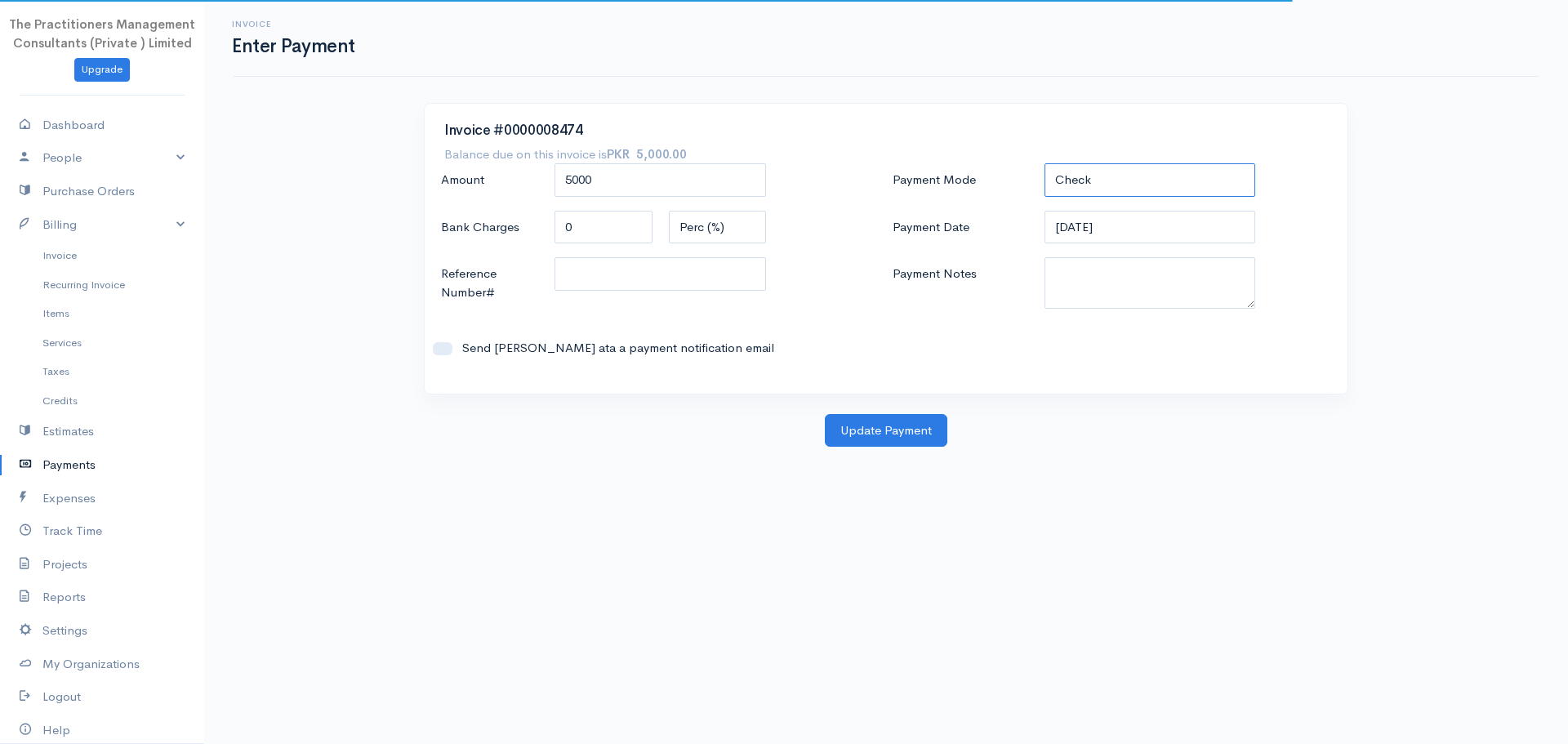
click at [1083, 179] on select "Check Bank Transfer Credit Cash Debit ACH VISA MASTERCARD AMEX DISCOVER DINERS …" at bounding box center [1151, 180] width 212 height 34
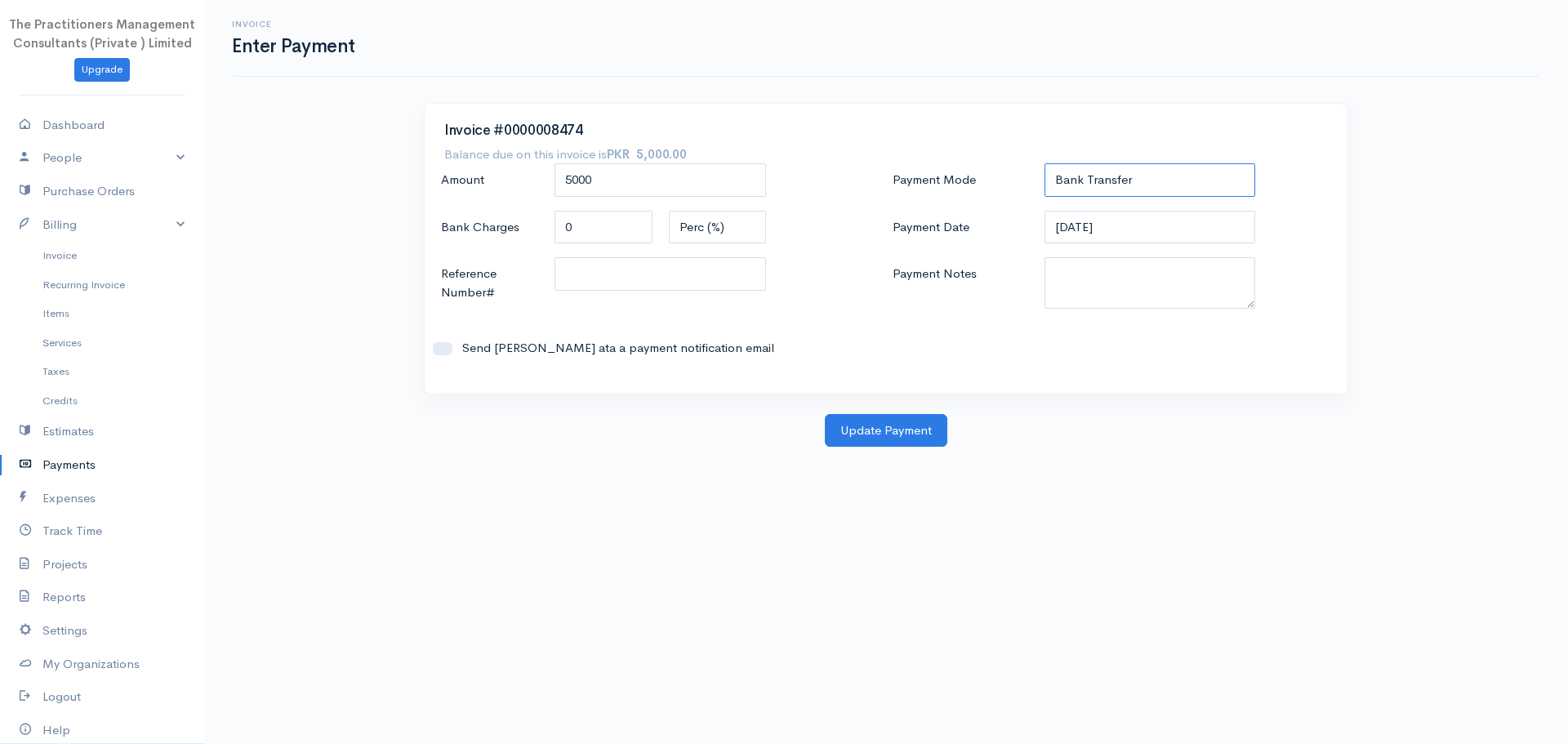
click at [1045, 163] on select "Check Bank Transfer Credit Cash Debit ACH VISA MASTERCARD AMEX DISCOVER DINERS …" at bounding box center [1151, 180] width 212 height 34
click at [1098, 176] on select "Check Bank Transfer Credit Cash Debit ACH VISA MASTERCARD AMEX DISCOVER DINERS …" at bounding box center [1151, 180] width 212 height 34
select select "Cash"
click at [1045, 163] on select "Check Bank Transfer Credit Cash Debit ACH VISA MASTERCARD AMEX DISCOVER DINERS …" at bounding box center [1151, 180] width 212 height 34
click at [1120, 276] on textarea "Payment Notes" at bounding box center [1151, 283] width 212 height 52
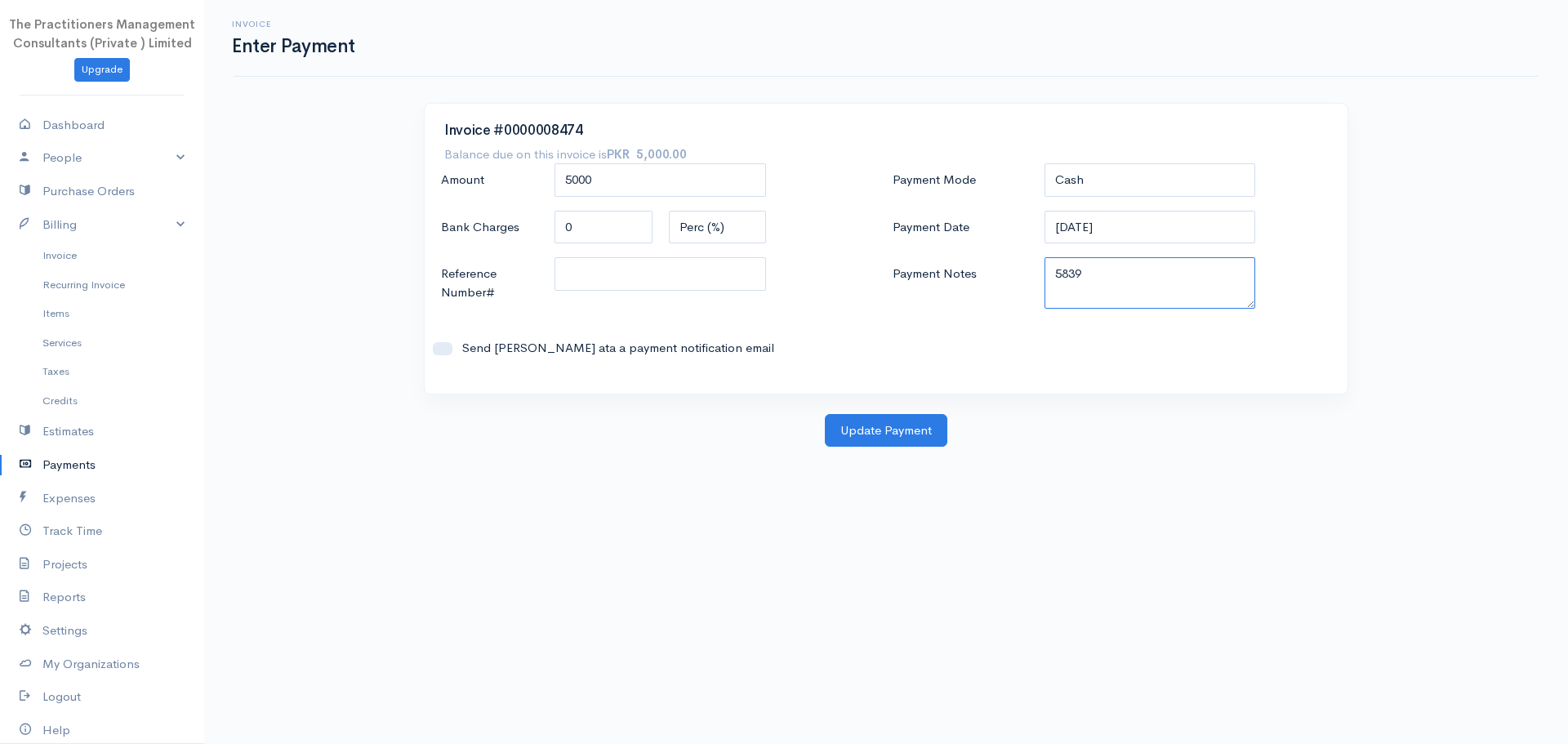
type textarea "5839"
click at [649, 274] on input "Reference Number#" at bounding box center [660, 274] width 212 height 34
type input "5839"
click at [922, 433] on button "Update Payment" at bounding box center [886, 431] width 122 height 34
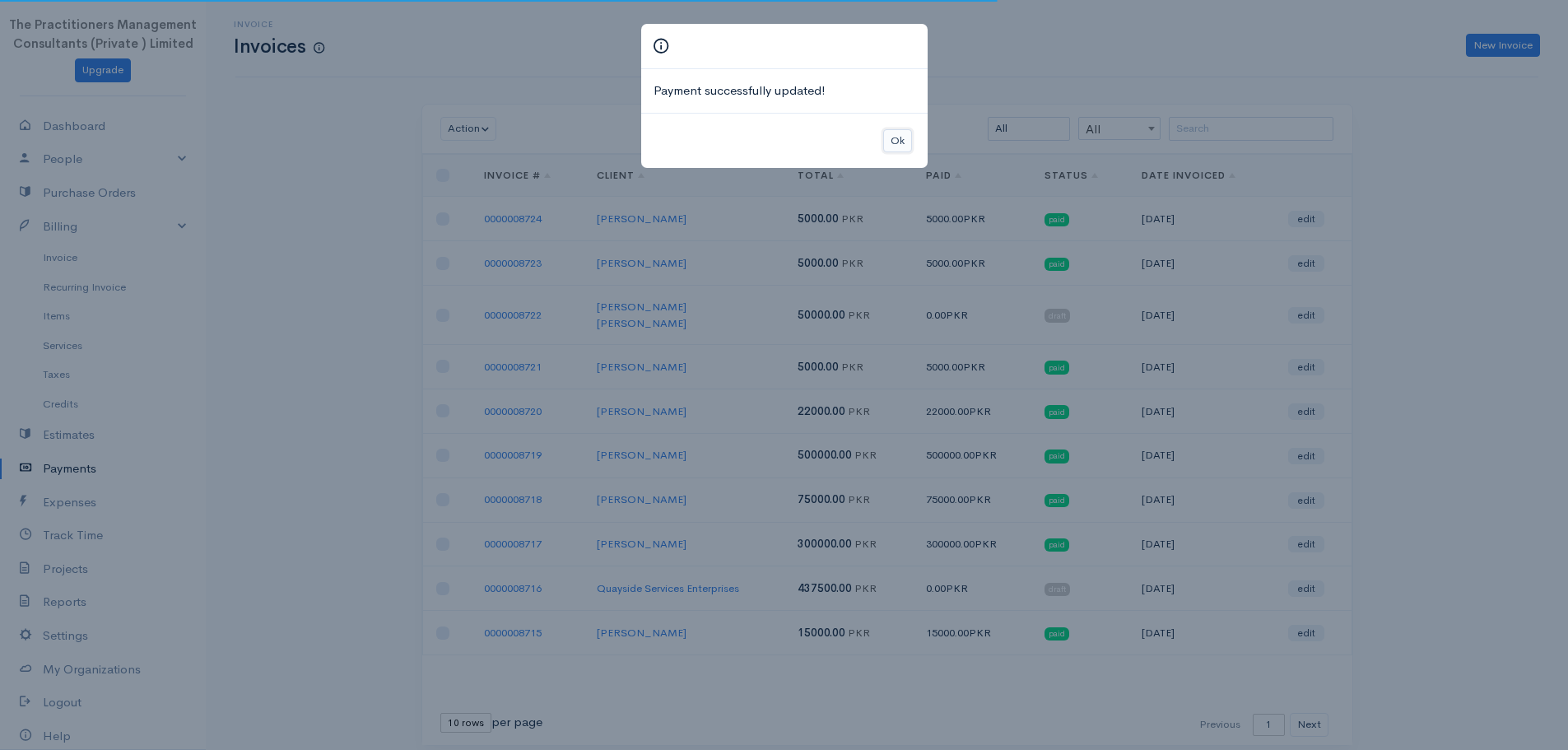
click at [909, 150] on button "Ok" at bounding box center [897, 141] width 29 height 24
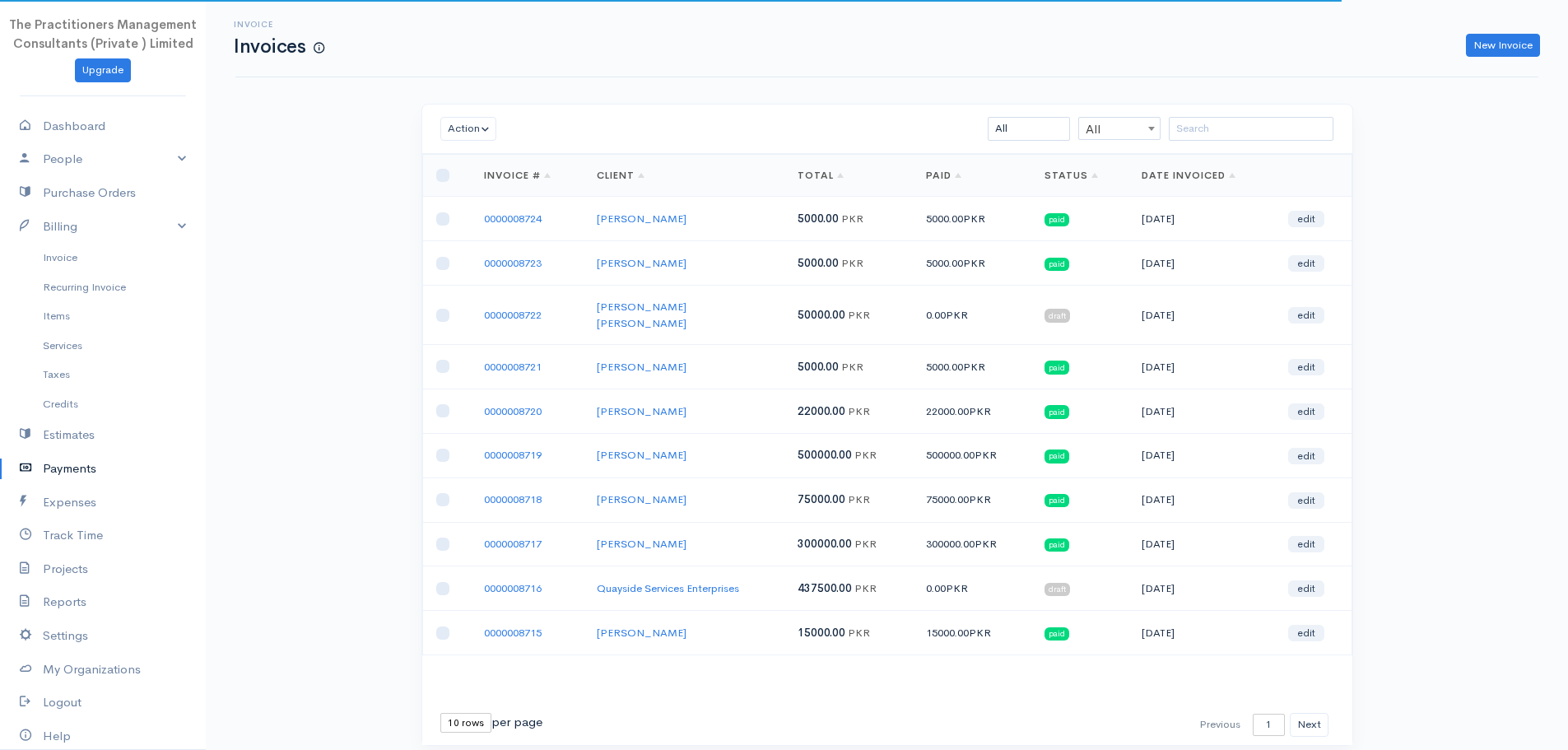
click at [89, 471] on link "Payments" at bounding box center [102, 469] width 206 height 34
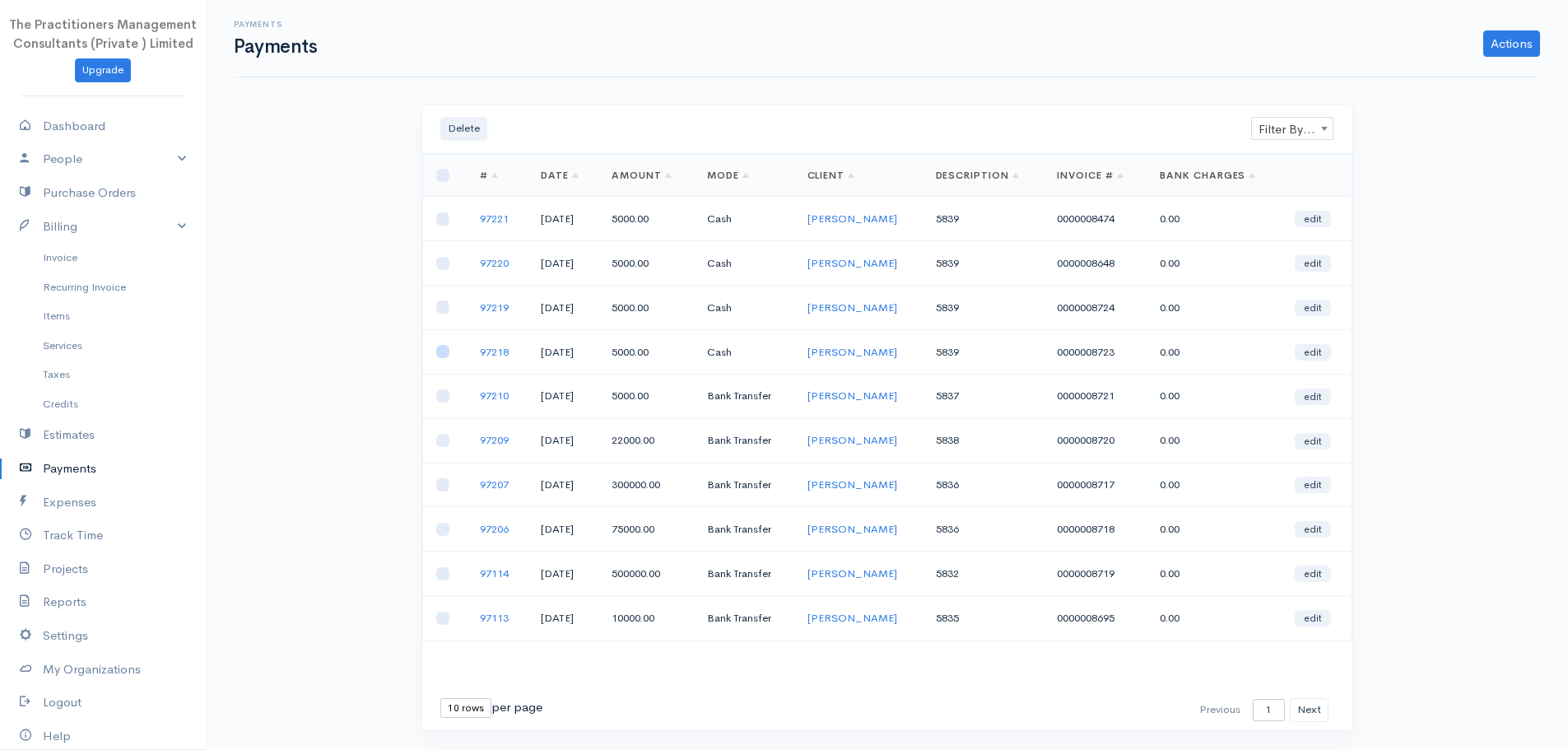
click at [447, 356] on input "checkbox" at bounding box center [443, 351] width 13 height 13
checkbox input "true"
click at [439, 312] on input "checkbox" at bounding box center [443, 307] width 13 height 13
checkbox input "true"
click at [446, 263] on input "checkbox" at bounding box center [443, 264] width 13 height 13
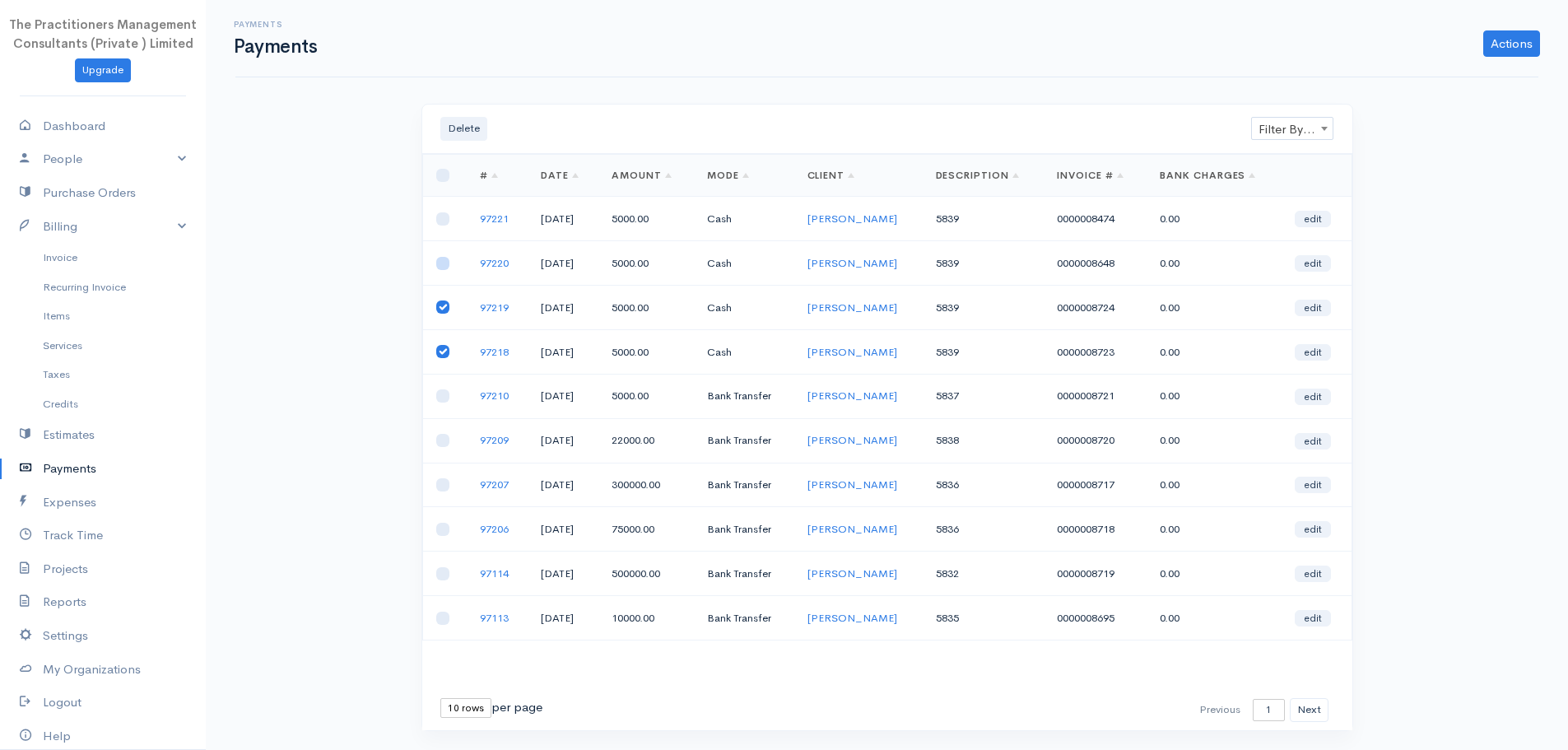
checkbox input "true"
click at [442, 220] on input "checkbox" at bounding box center [443, 219] width 13 height 13
checkbox input "true"
click at [1504, 53] on link "Actions" at bounding box center [1511, 44] width 57 height 26
click at [1370, 244] on div "Delete Filter By Client Filter By Client Loading ... First Previous 1 2 3 4 5 6…" at bounding box center [887, 447] width 988 height 688
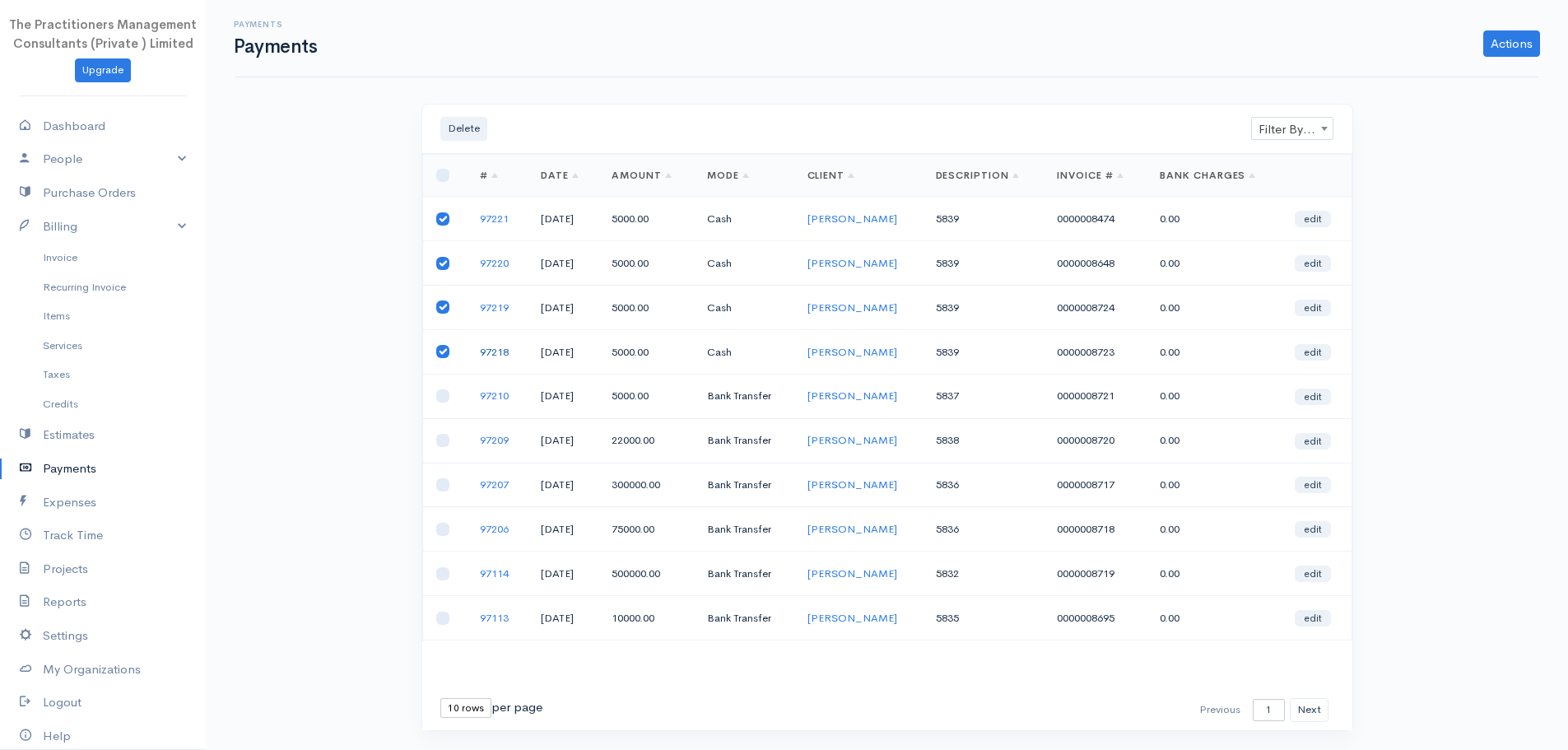
click at [489, 355] on link "97218" at bounding box center [494, 351] width 29 height 14
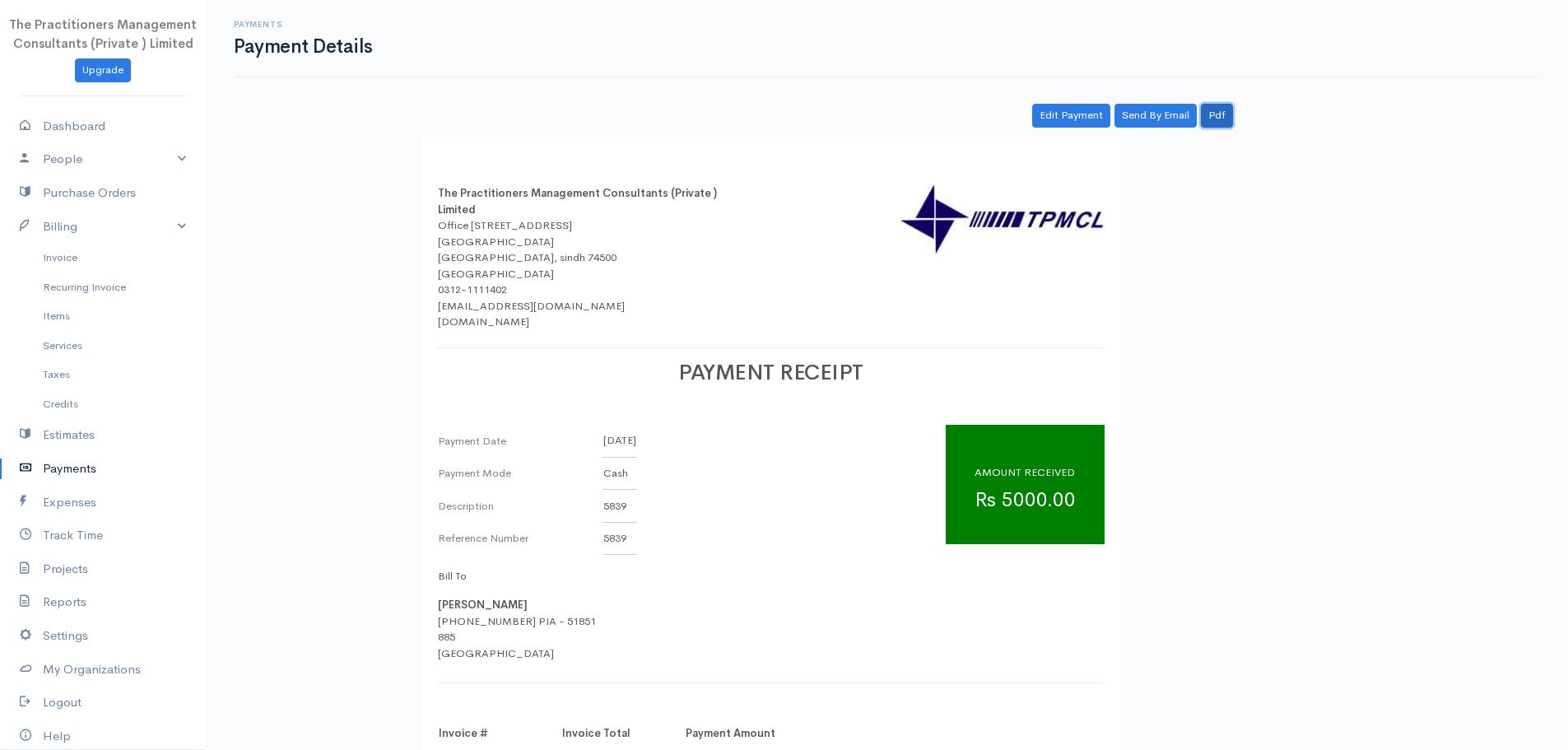
click at [1221, 107] on link "Pdf" at bounding box center [1217, 115] width 32 height 24
click at [32, 258] on link "Invoice" at bounding box center [102, 258] width 206 height 30
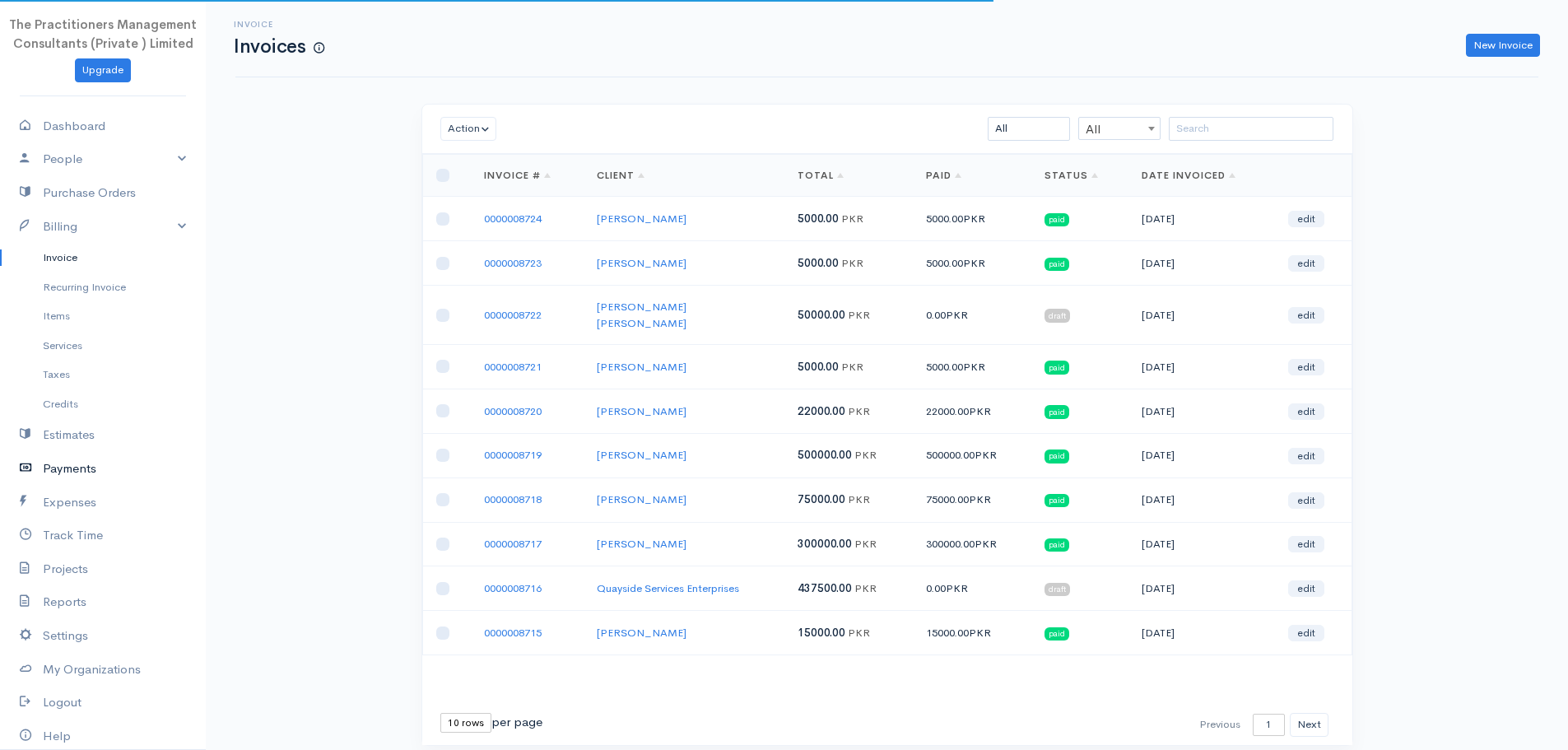
click at [71, 471] on link "Payments" at bounding box center [102, 469] width 206 height 34
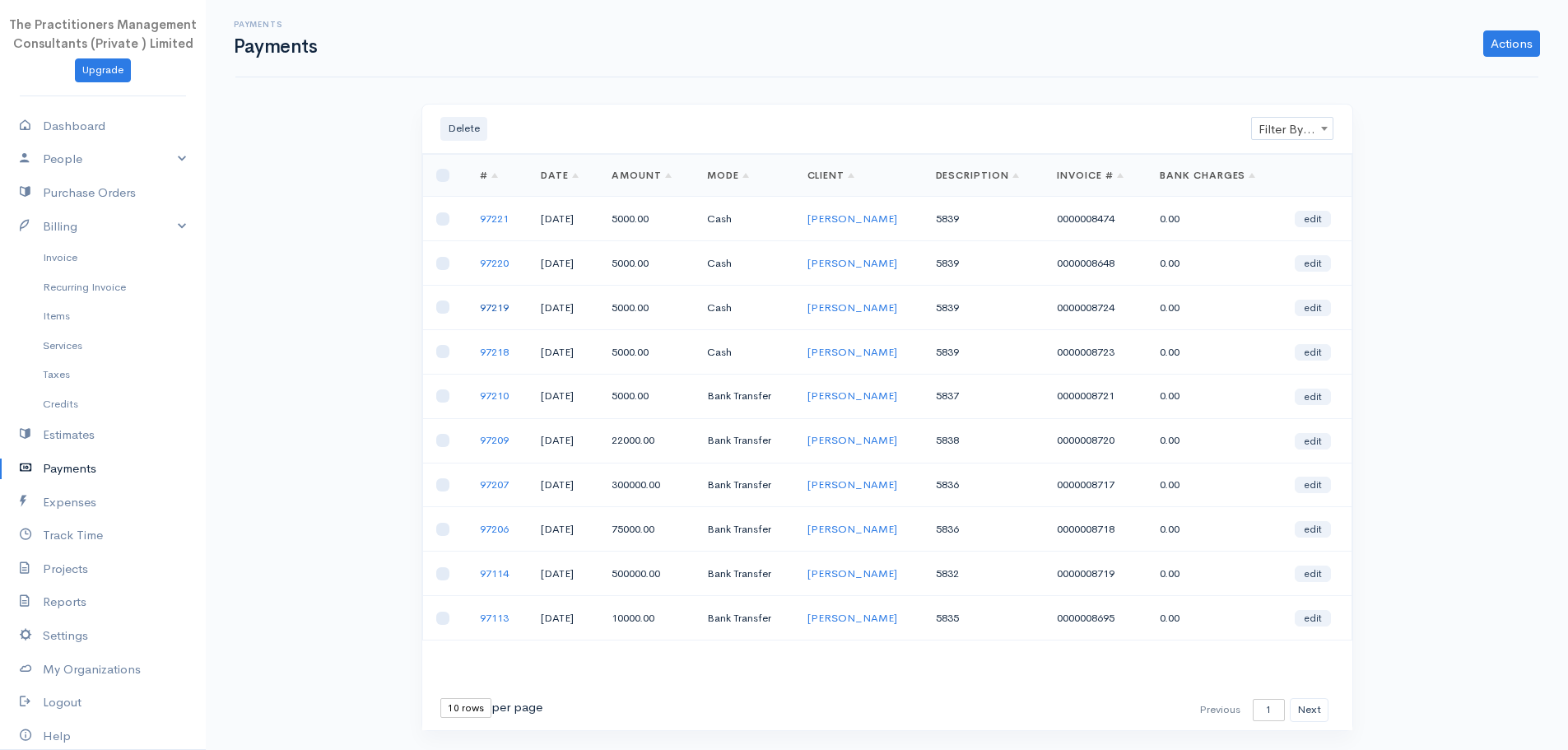
click at [493, 300] on link "97219" at bounding box center [494, 307] width 29 height 14
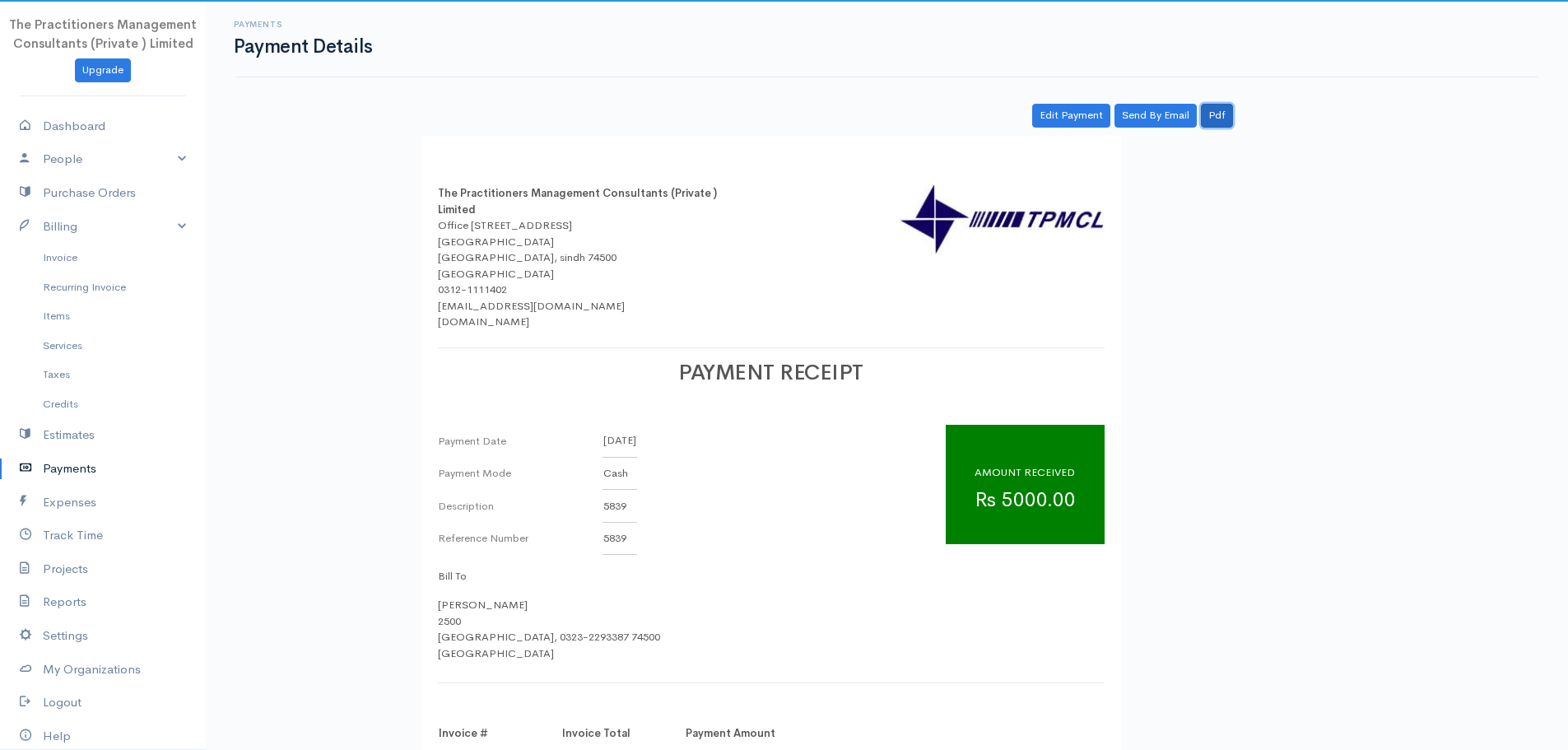
click at [1211, 117] on link "Pdf" at bounding box center [1217, 115] width 32 height 24
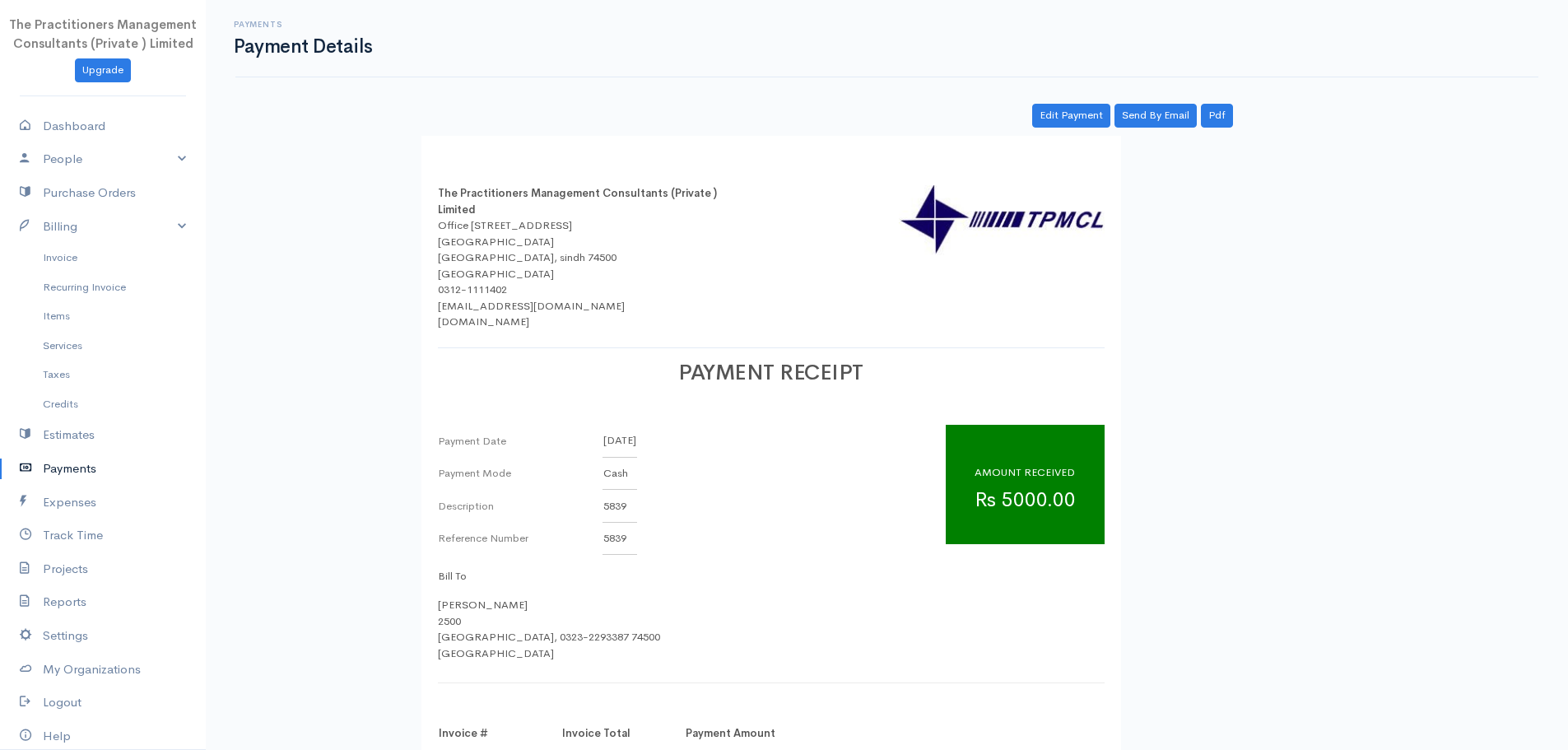
click at [92, 473] on link "Payments" at bounding box center [102, 469] width 206 height 34
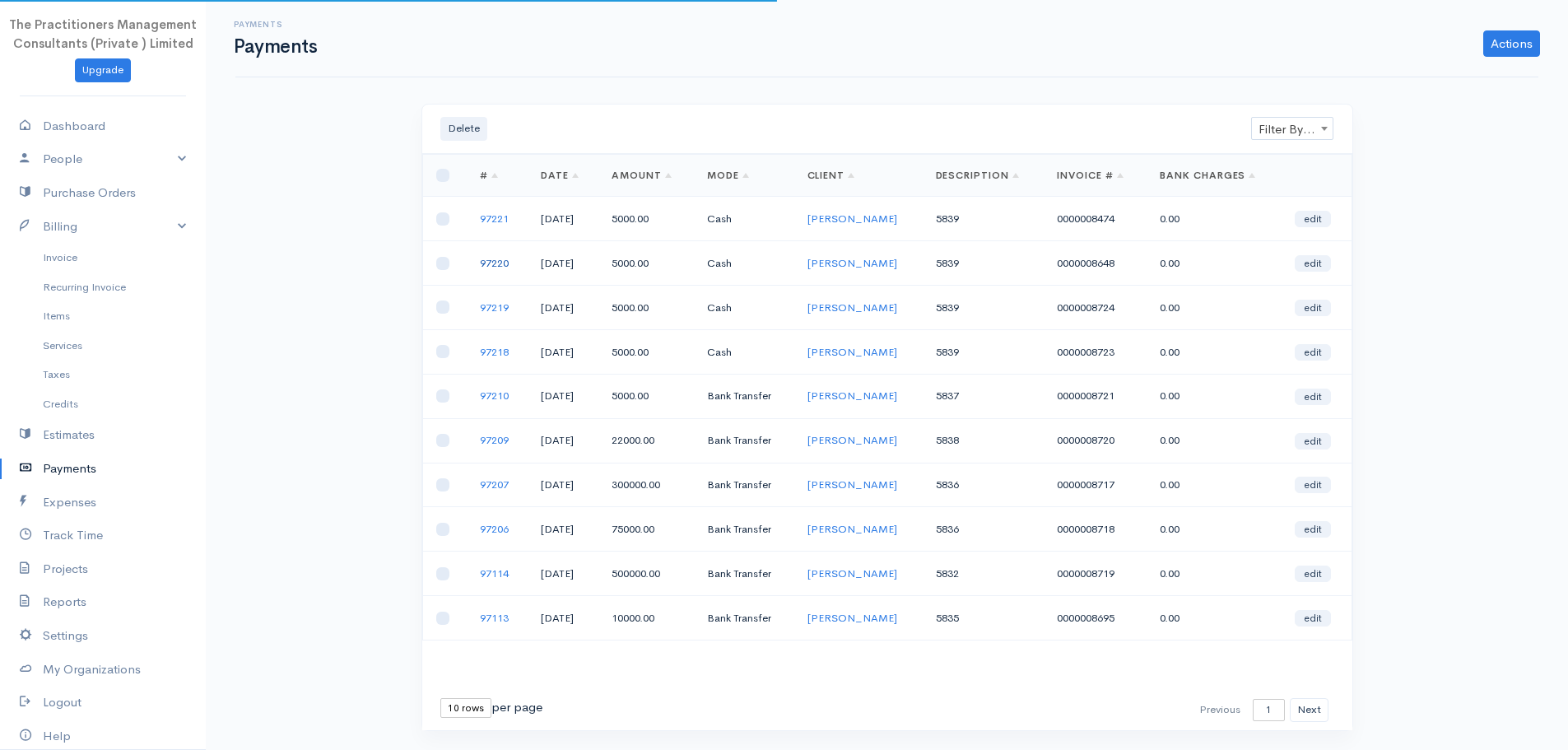
click at [484, 264] on link "97220" at bounding box center [494, 263] width 29 height 14
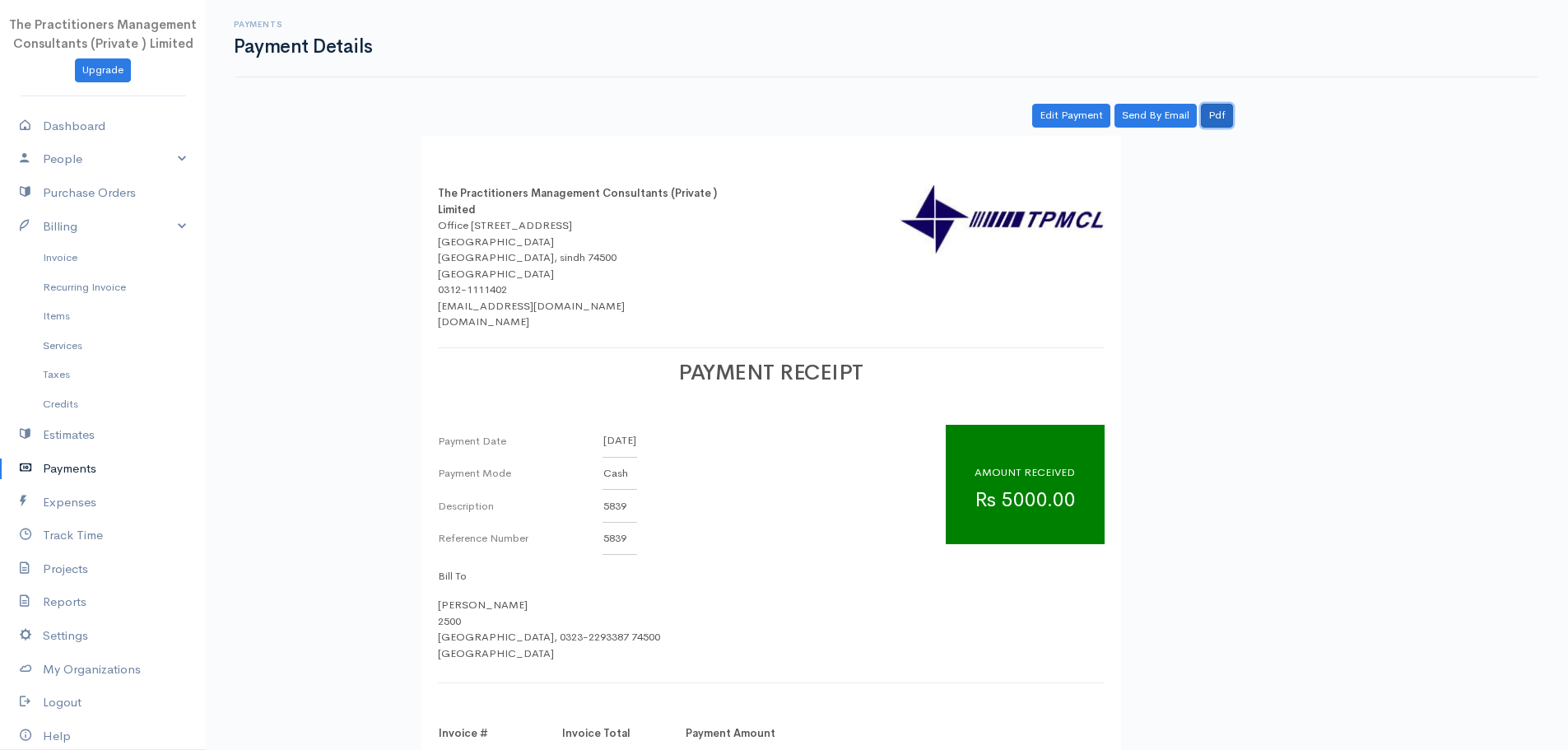
click at [1213, 114] on link "Pdf" at bounding box center [1217, 115] width 32 height 24
click at [84, 474] on link "Payments" at bounding box center [102, 469] width 206 height 34
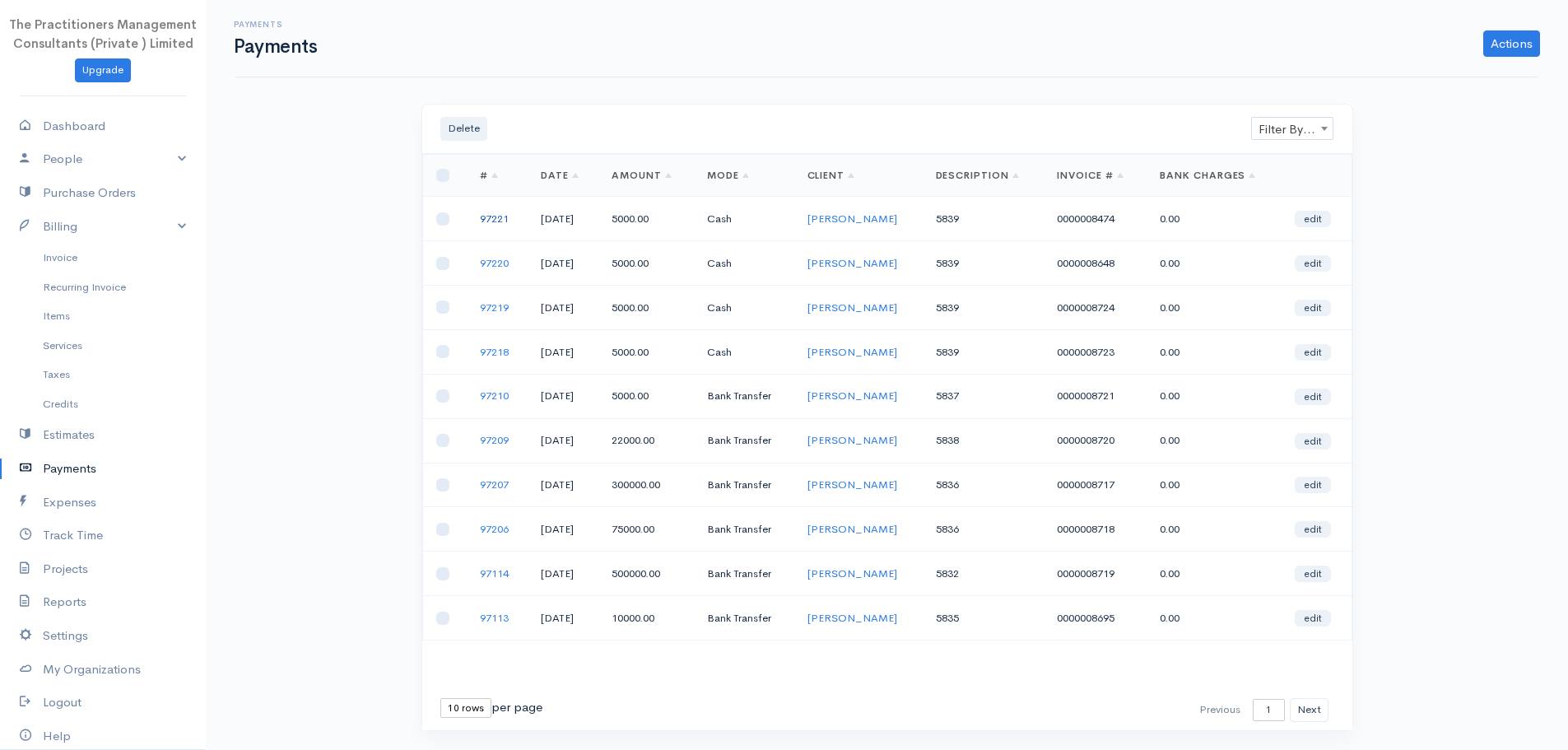
click at [489, 214] on link "97221" at bounding box center [494, 218] width 29 height 14
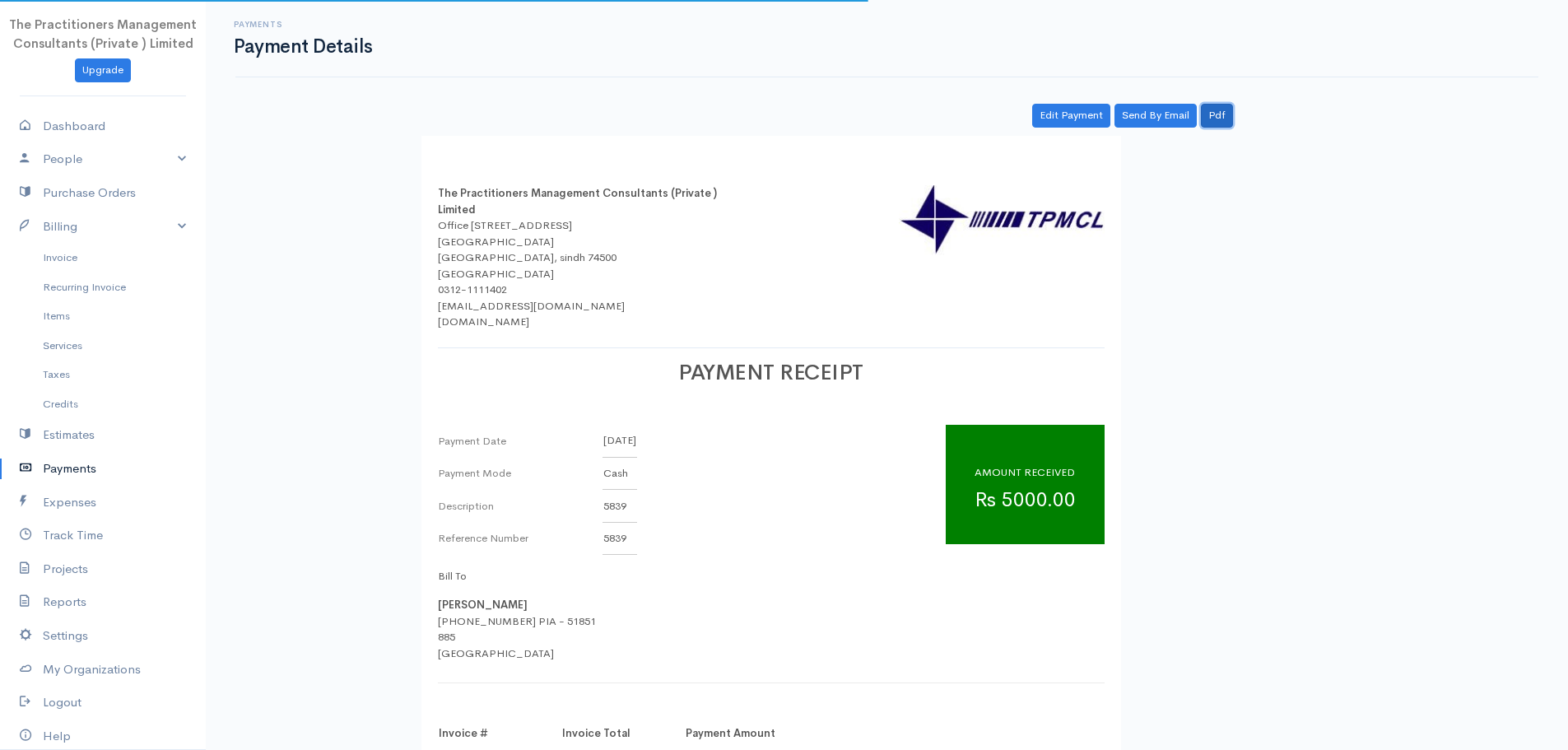
click at [1213, 117] on link "Pdf" at bounding box center [1217, 115] width 32 height 24
click at [74, 261] on link "Invoice" at bounding box center [102, 258] width 206 height 30
